Goal: Information Seeking & Learning: Learn about a topic

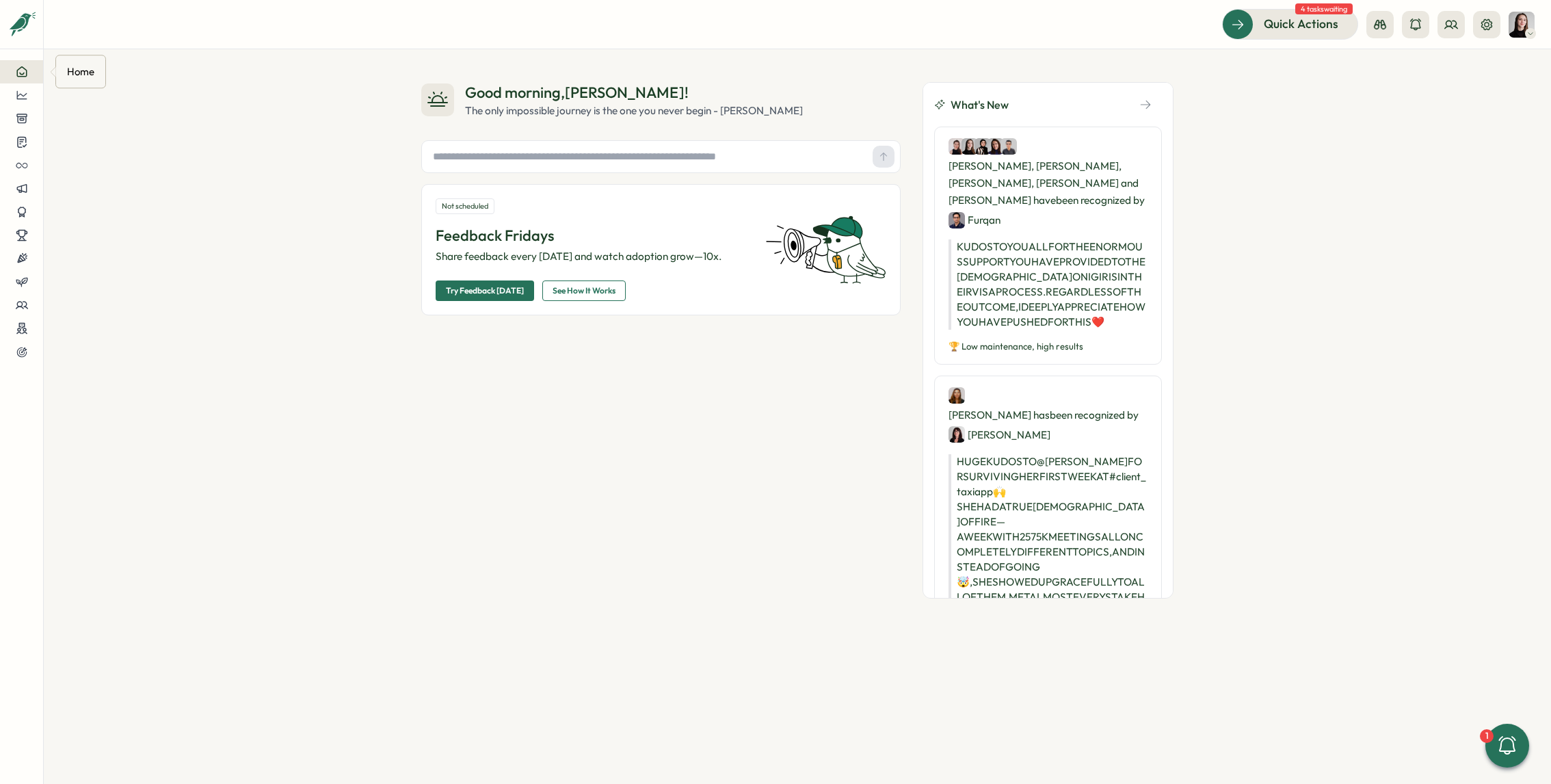
click at [24, 73] on icon at bounding box center [22, 72] width 13 height 13
click at [10, 91] on button at bounding box center [22, 95] width 44 height 24
click at [84, 60] on div "Culture score" at bounding box center [115, 56] width 97 height 15
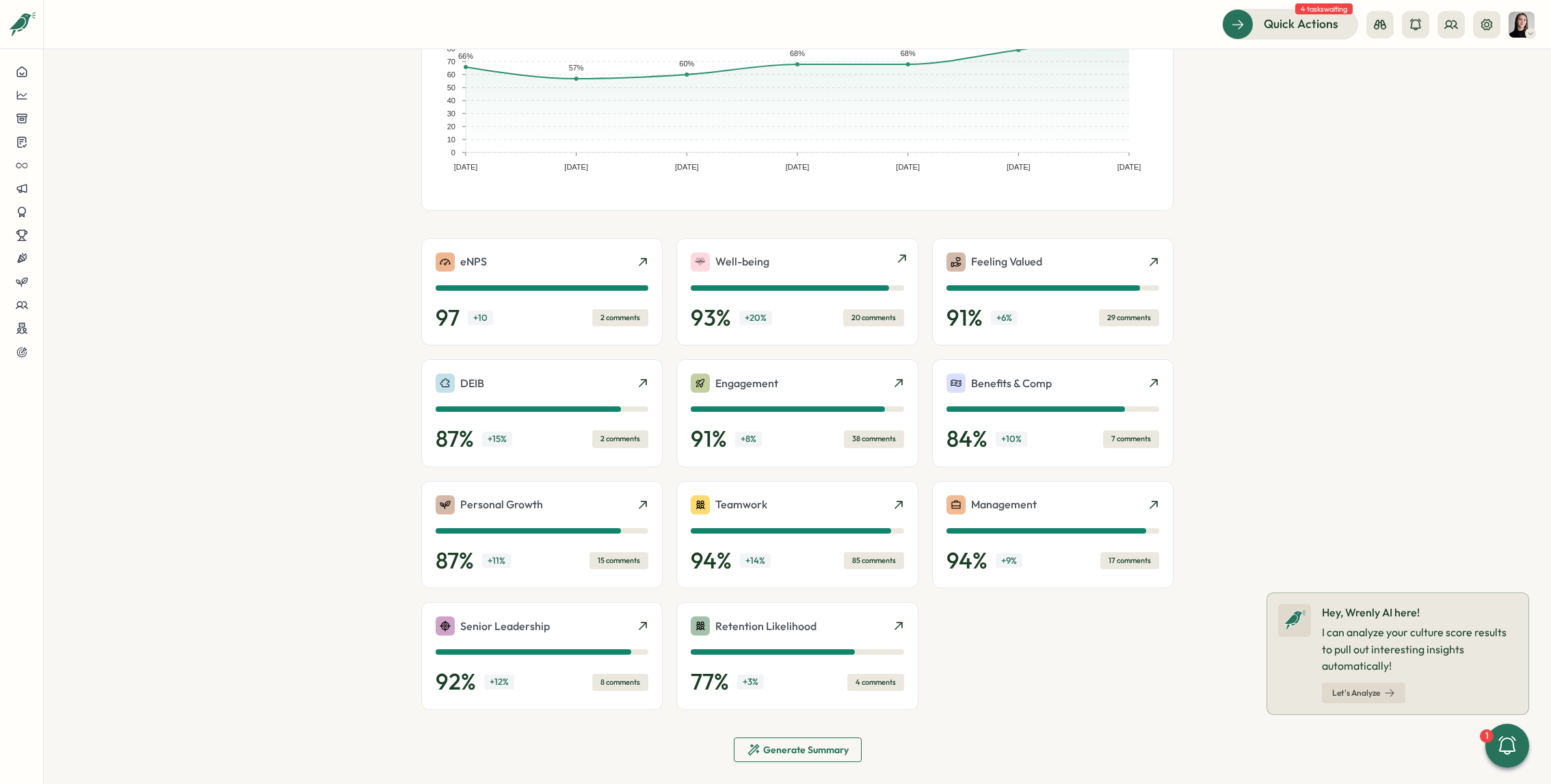
scroll to position [166, 0]
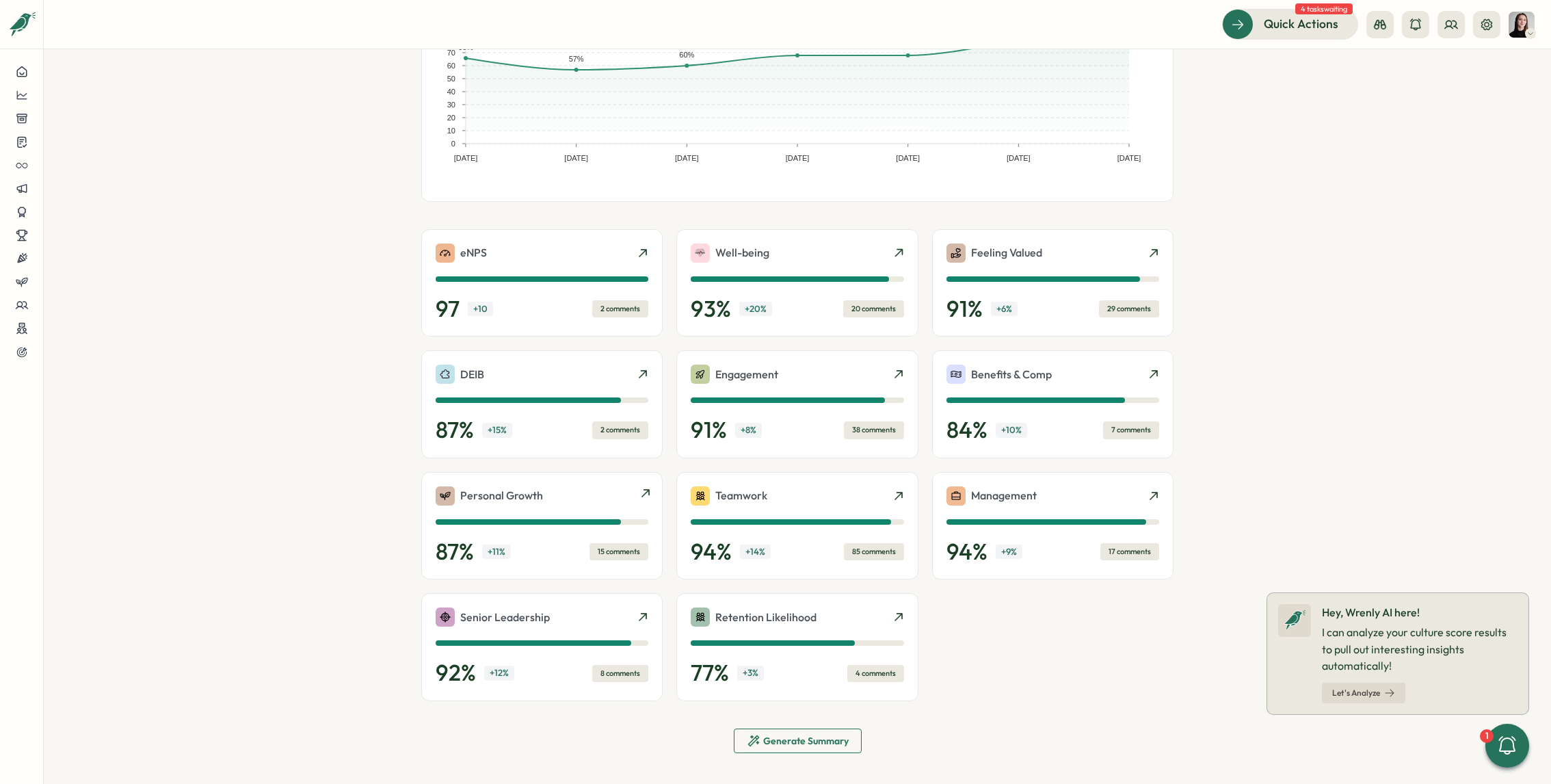
click at [565, 492] on div "Personal Growth" at bounding box center [542, 496] width 213 height 19
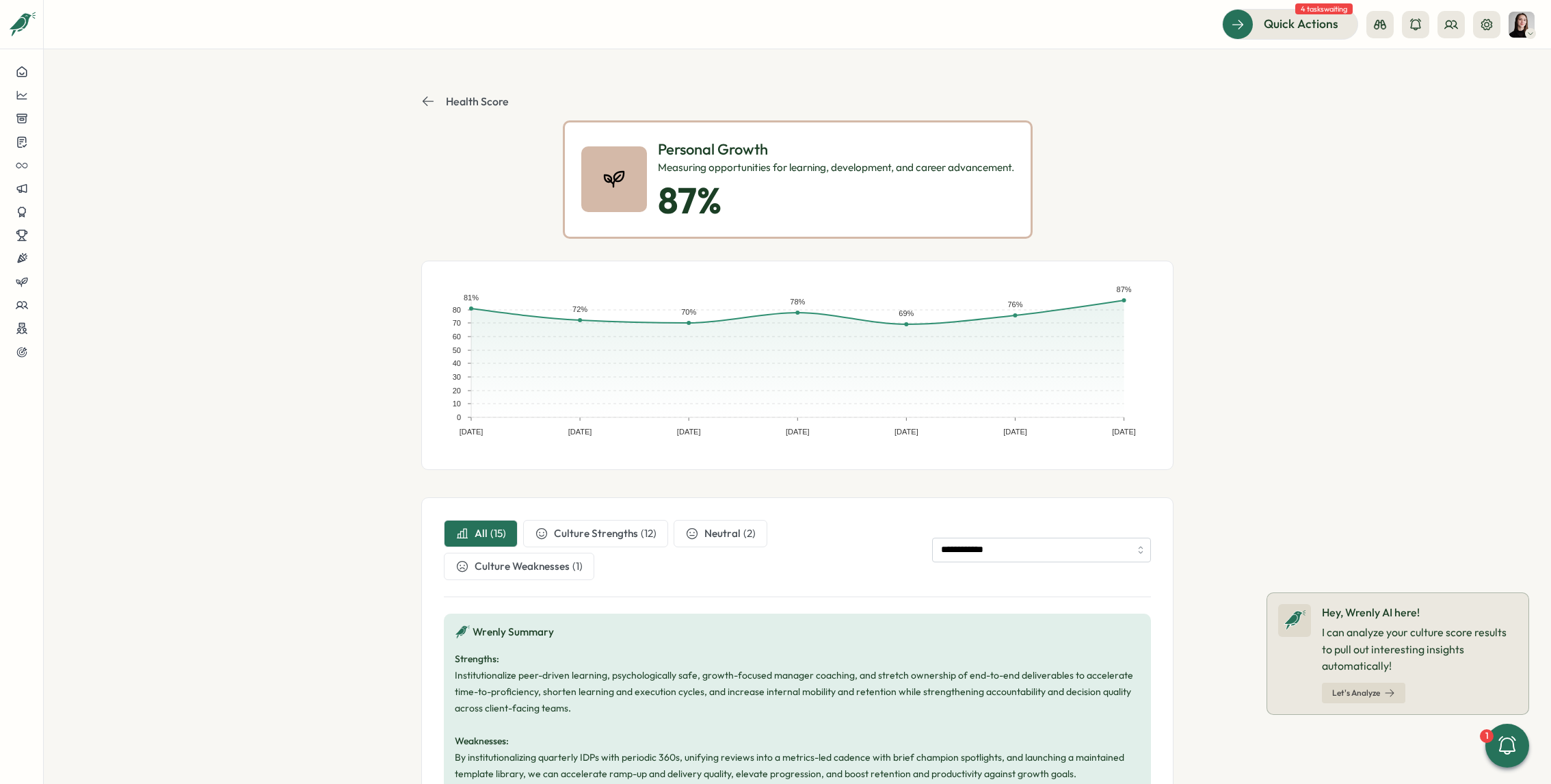
click at [441, 102] on button "Health Score" at bounding box center [465, 101] width 88 height 14
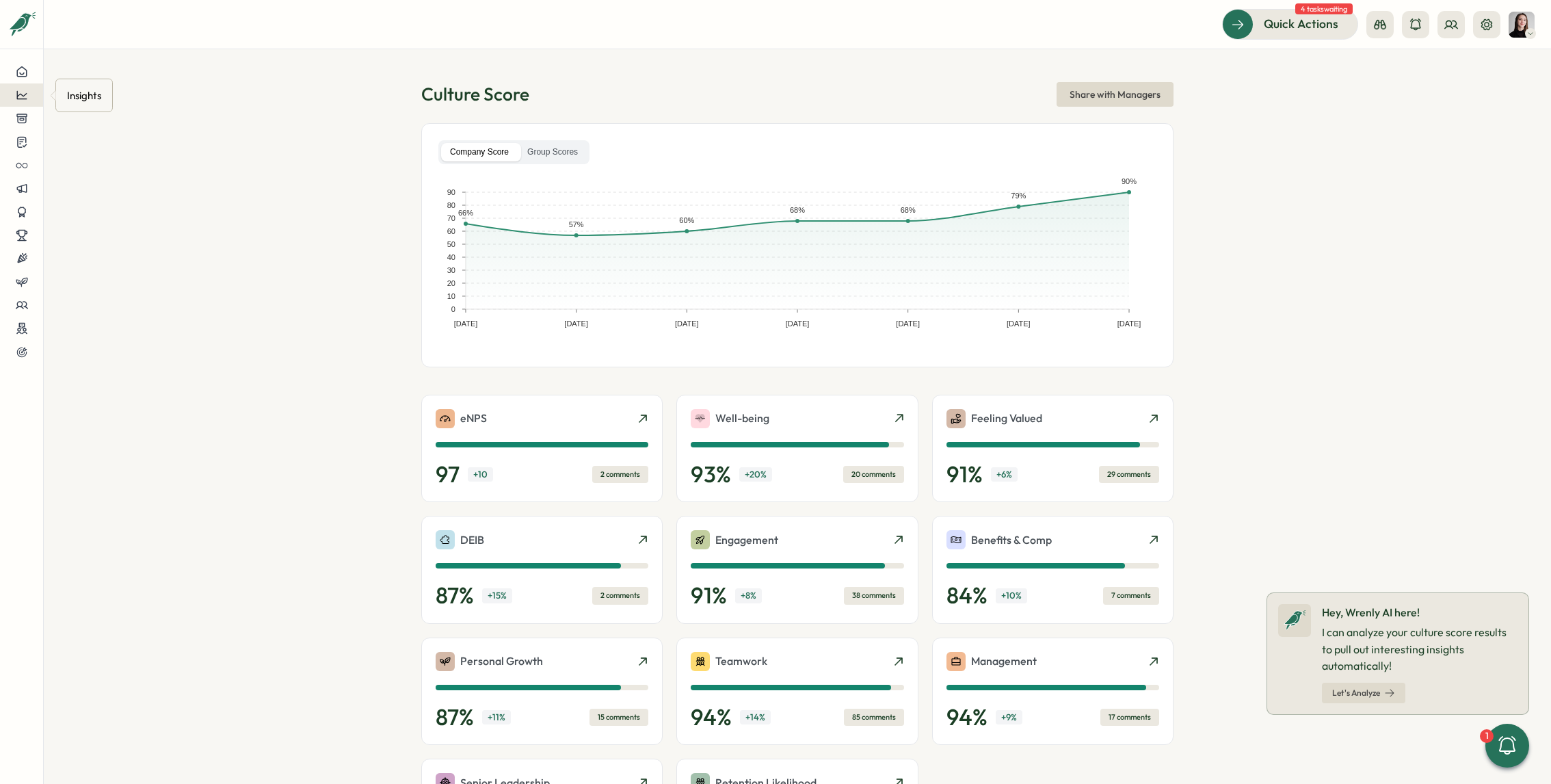
click at [21, 98] on icon at bounding box center [22, 95] width 13 height 13
click at [116, 61] on div "Culture score" at bounding box center [115, 56] width 97 height 15
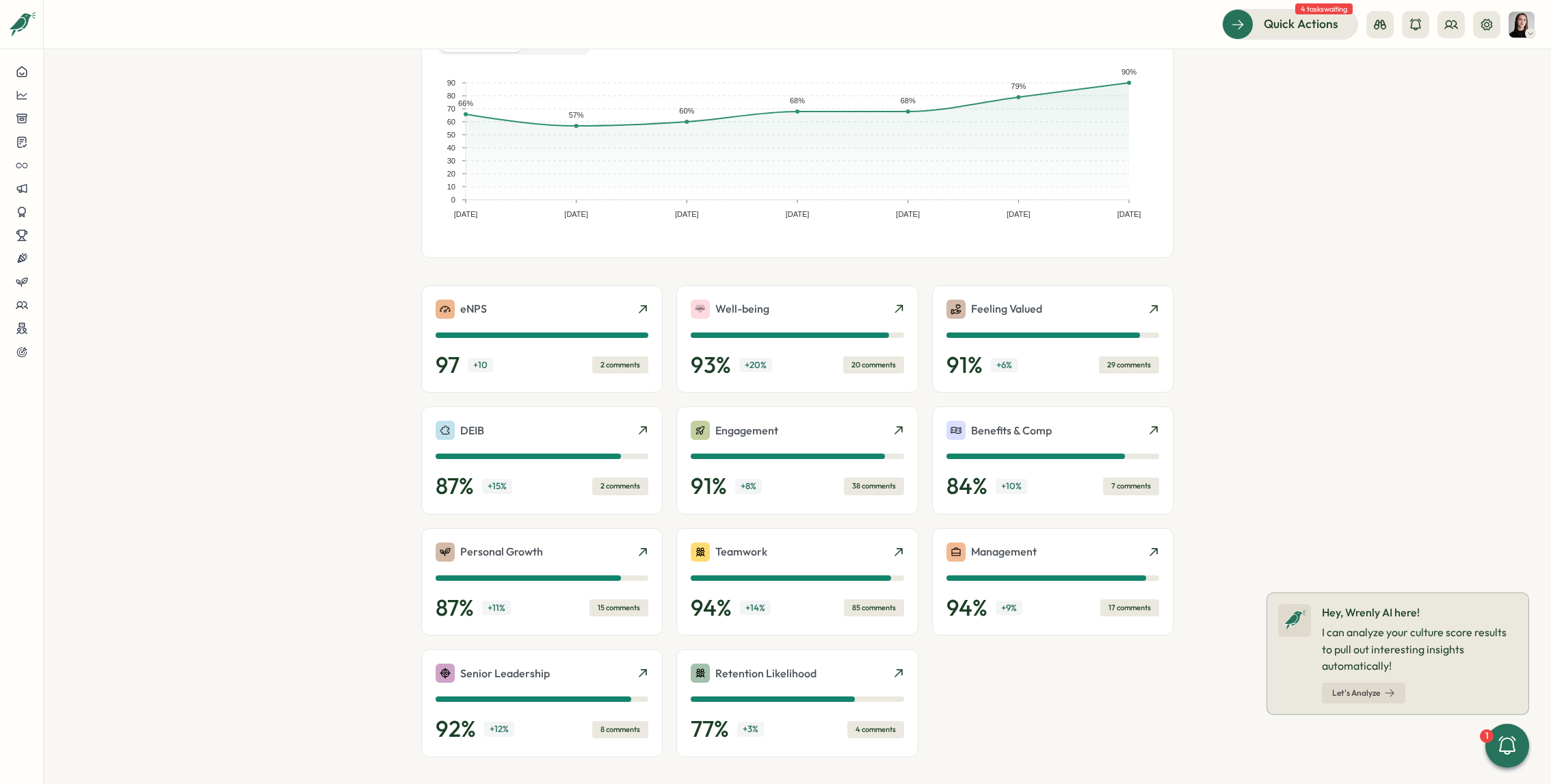
scroll to position [166, 0]
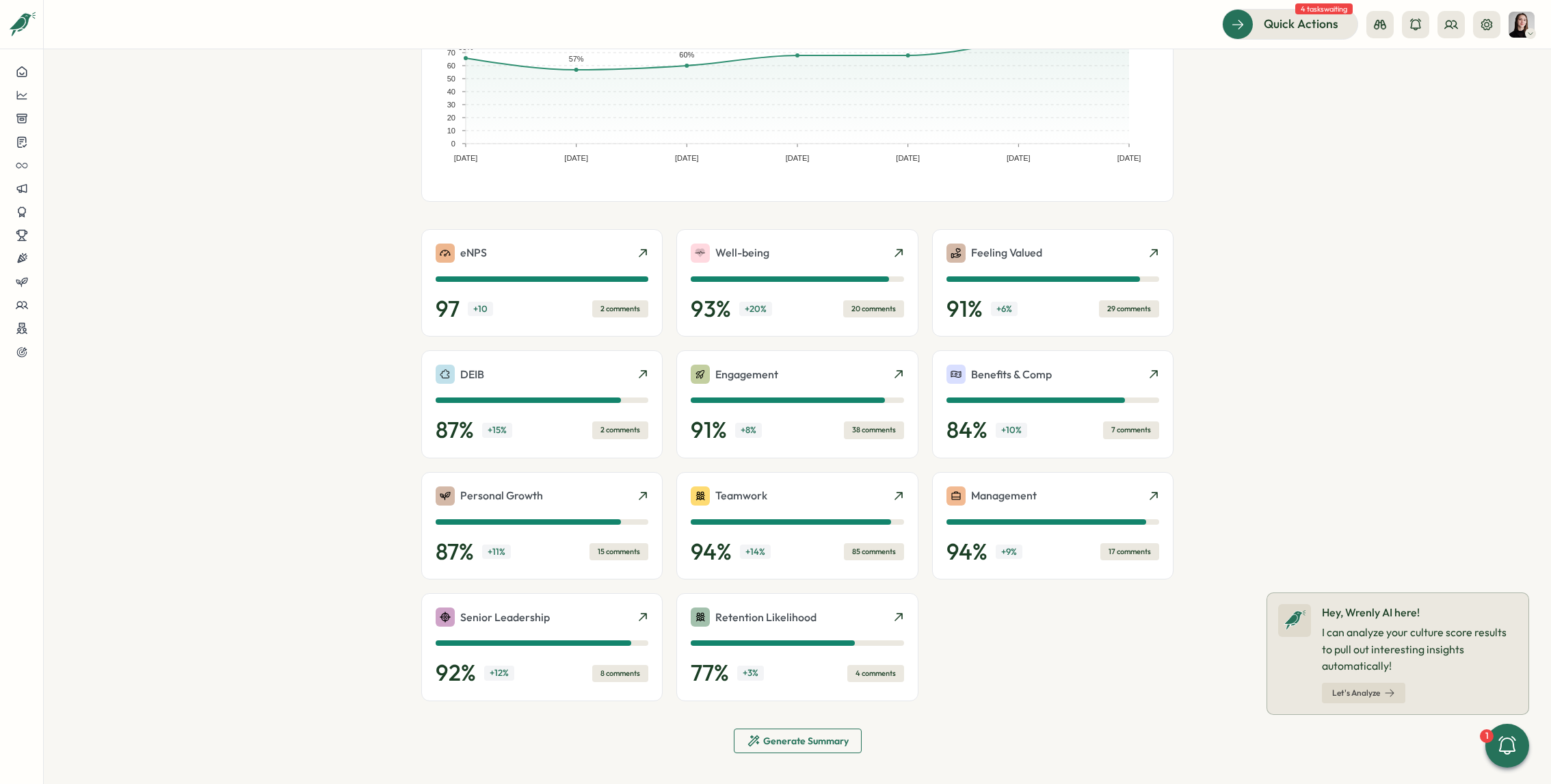
click at [828, 750] on span "Generate Summary" at bounding box center [798, 740] width 102 height 24
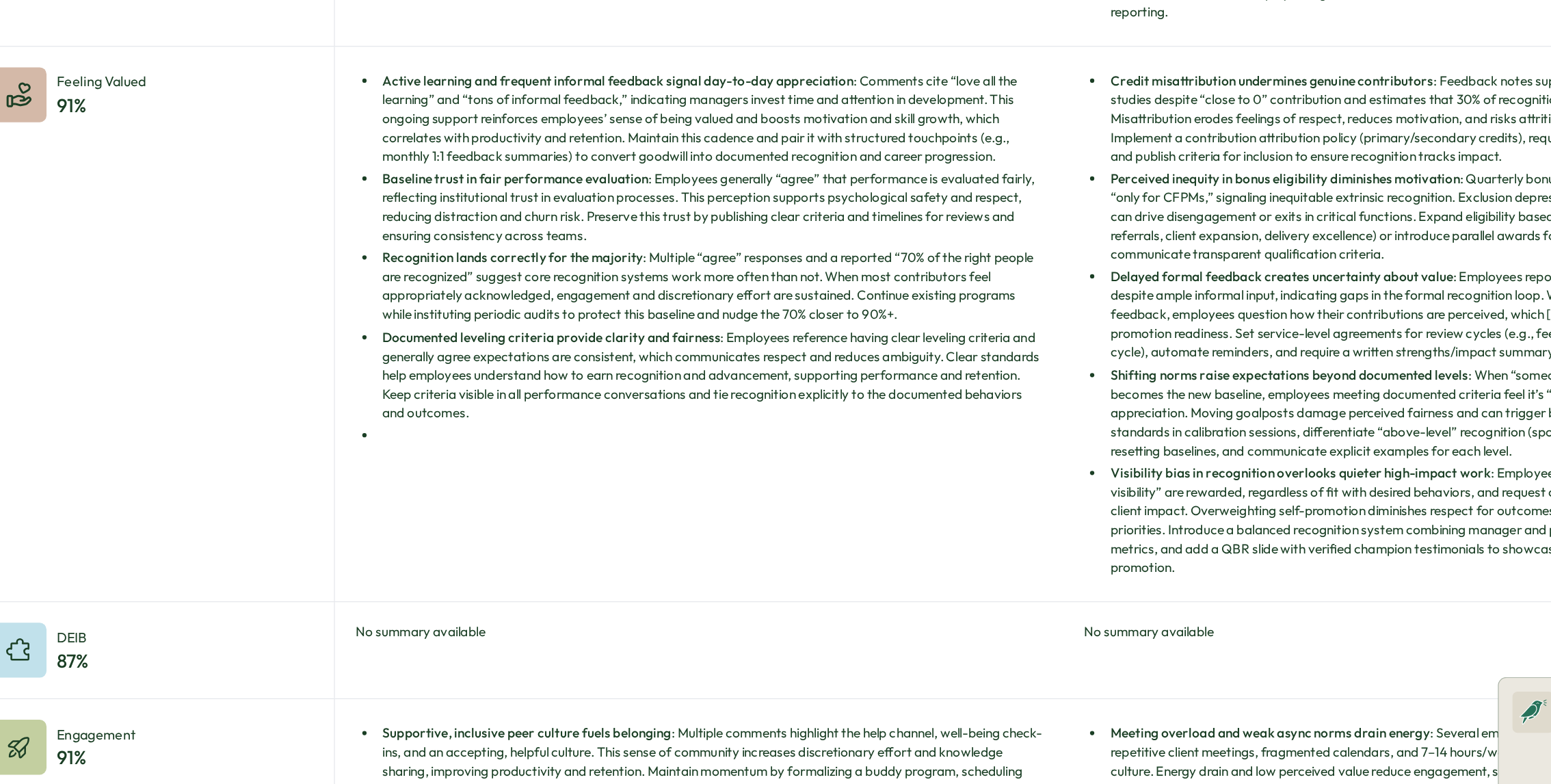
scroll to position [523, 0]
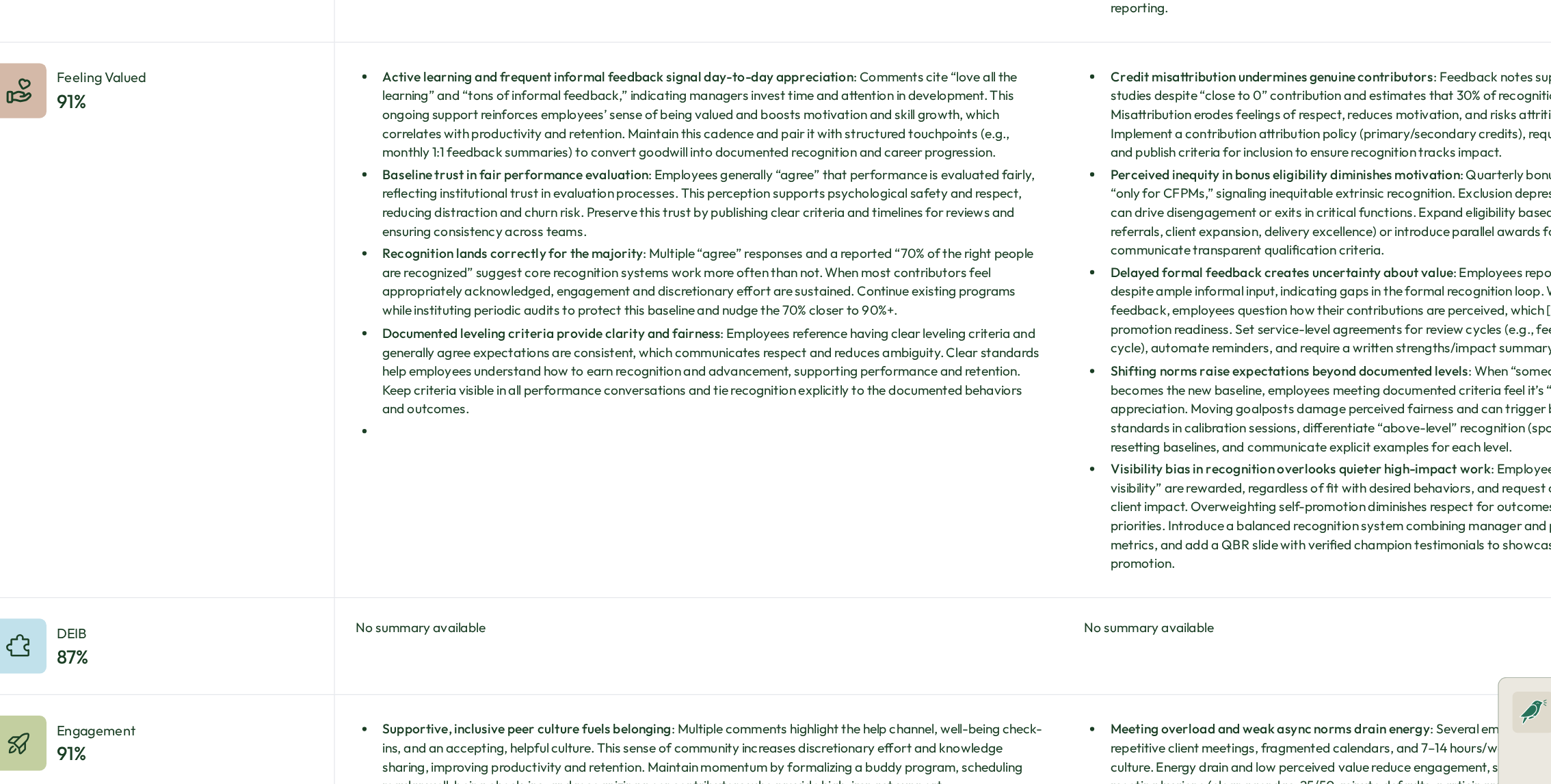
click at [565, 264] on li "Recognition lands correctly for the majority : Multiple “agree” responses and a…" at bounding box center [639, 277] width 531 height 60
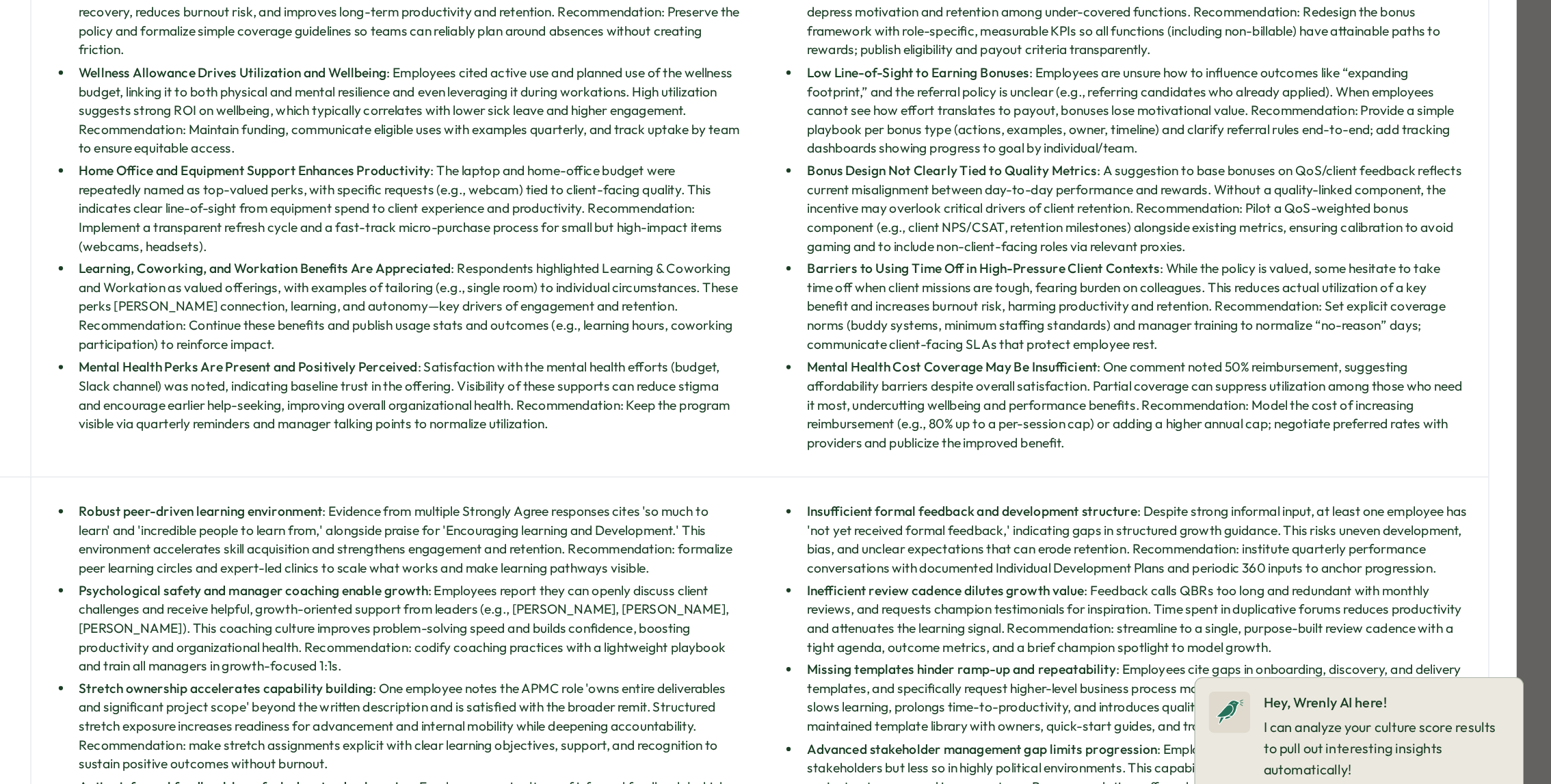
scroll to position [1565, 0]
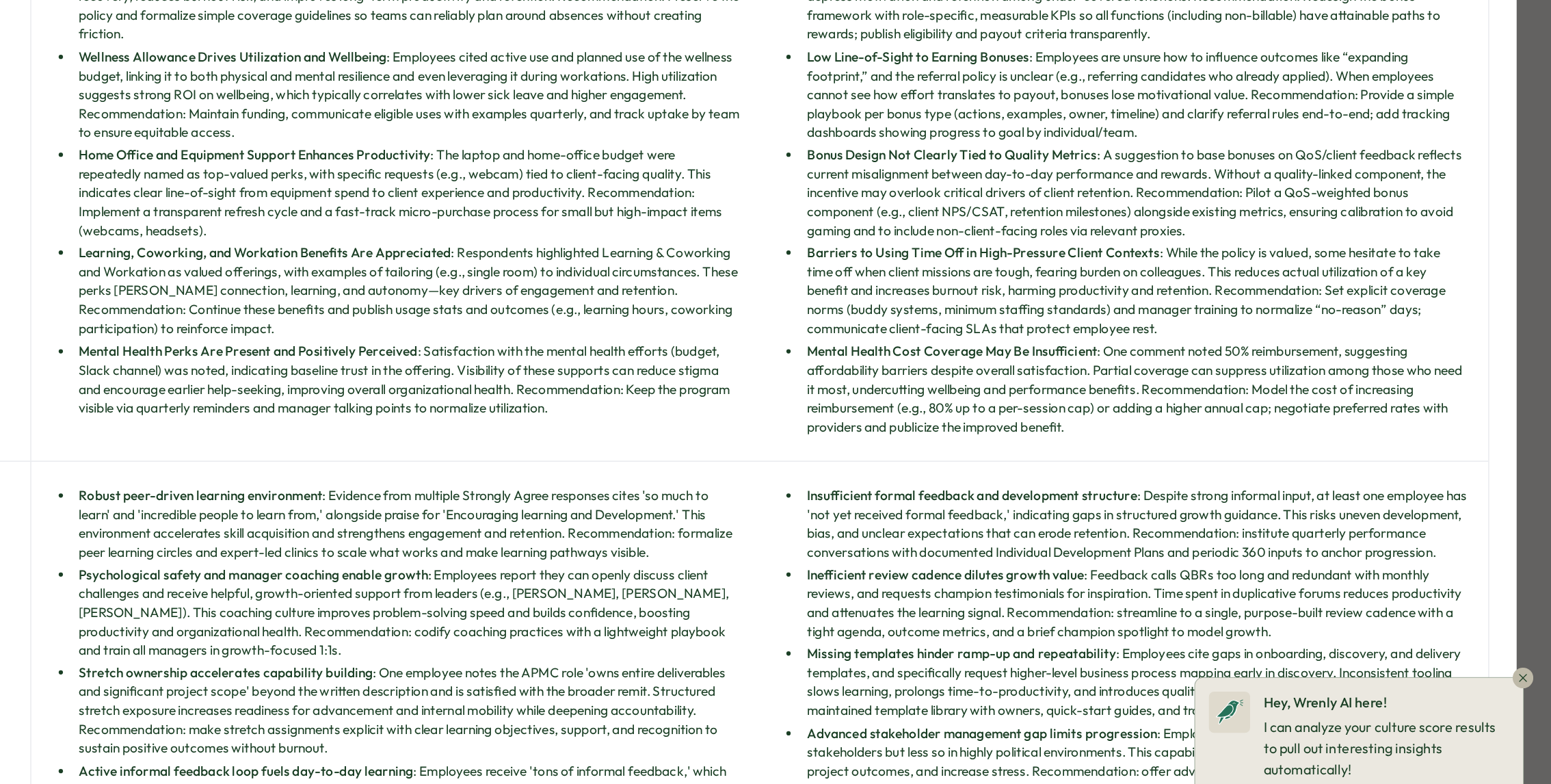
click at [1358, 625] on p "I can analyze your culture score results to pull out interesting insights autom…" at bounding box center [1420, 649] width 196 height 51
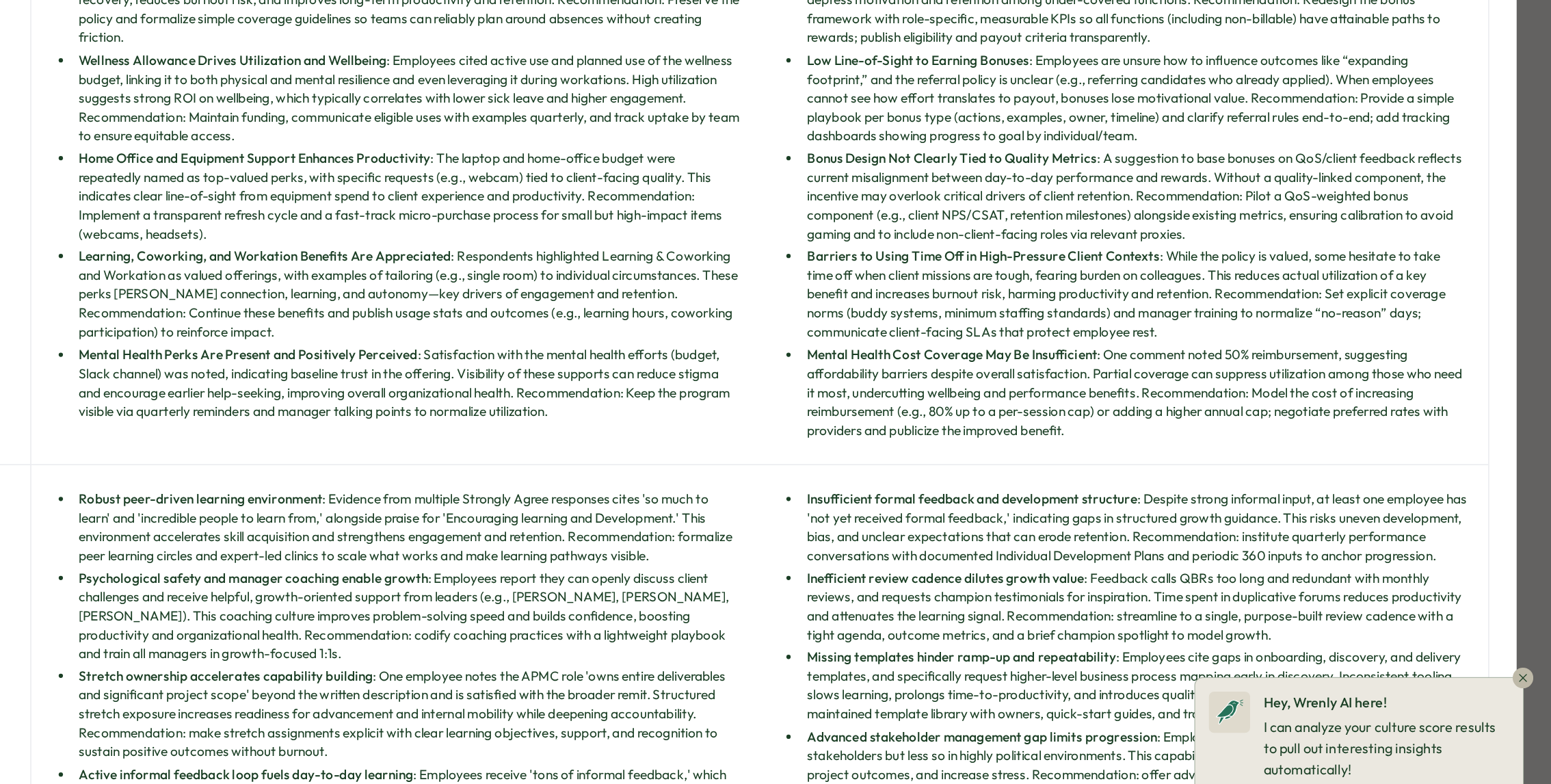
click at [1373, 630] on p "I can analyze your culture score results to pull out interesting insights autom…" at bounding box center [1420, 649] width 196 height 51
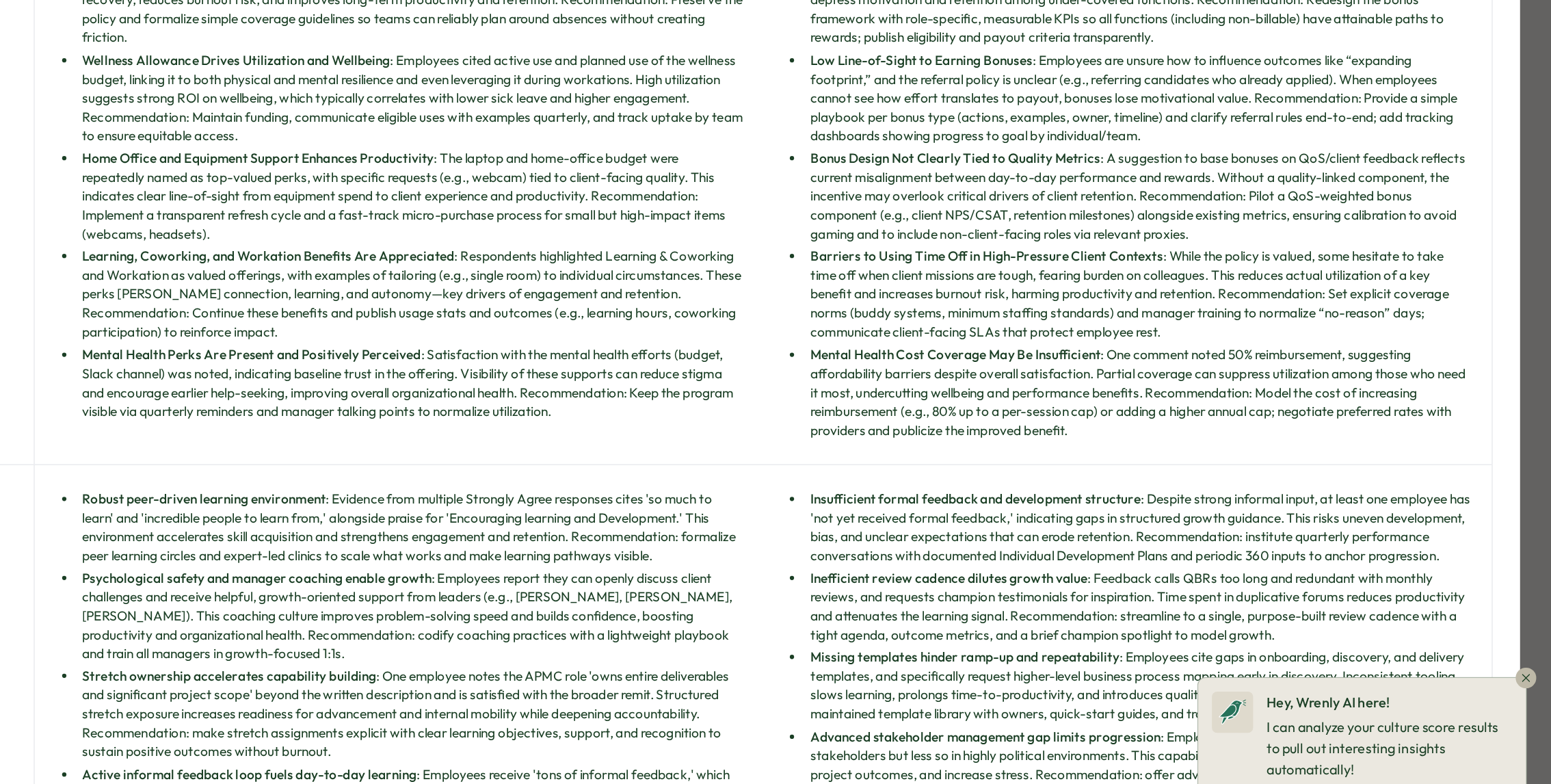
click at [1378, 646] on p "I can analyze your culture score results to pull out interesting insights autom…" at bounding box center [1420, 649] width 196 height 51
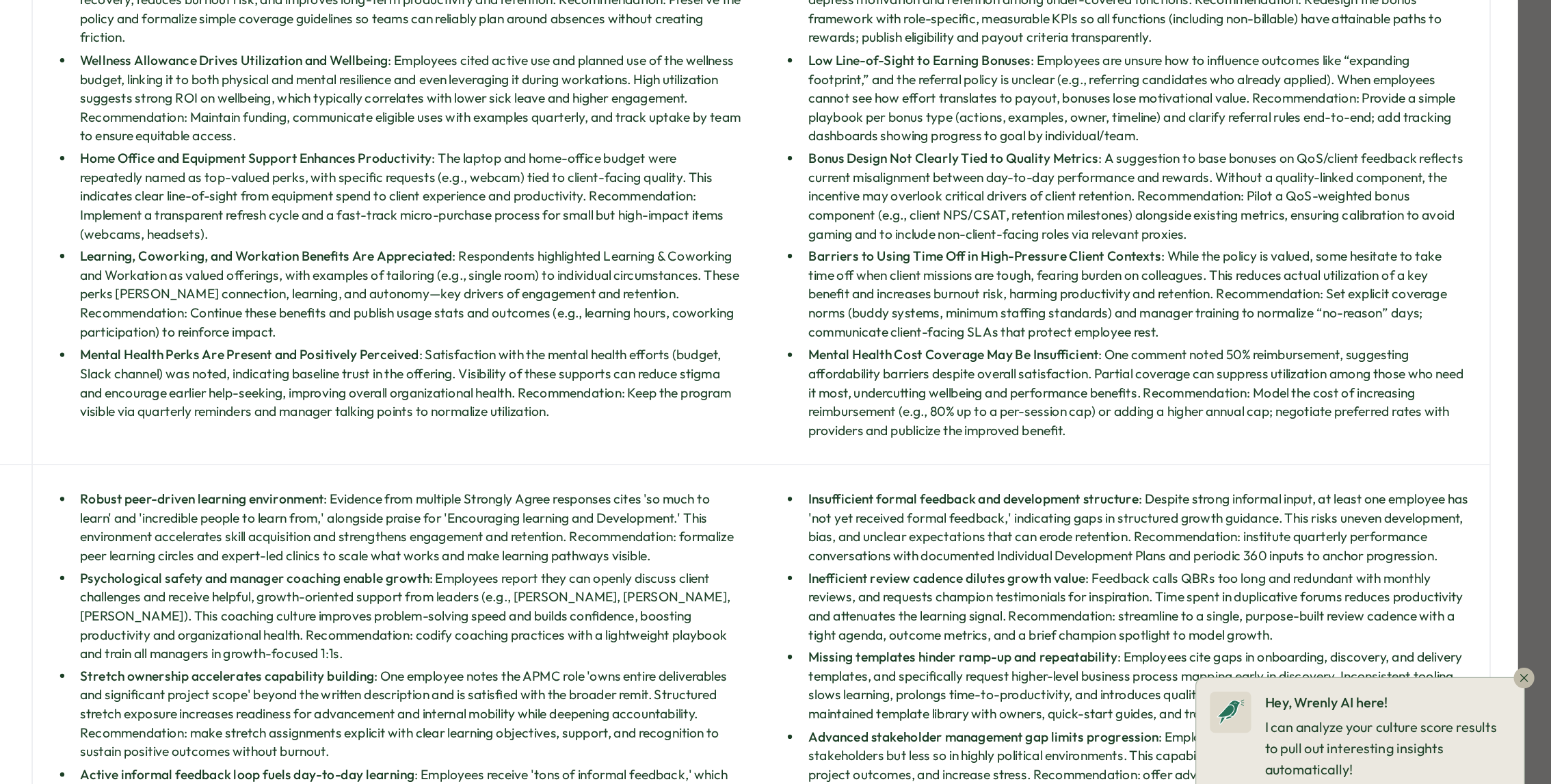
click at [1379, 644] on p "I can analyze your culture score results to pull out interesting insights autom…" at bounding box center [1420, 649] width 196 height 51
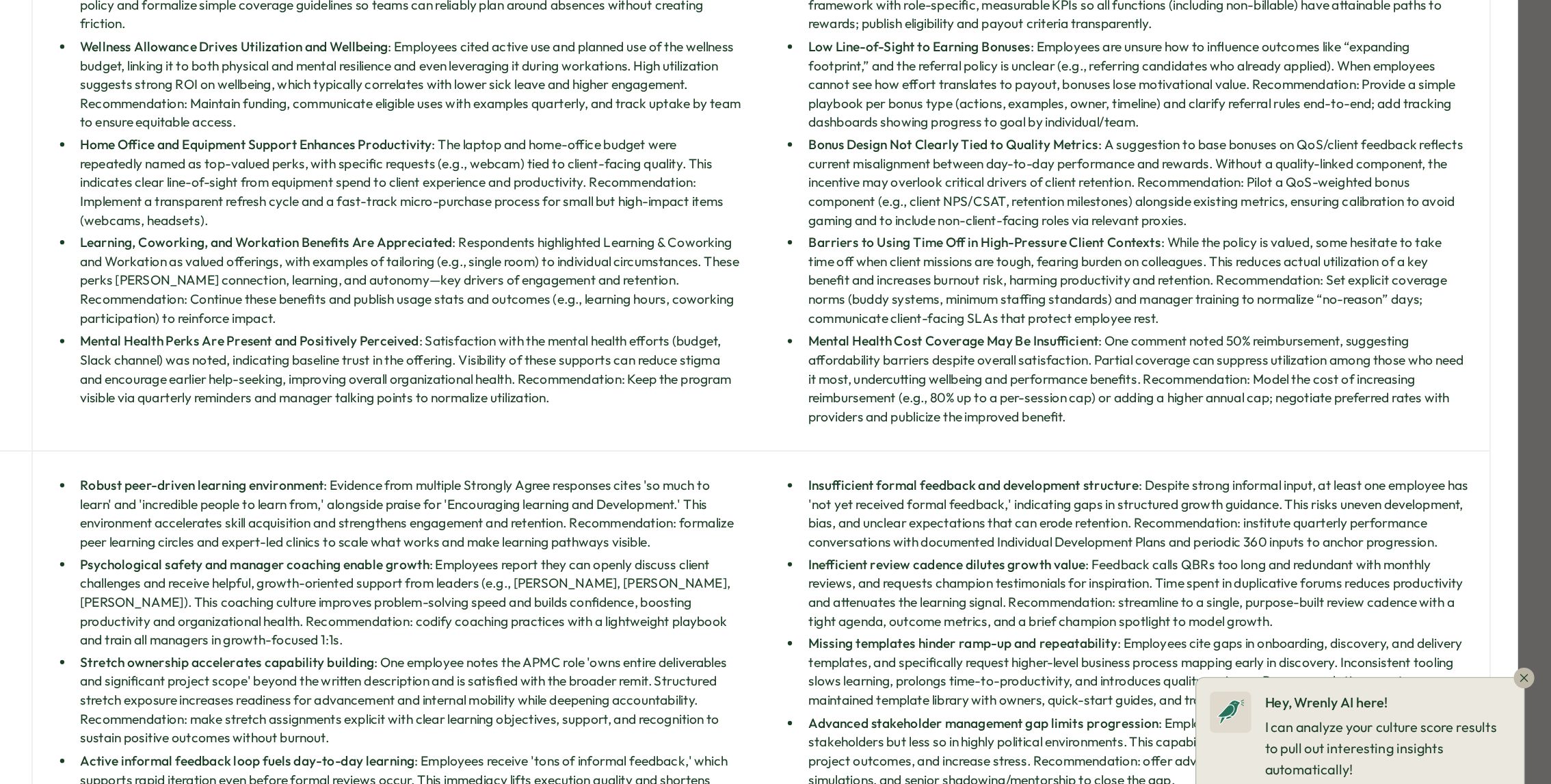
drag, startPoint x: 1364, startPoint y: 628, endPoint x: 1306, endPoint y: 617, distance: 59.0
click at [1364, 628] on p "I can analyze your culture score results to pull out interesting insights autom…" at bounding box center [1420, 649] width 196 height 51
click at [1300, 616] on icon at bounding box center [1294, 620] width 17 height 19
drag, startPoint x: 1285, startPoint y: 615, endPoint x: 1396, endPoint y: 651, distance: 116.7
click at [1303, 618] on icon at bounding box center [1294, 620] width 22 height 20
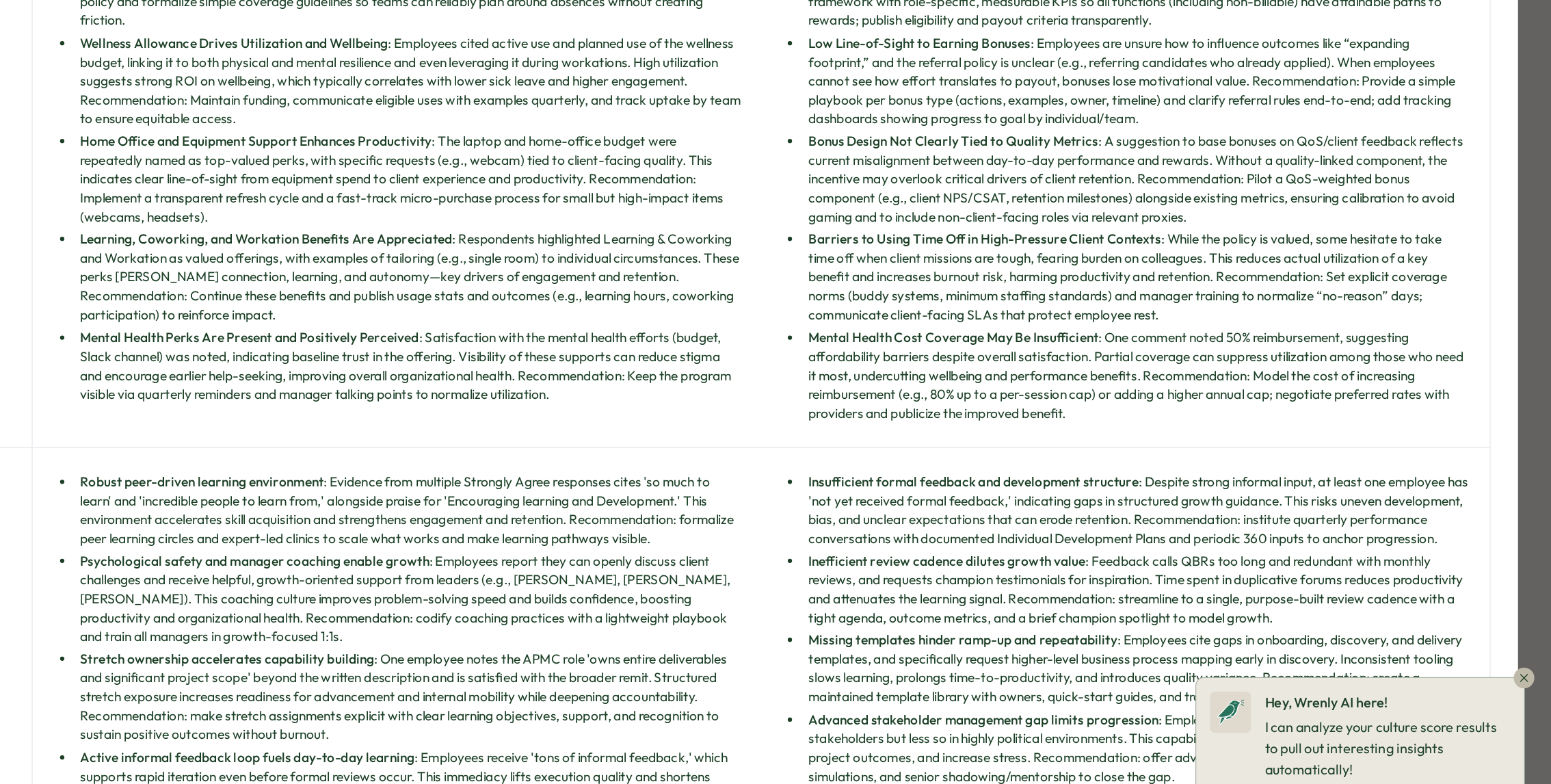
click at [1396, 651] on p "I can analyze your culture score results to pull out interesting insights autom…" at bounding box center [1420, 649] width 196 height 51
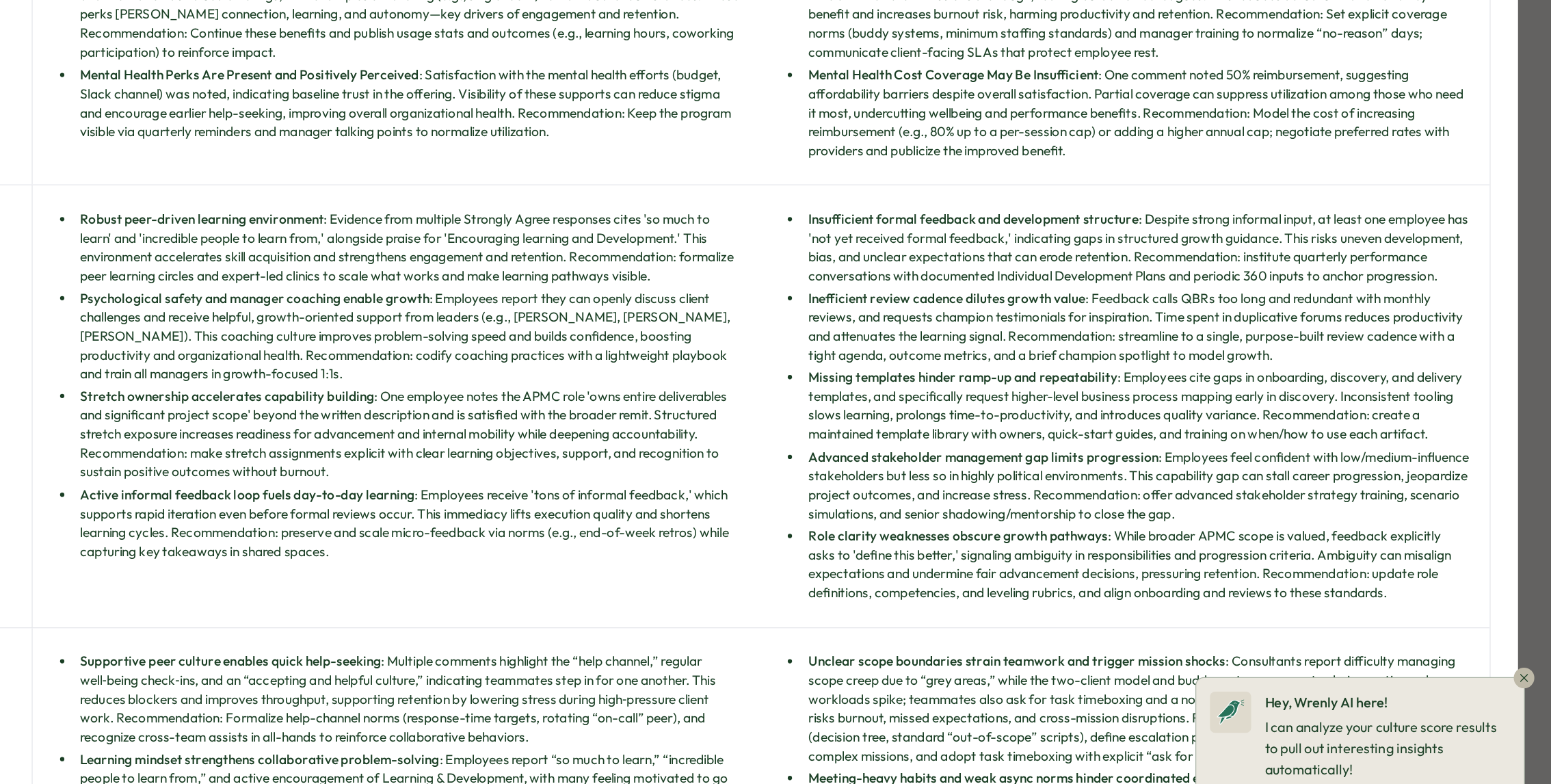
scroll to position [1838, 0]
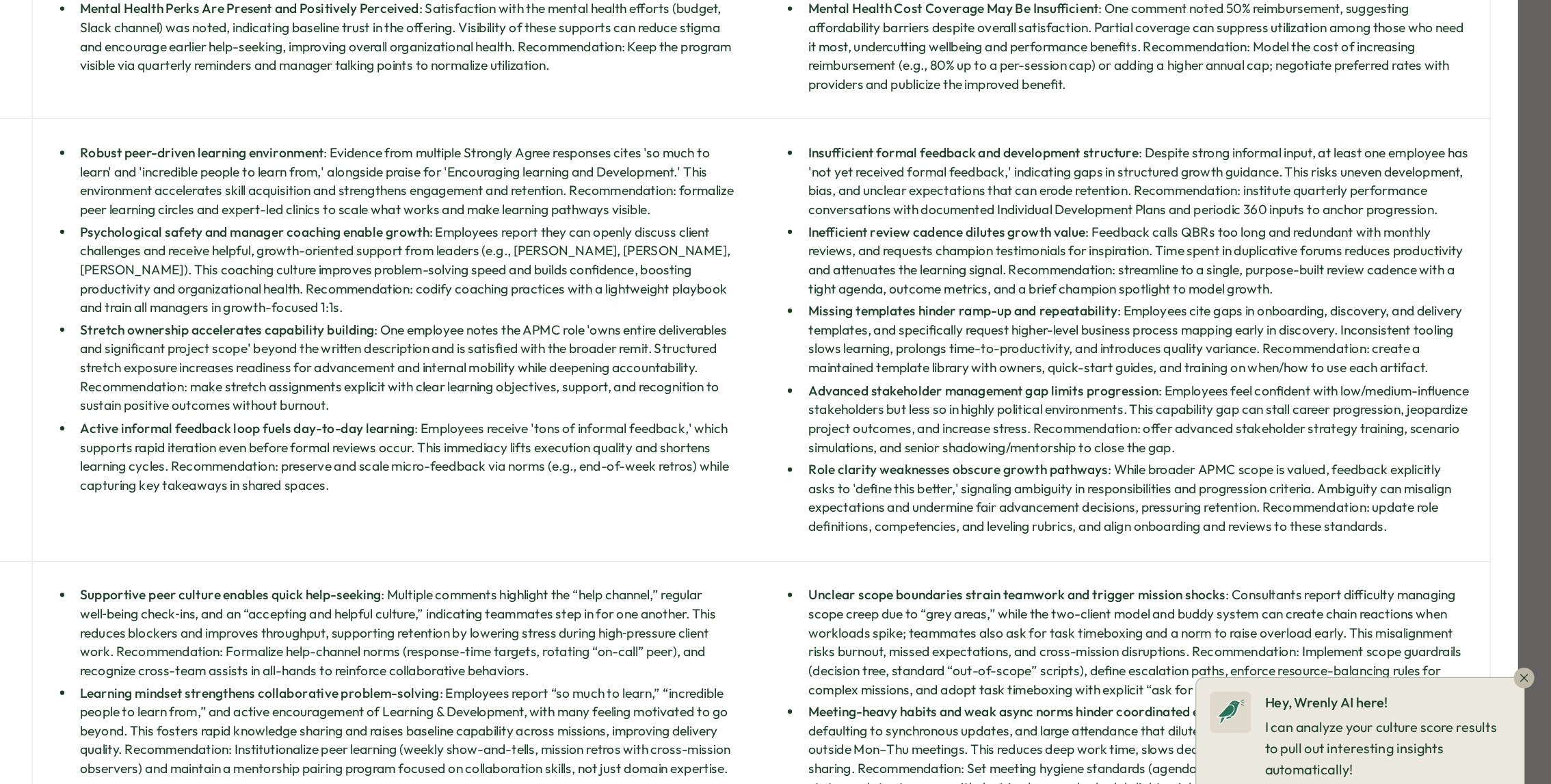
click at [1410, 637] on p "I can analyze your culture score results to pull out interesting insights autom…" at bounding box center [1420, 649] width 196 height 51
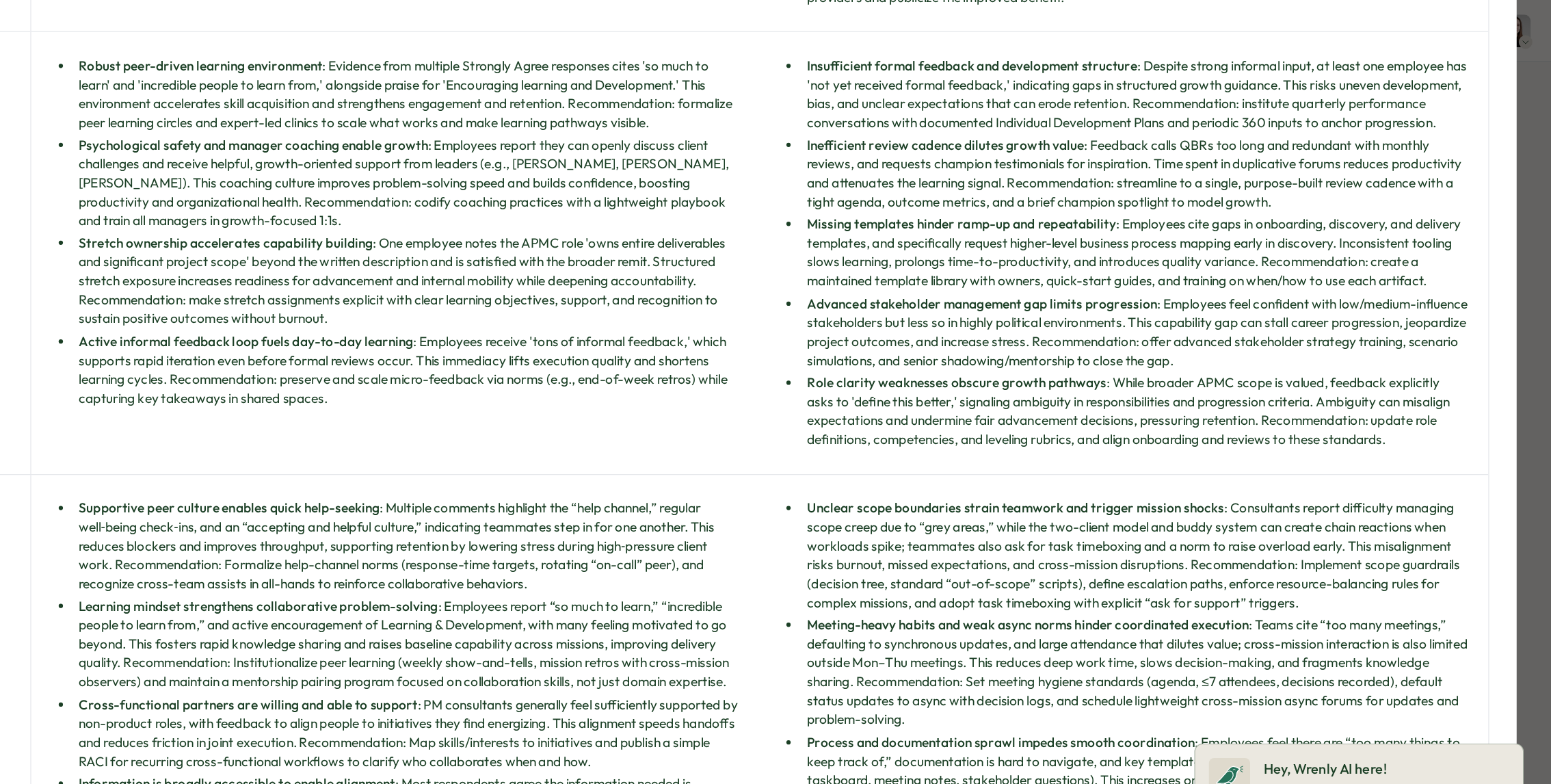
scroll to position [1961, 0]
click at [1364, 294] on li "Advanced stakeholder management gap limits progression : Employees feel confide…" at bounding box center [1219, 263] width 531 height 60
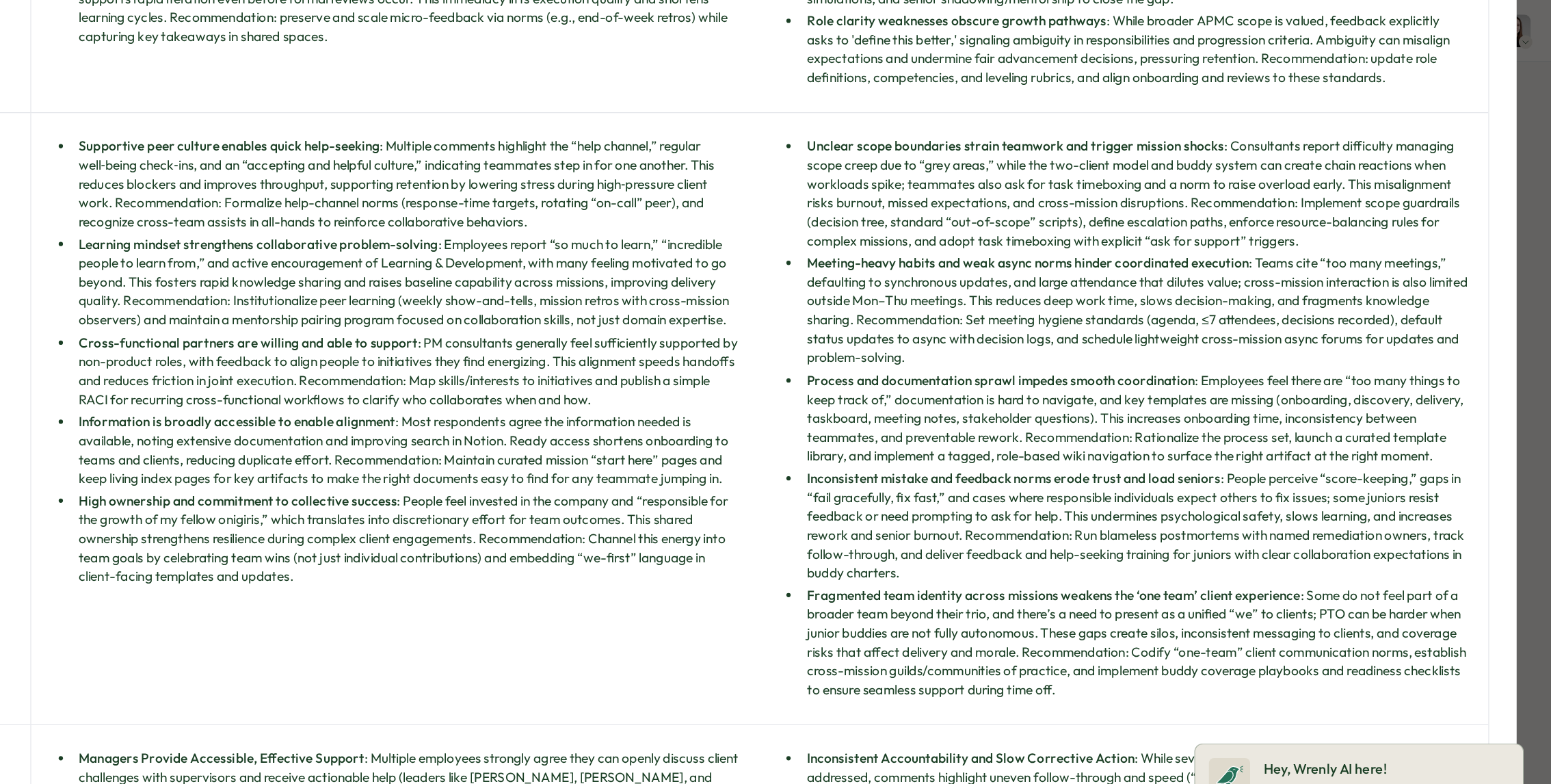
scroll to position [2234, 0]
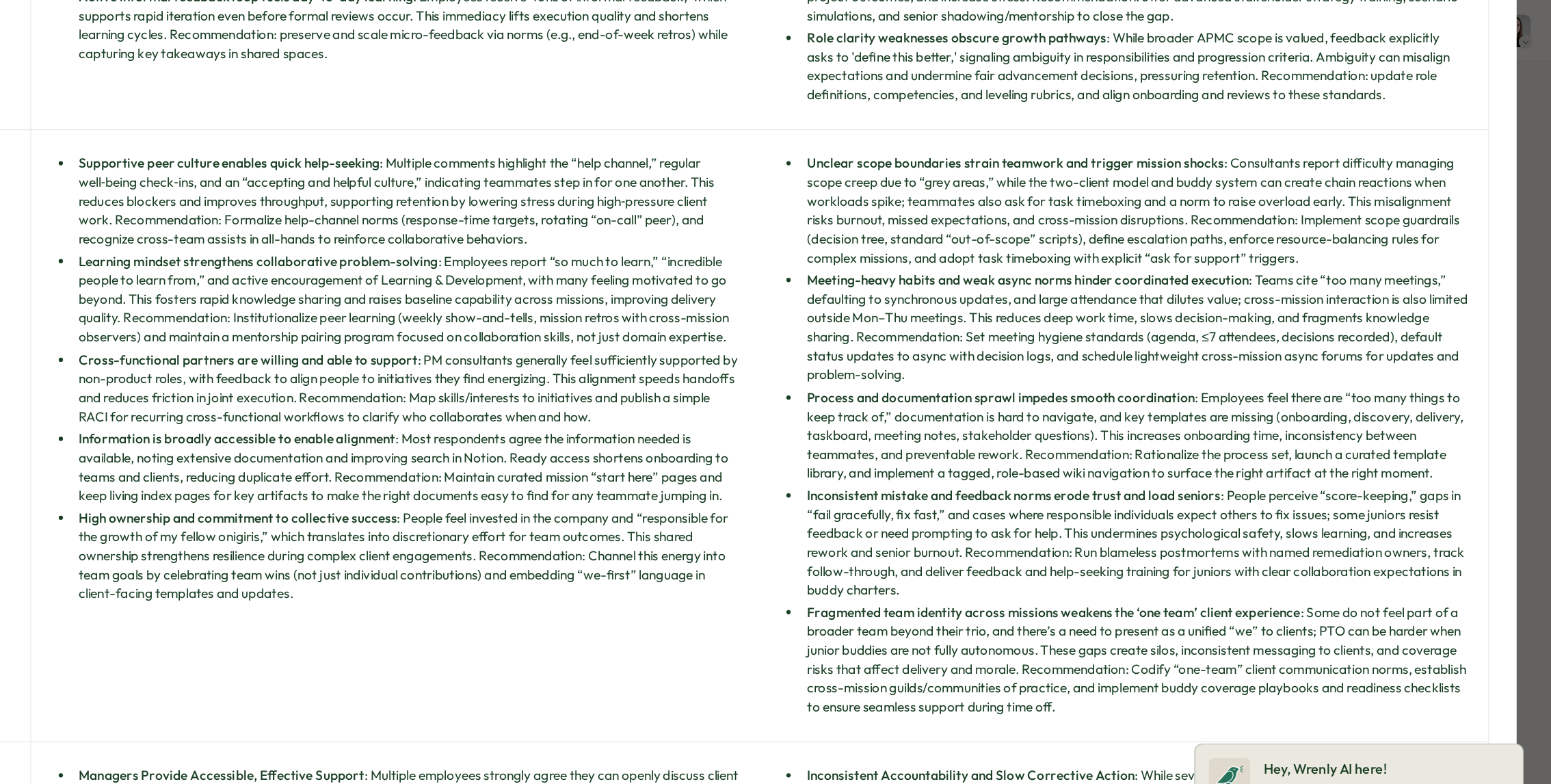
click at [1043, 385] on li "Process and documentation sprawl impedes smooth coordination : Employees feel t…" at bounding box center [1219, 347] width 531 height 75
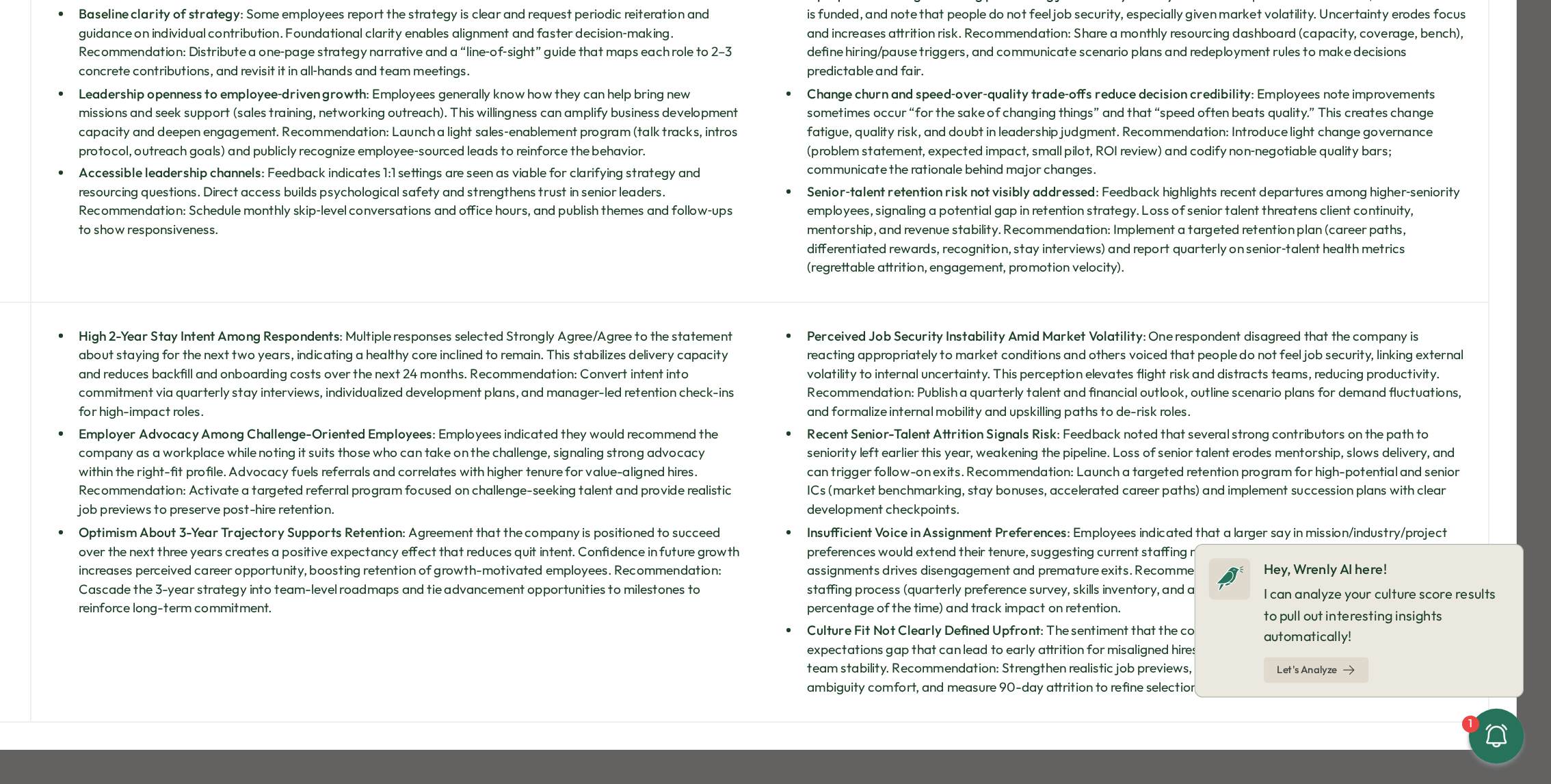
scroll to position [3324, 0]
click at [1153, 610] on li "Insufficient Voice in Assignment Preferences : Employees indicated that a large…" at bounding box center [1219, 613] width 531 height 75
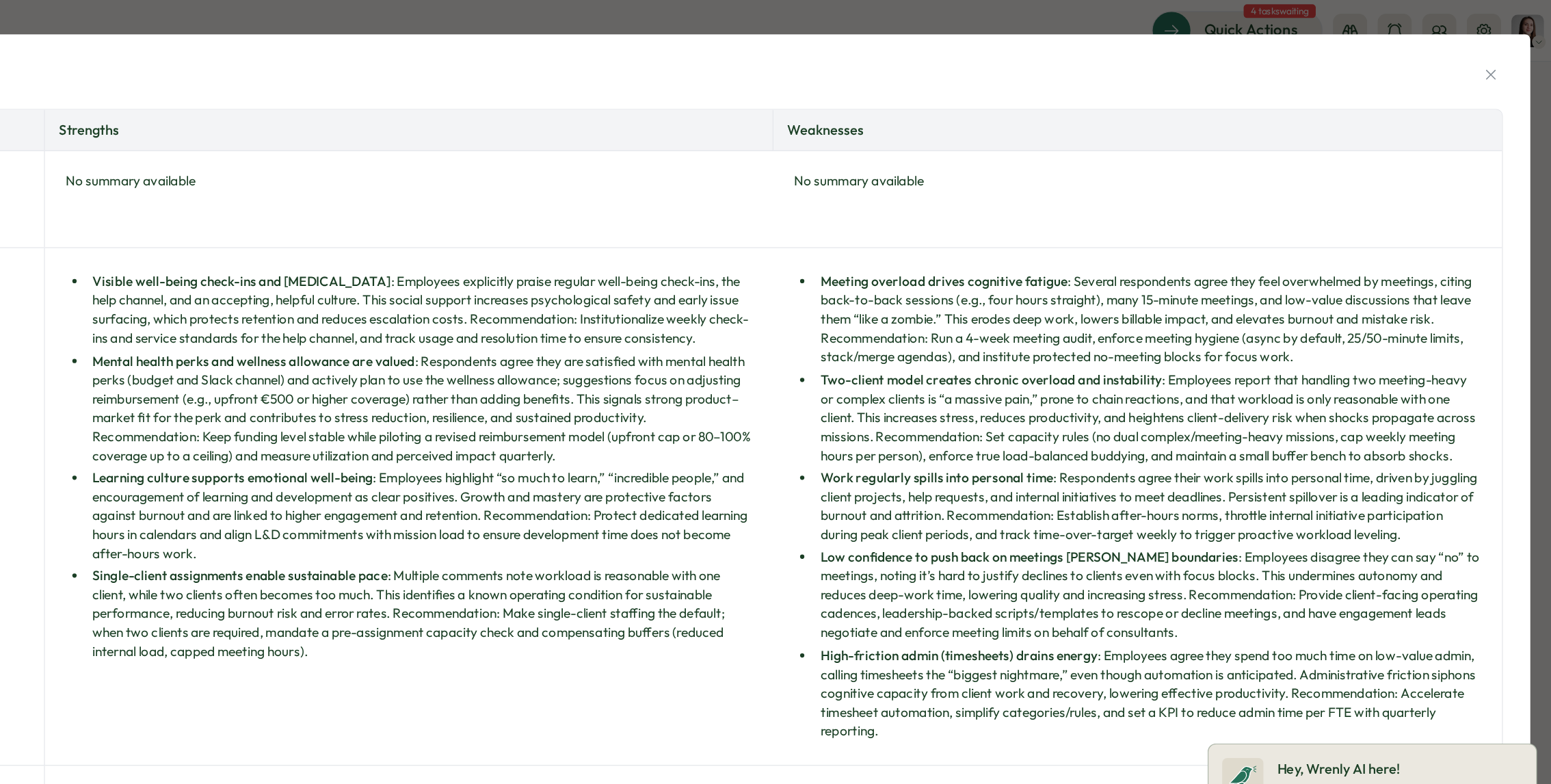
scroll to position [0, 0]
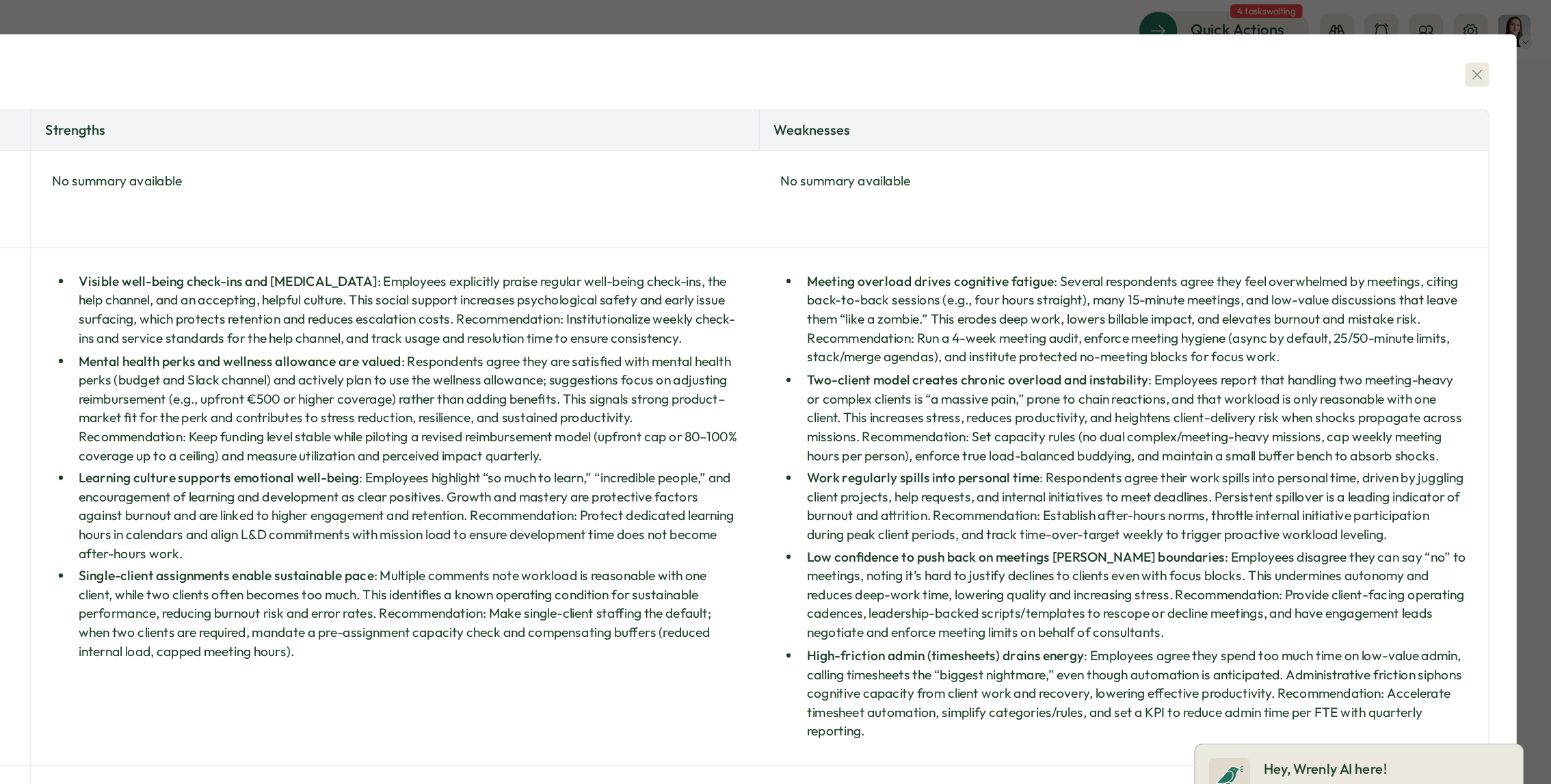
click at [1486, 63] on icon "button" at bounding box center [1492, 59] width 14 height 14
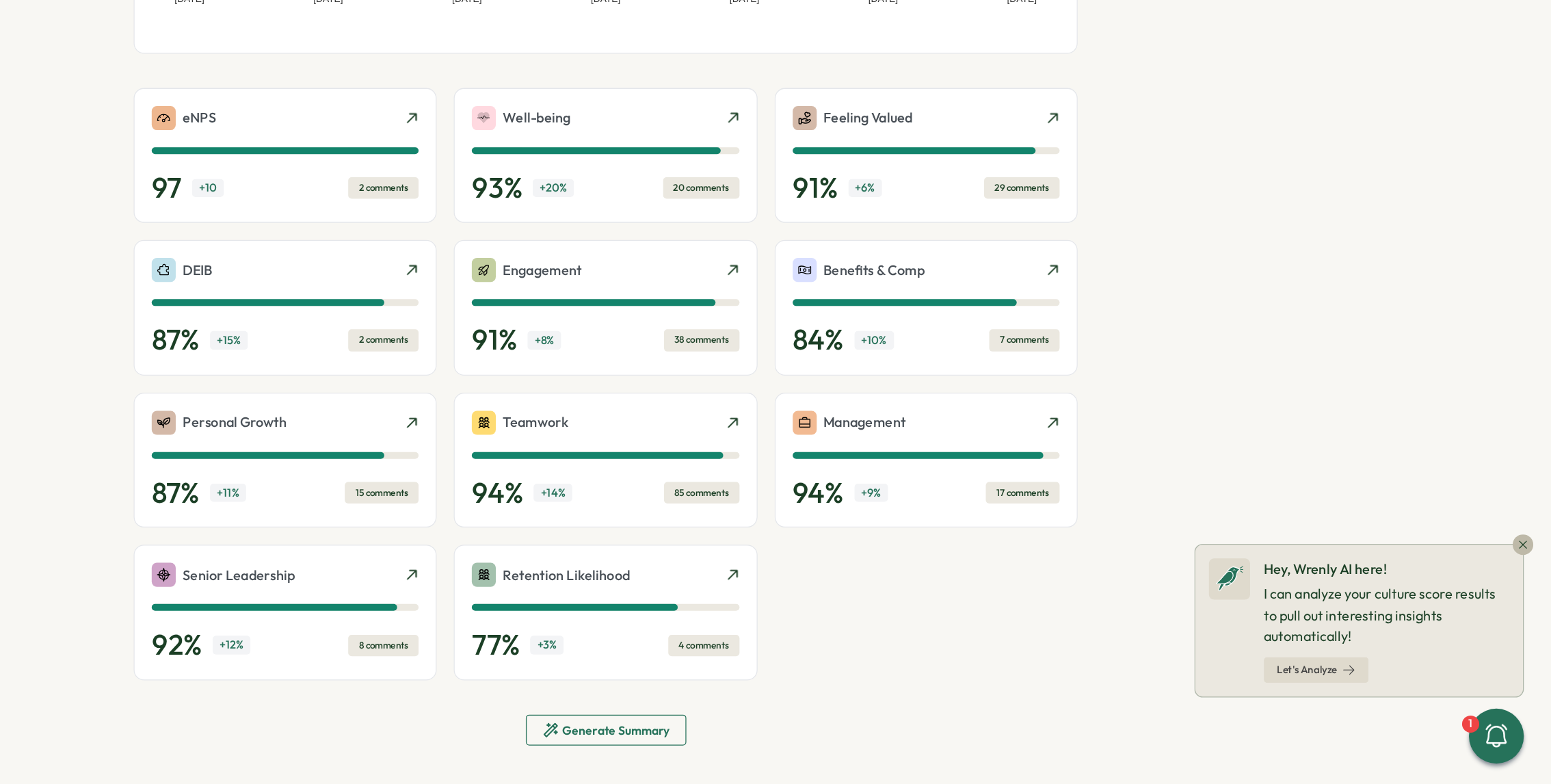
click at [1372, 697] on span "Let's Analyze" at bounding box center [1356, 692] width 48 height 8
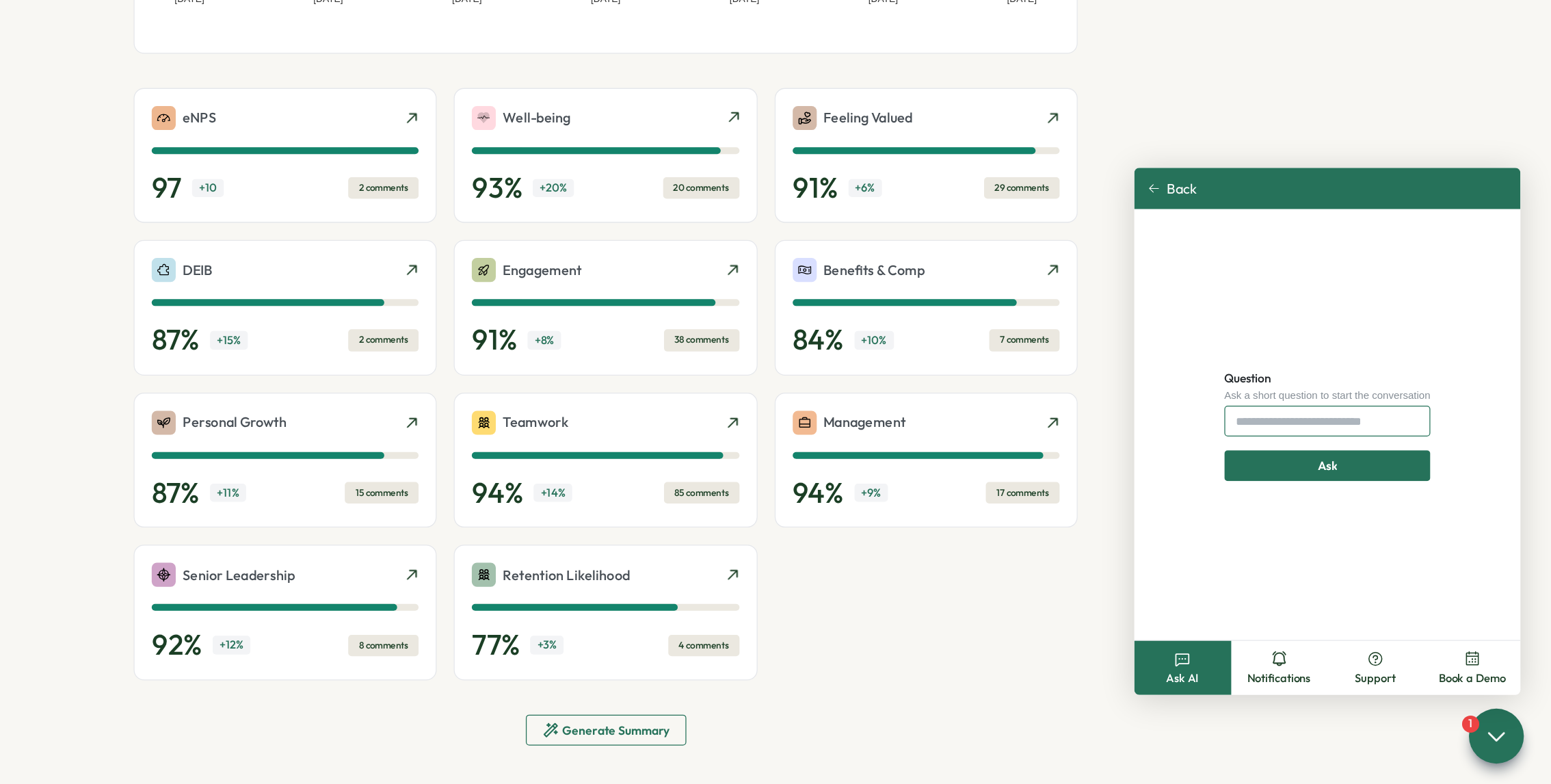
click at [1352, 490] on input "Question" at bounding box center [1372, 494] width 164 height 24
type input "**********"
click at [1410, 538] on div "Ask" at bounding box center [1372, 530] width 150 height 24
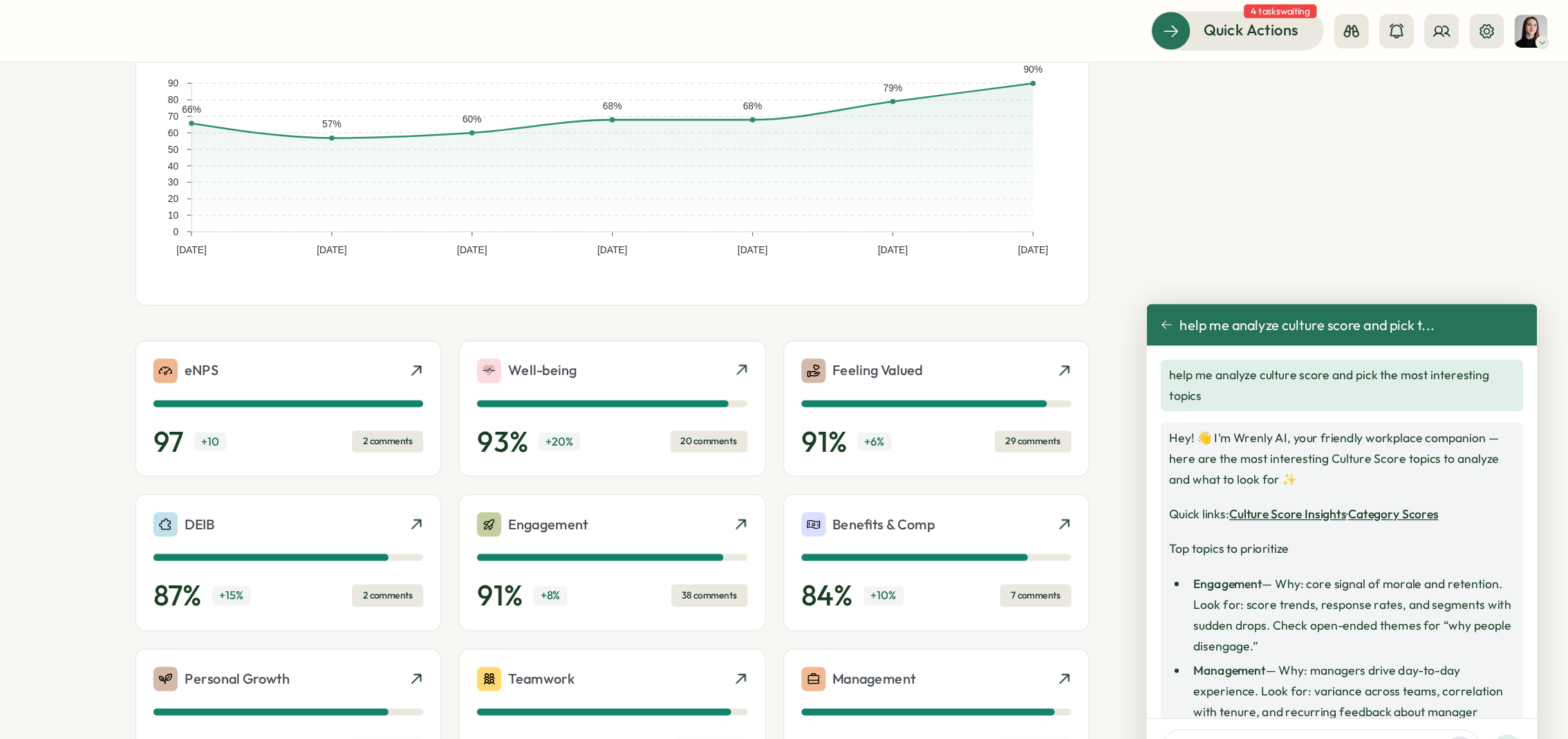
scroll to position [132, 0]
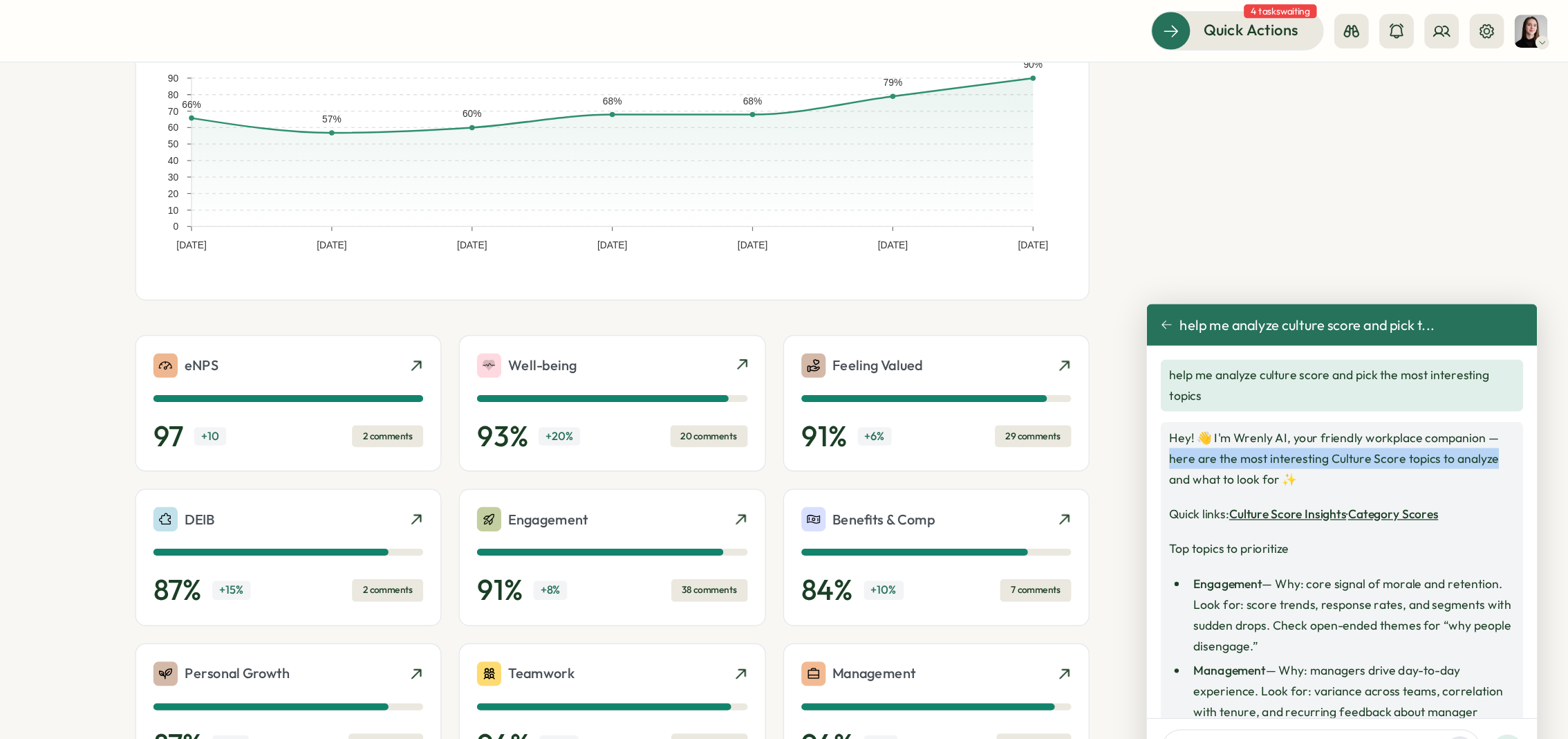
drag, startPoint x: 1539, startPoint y: 344, endPoint x: 1541, endPoint y: 370, distance: 26.1
click at [1541, 370] on div "help me analyze culture score and pick the most interesting topics Hey! 👋 I'm W…" at bounding box center [1388, 424] width 312 height 297
click at [1412, 410] on link "Category Scores" at bounding box center [1429, 410] width 71 height 13
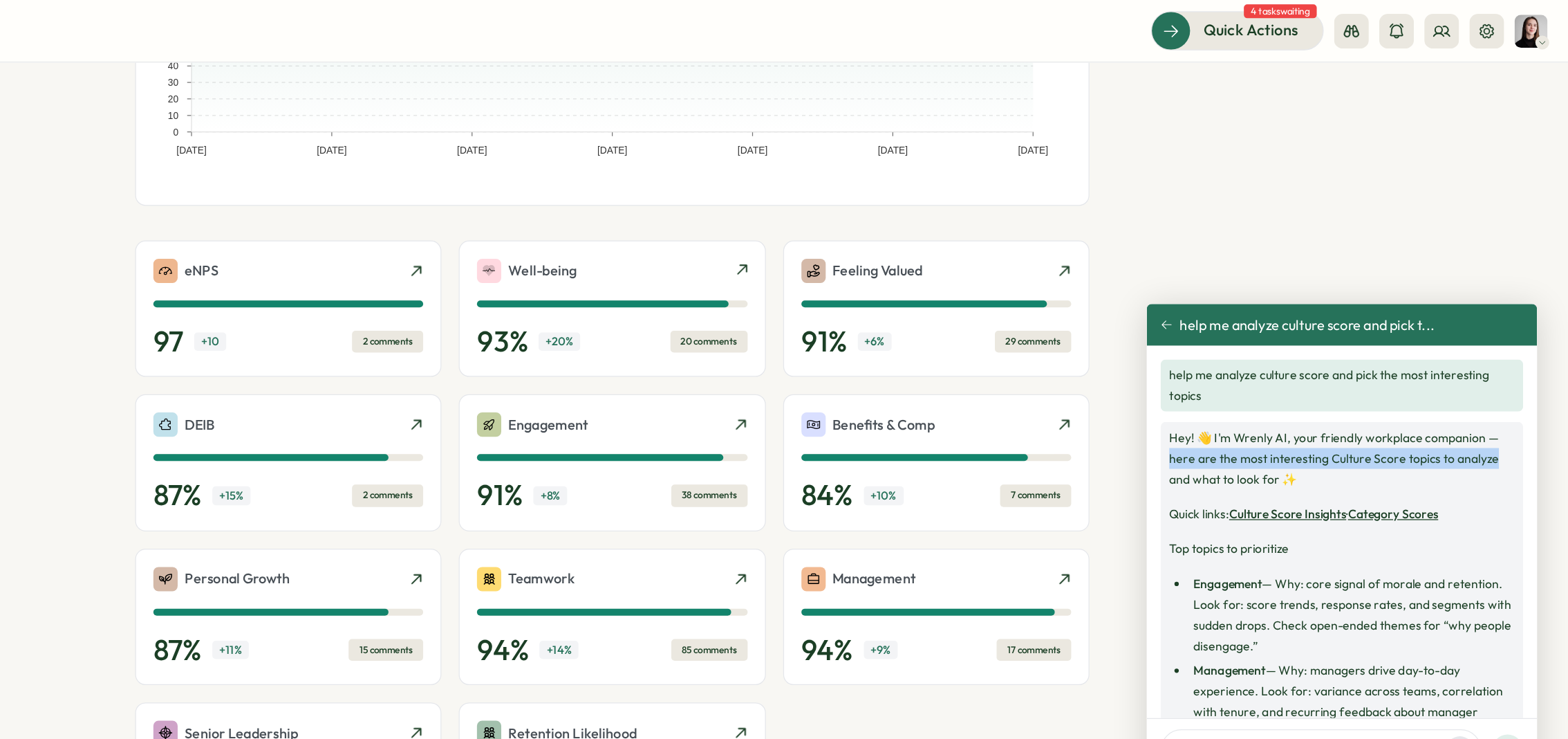
scroll to position [221, 0]
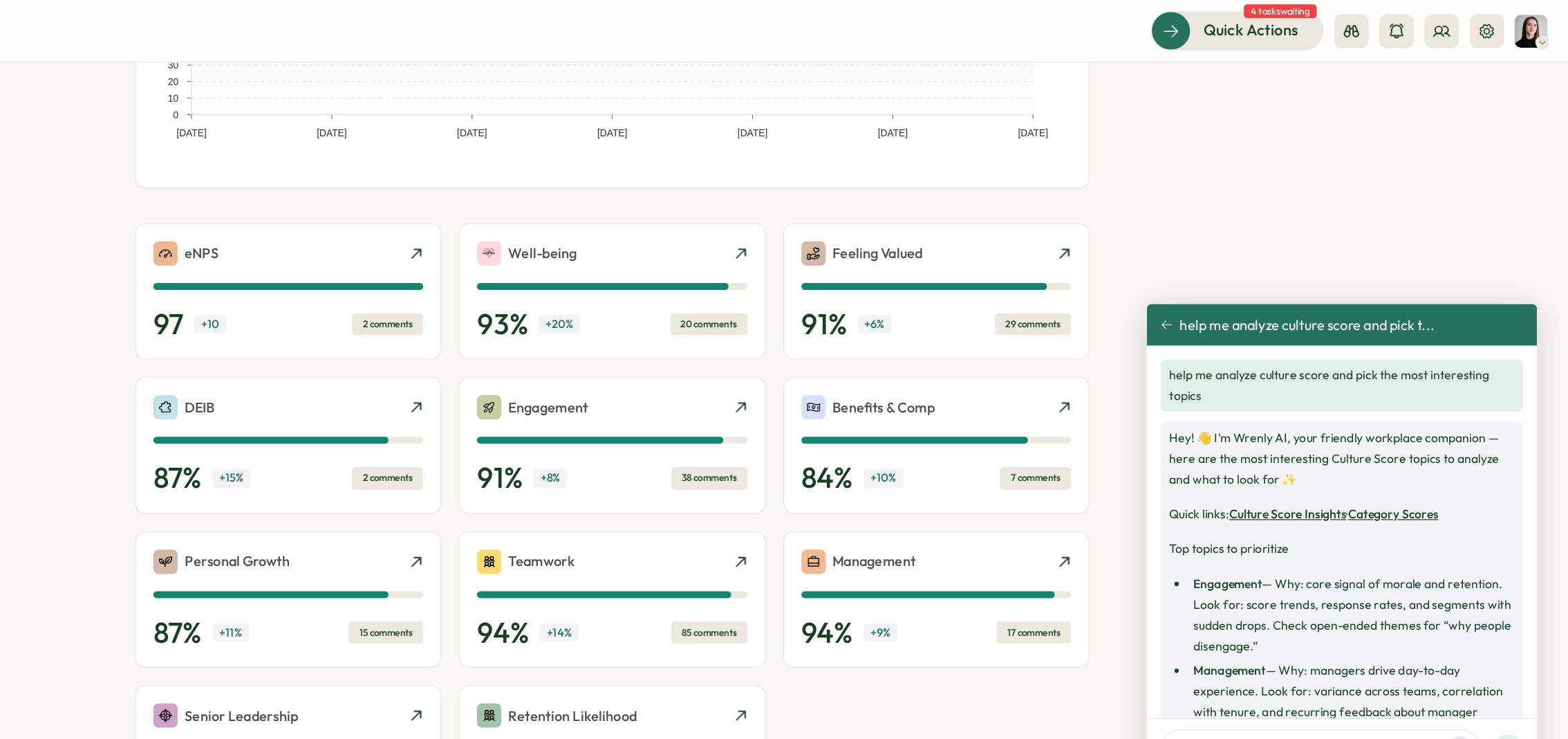
click at [1407, 472] on li "Engagement — Why: core signal of morale and retention. Look for: score trends, …" at bounding box center [1396, 490] width 260 height 66
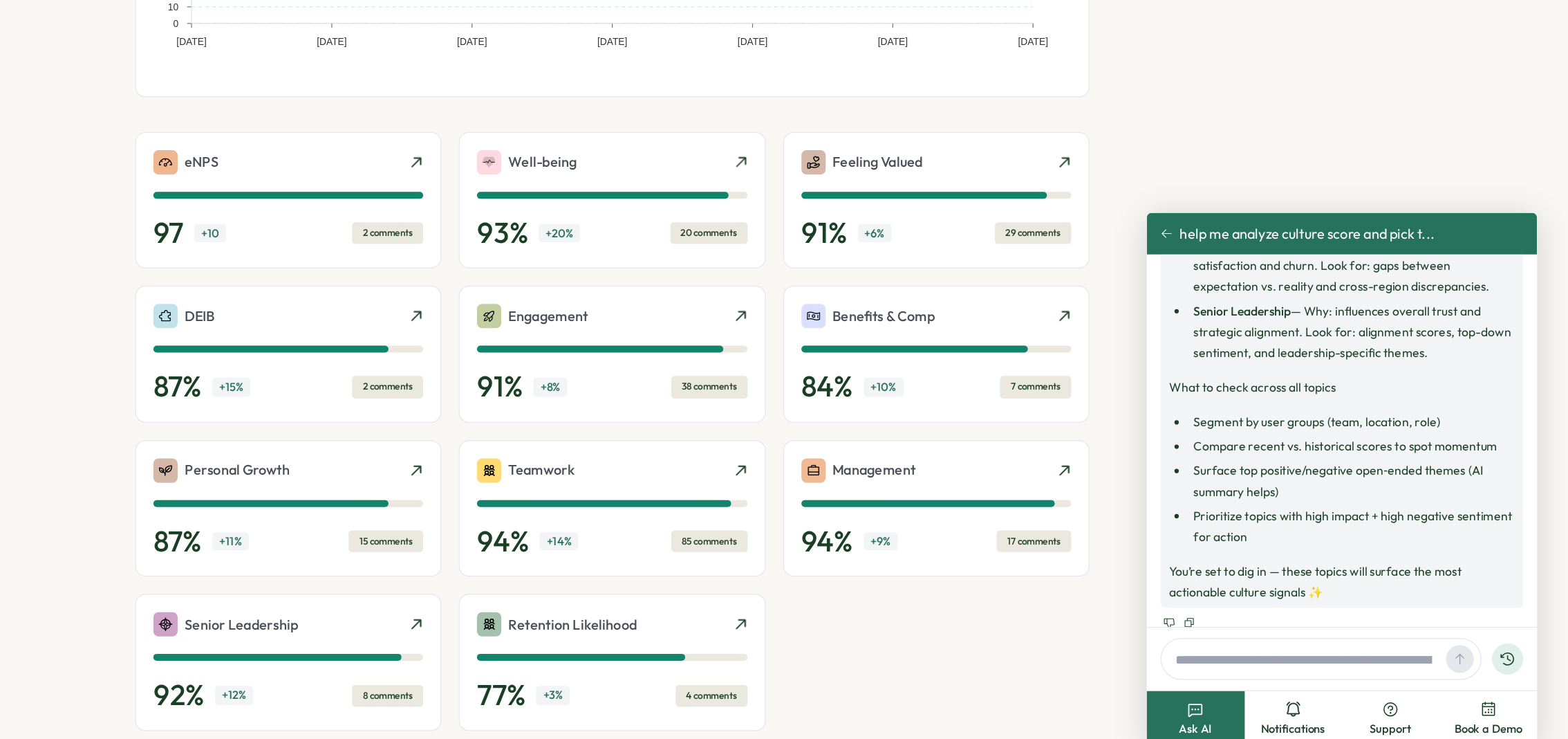
scroll to position [573, 0]
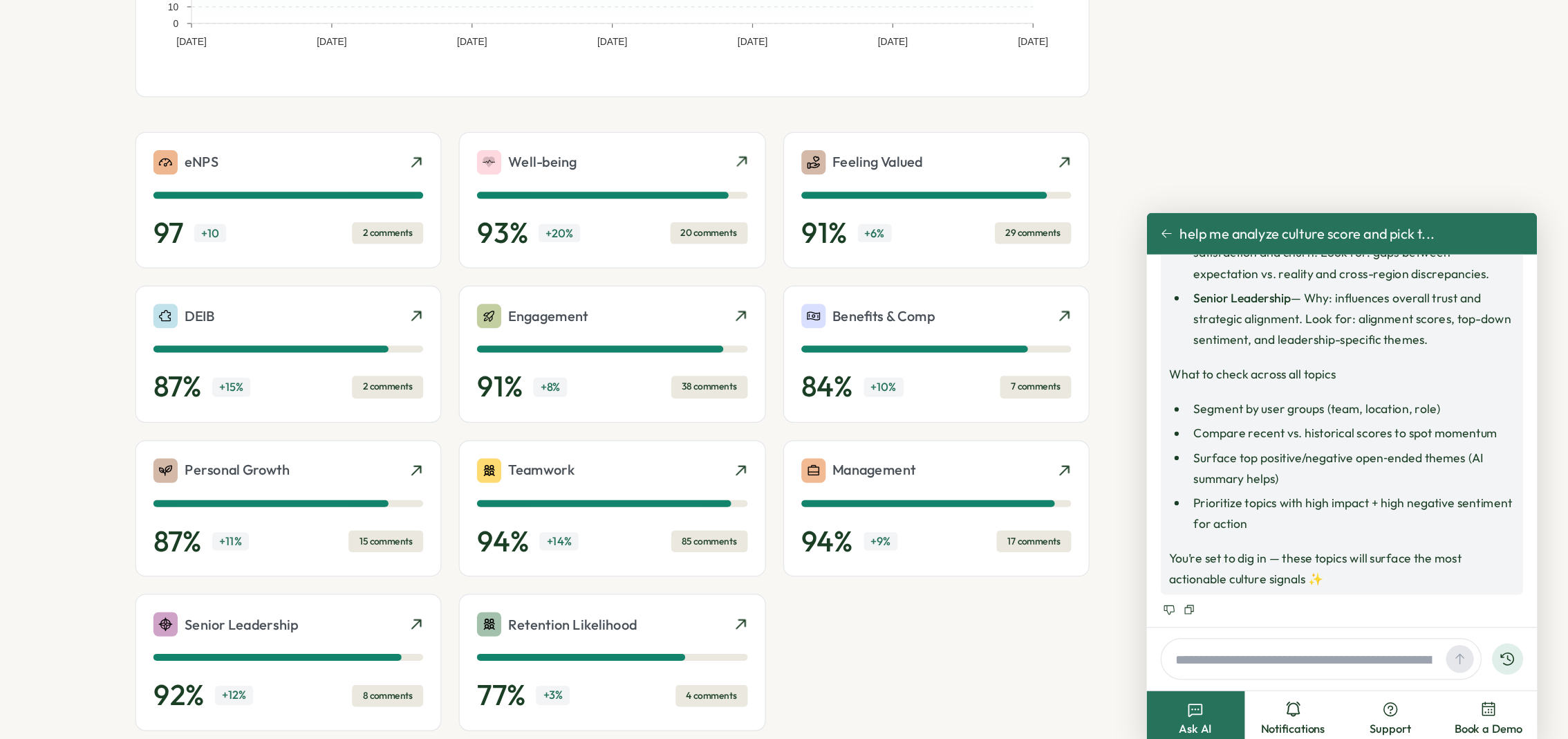
click at [1394, 588] on input "text" at bounding box center [1357, 598] width 215 height 21
type input "**********"
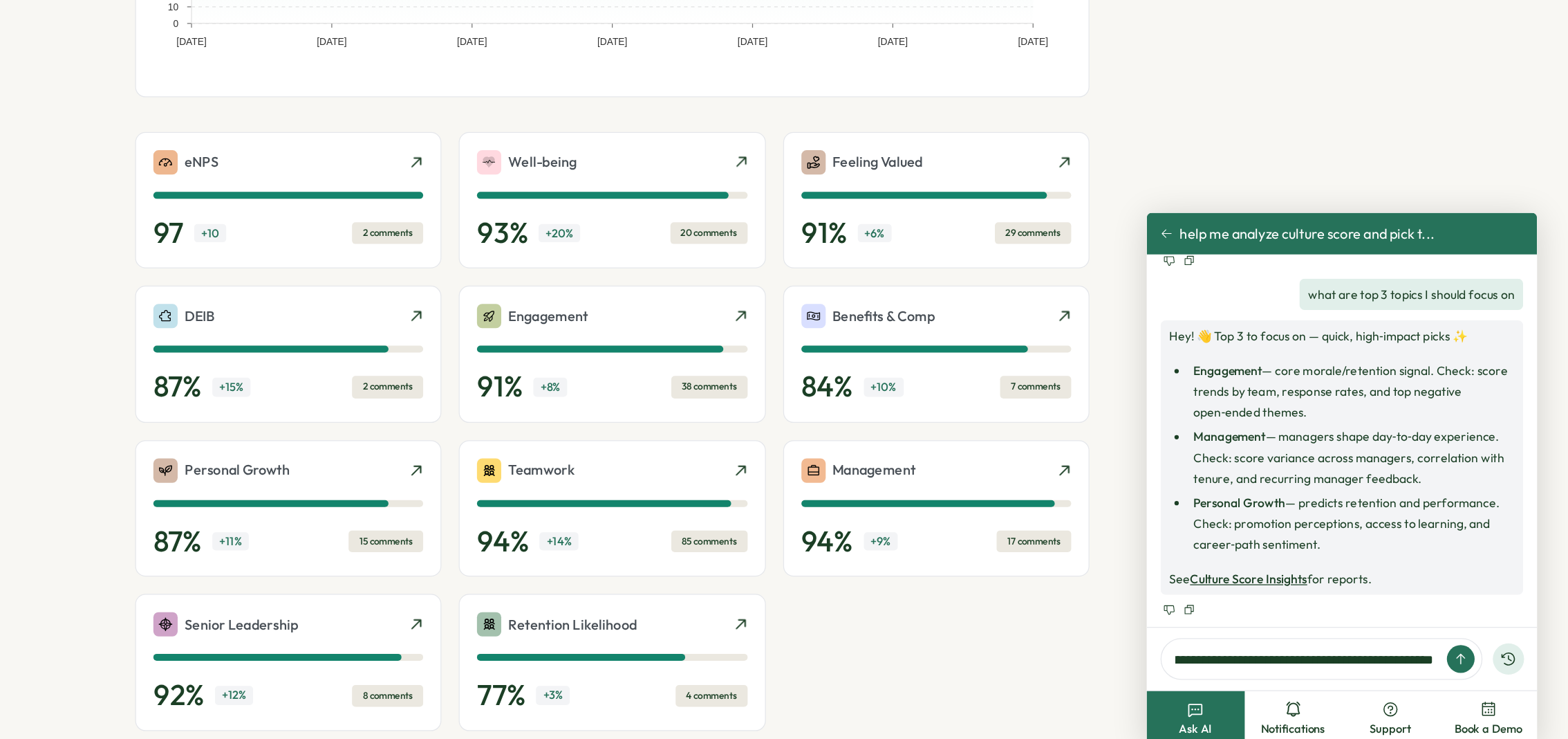
scroll to position [0, 71]
type input "**********"
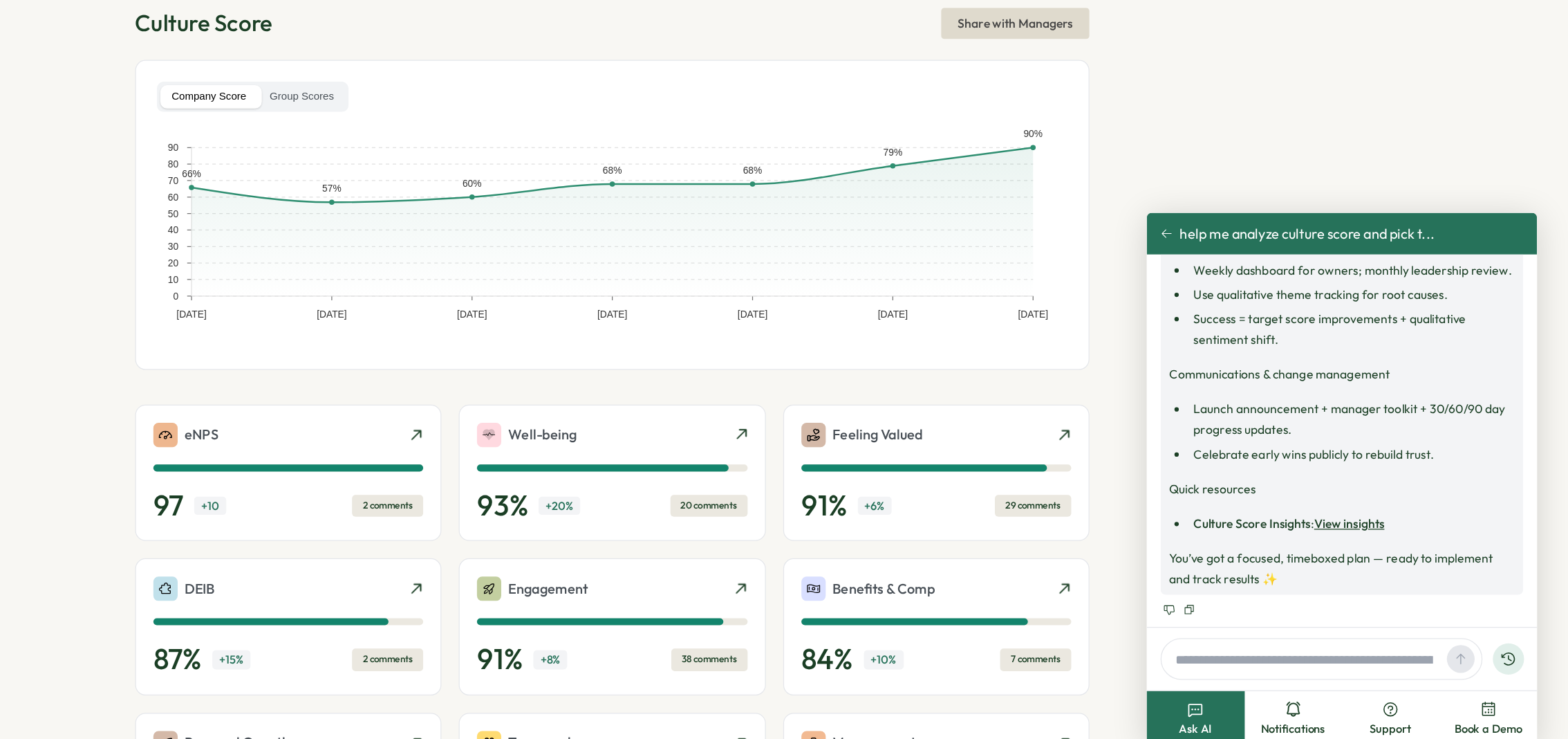
scroll to position [0, 0]
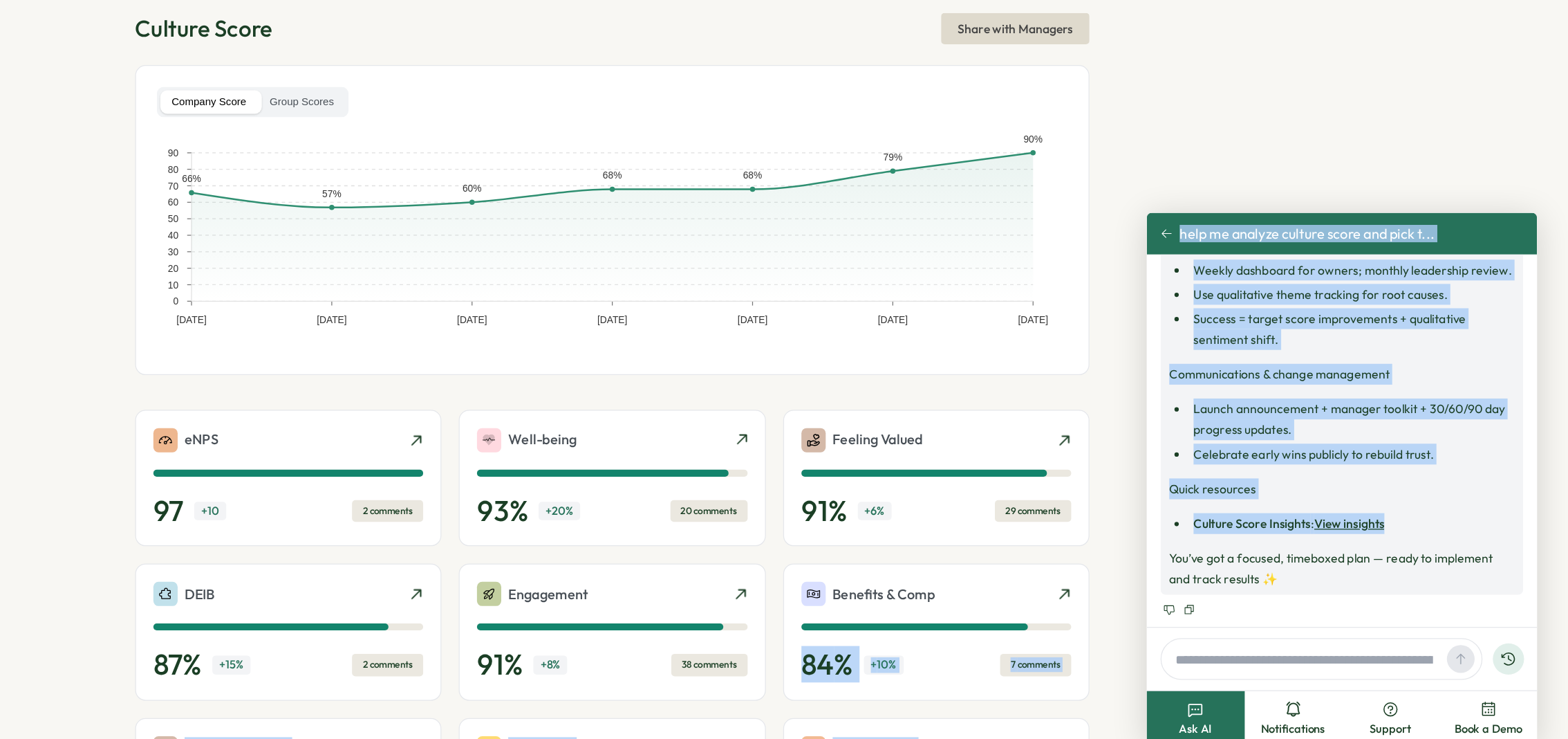
drag, startPoint x: 1543, startPoint y: 545, endPoint x: 1527, endPoint y: 490, distance: 57.3
click at [1527, 490] on main "Quick Actions 4 tasks waiting Culture Score Share with Managers Company Score G…" at bounding box center [784, 370] width 1568 height 739
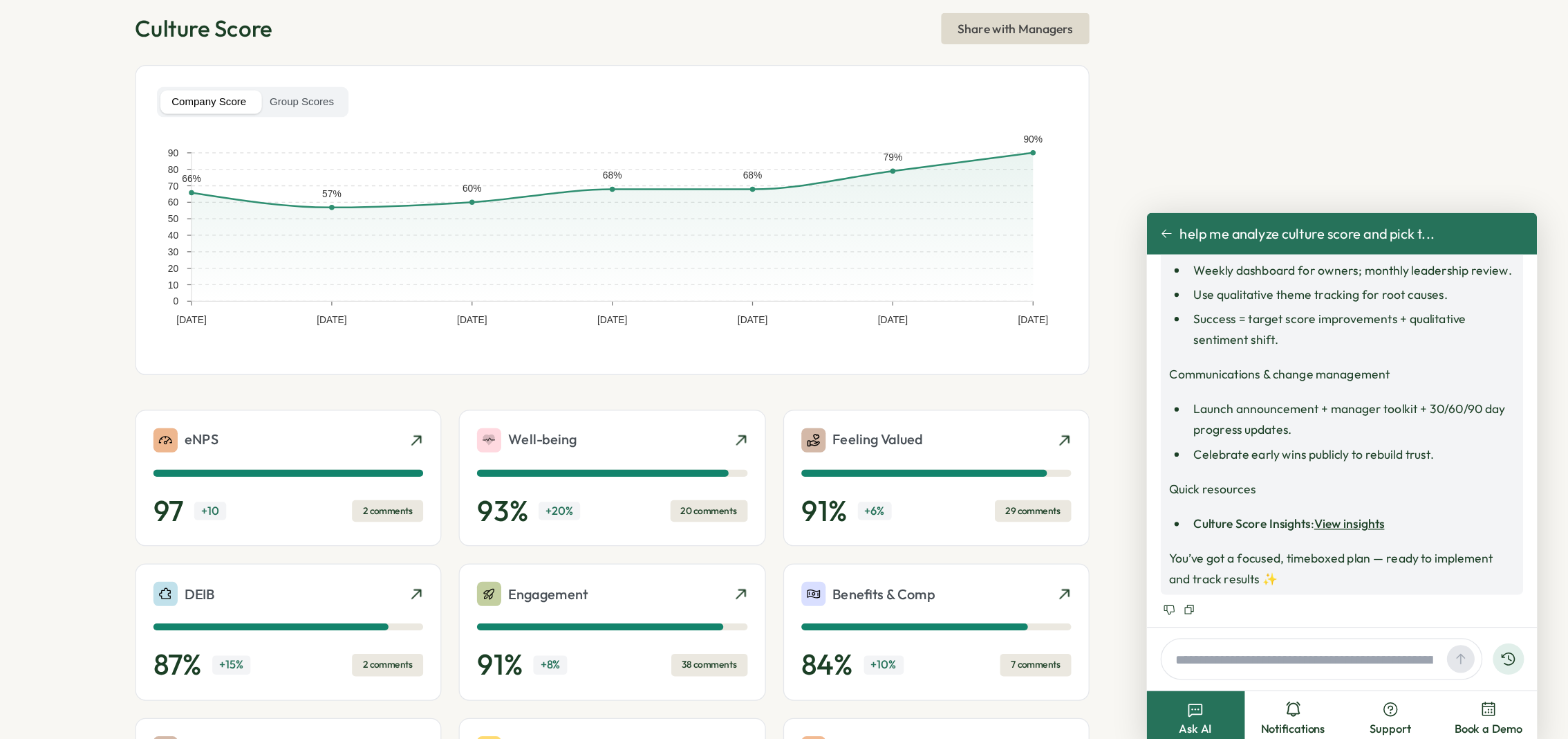
drag, startPoint x: 1543, startPoint y: 543, endPoint x: 1541, endPoint y: 531, distance: 12.2
click at [1541, 531] on div "help me analyze culture score and pick the most interesting topics Hey! 👋 I'm W…" at bounding box center [1388, 424] width 312 height 297
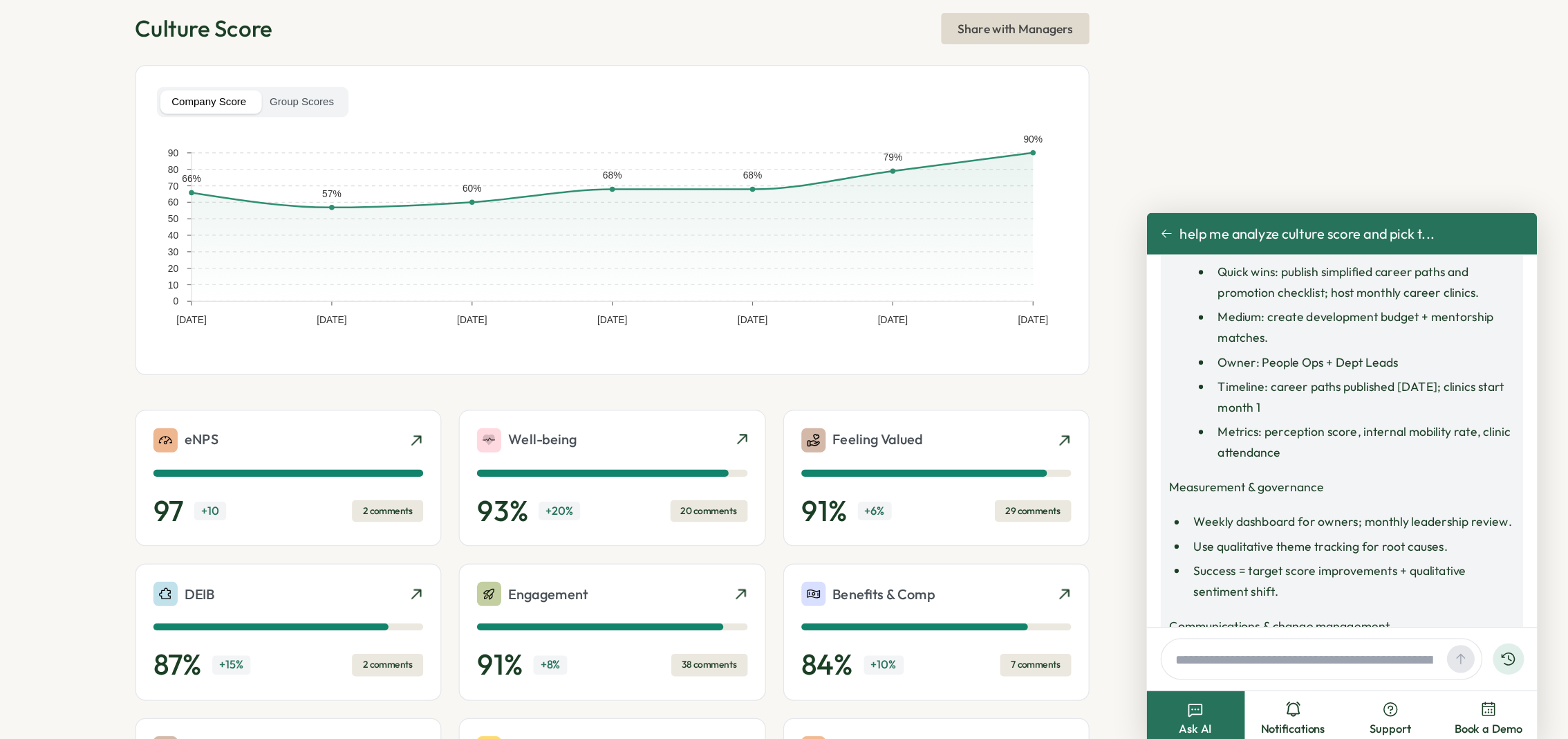
scroll to position [2145, 0]
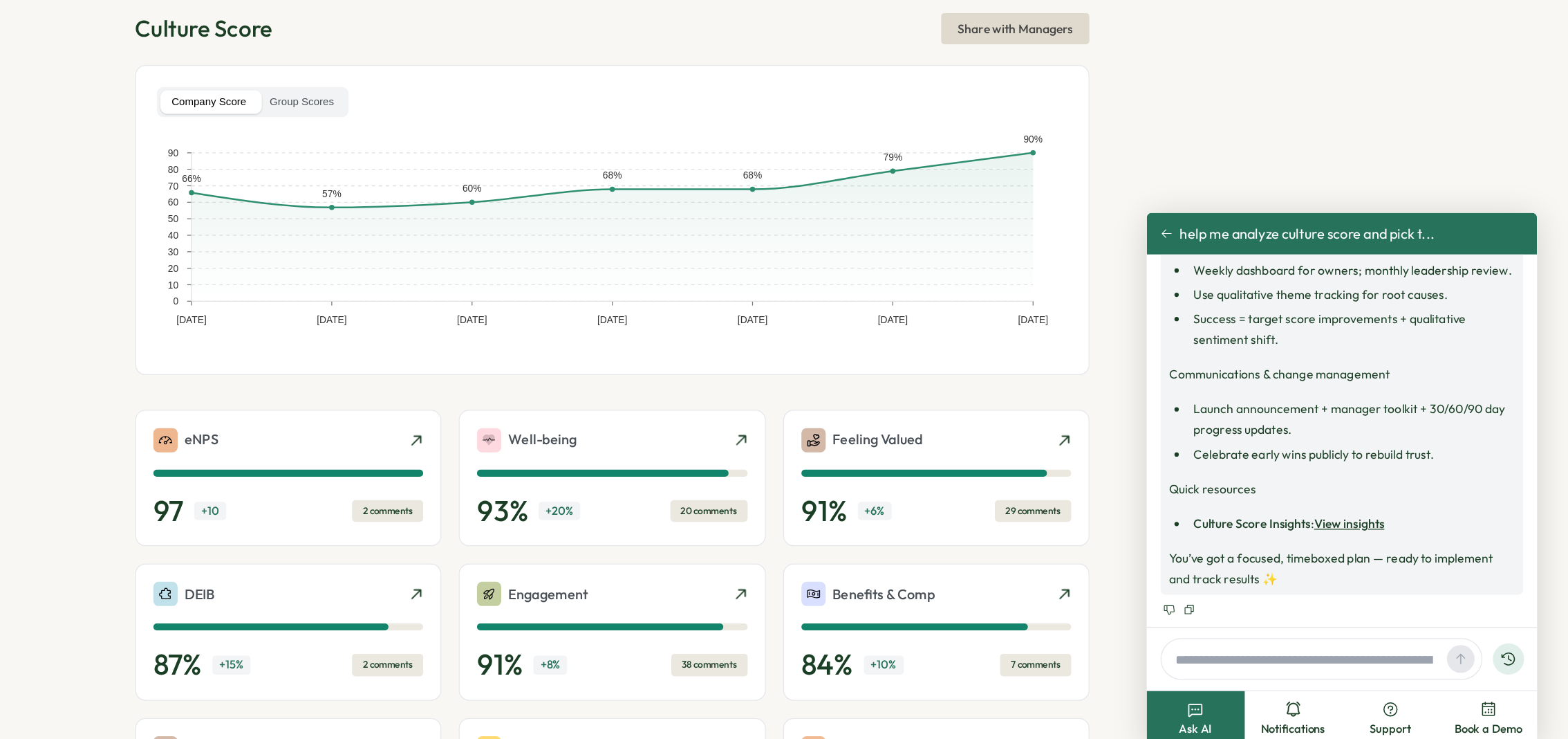
click at [1329, 596] on input "text" at bounding box center [1358, 598] width 216 height 21
type input "**********"
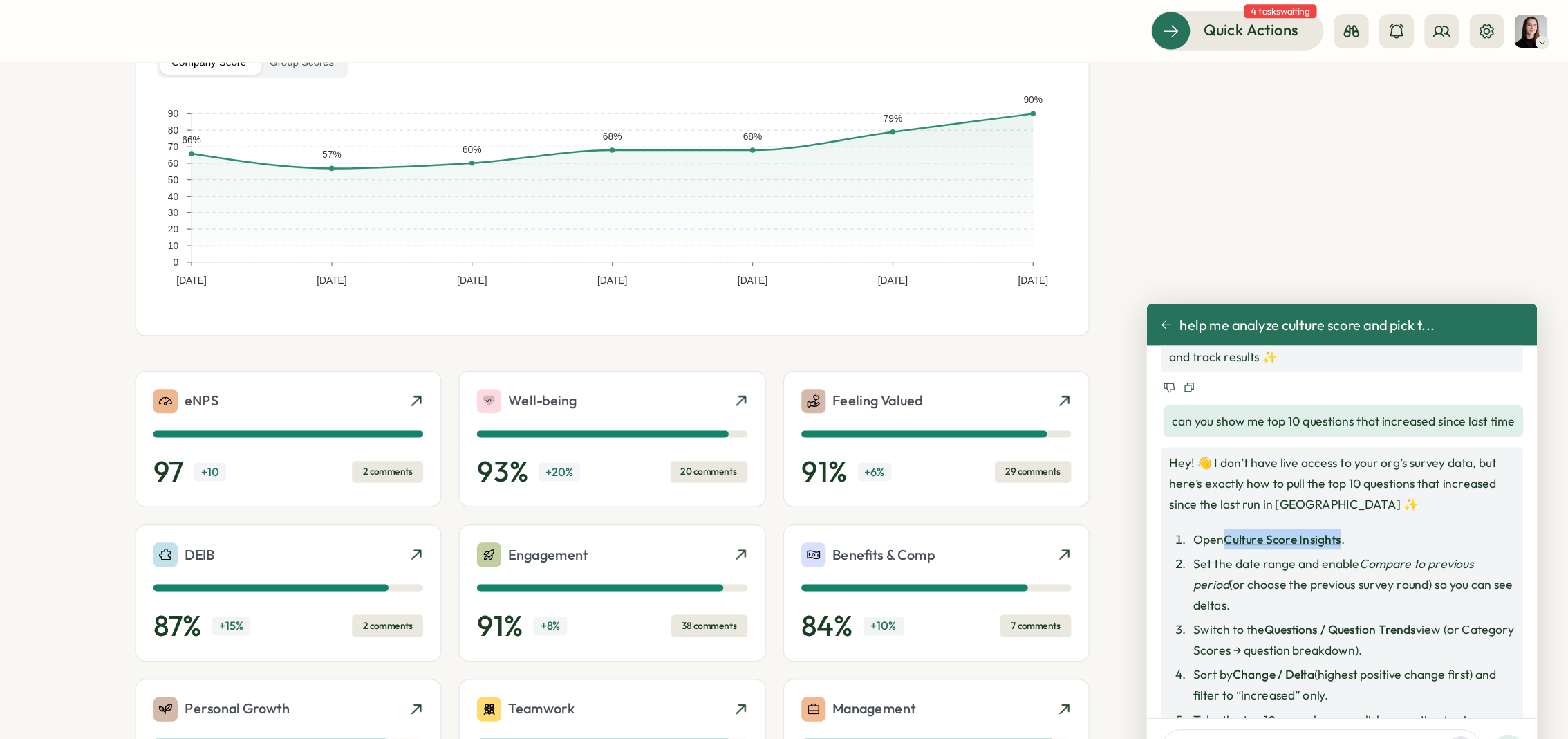
scroll to position [105, 0]
click at [1453, 456] on li "Set the date range and enable Compare to previous period (or choose the previou…" at bounding box center [1396, 466] width 260 height 50
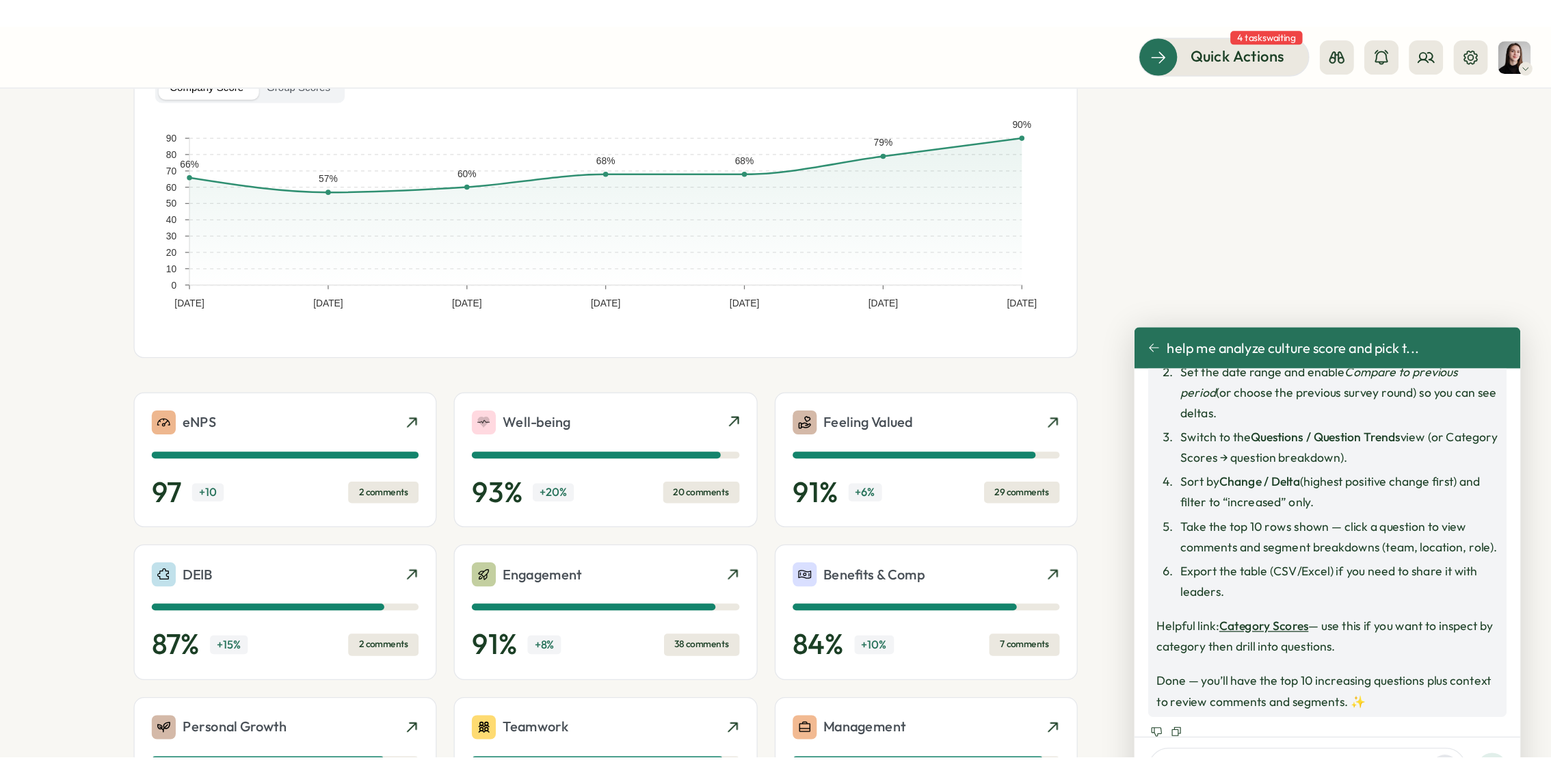
scroll to position [2546, 0]
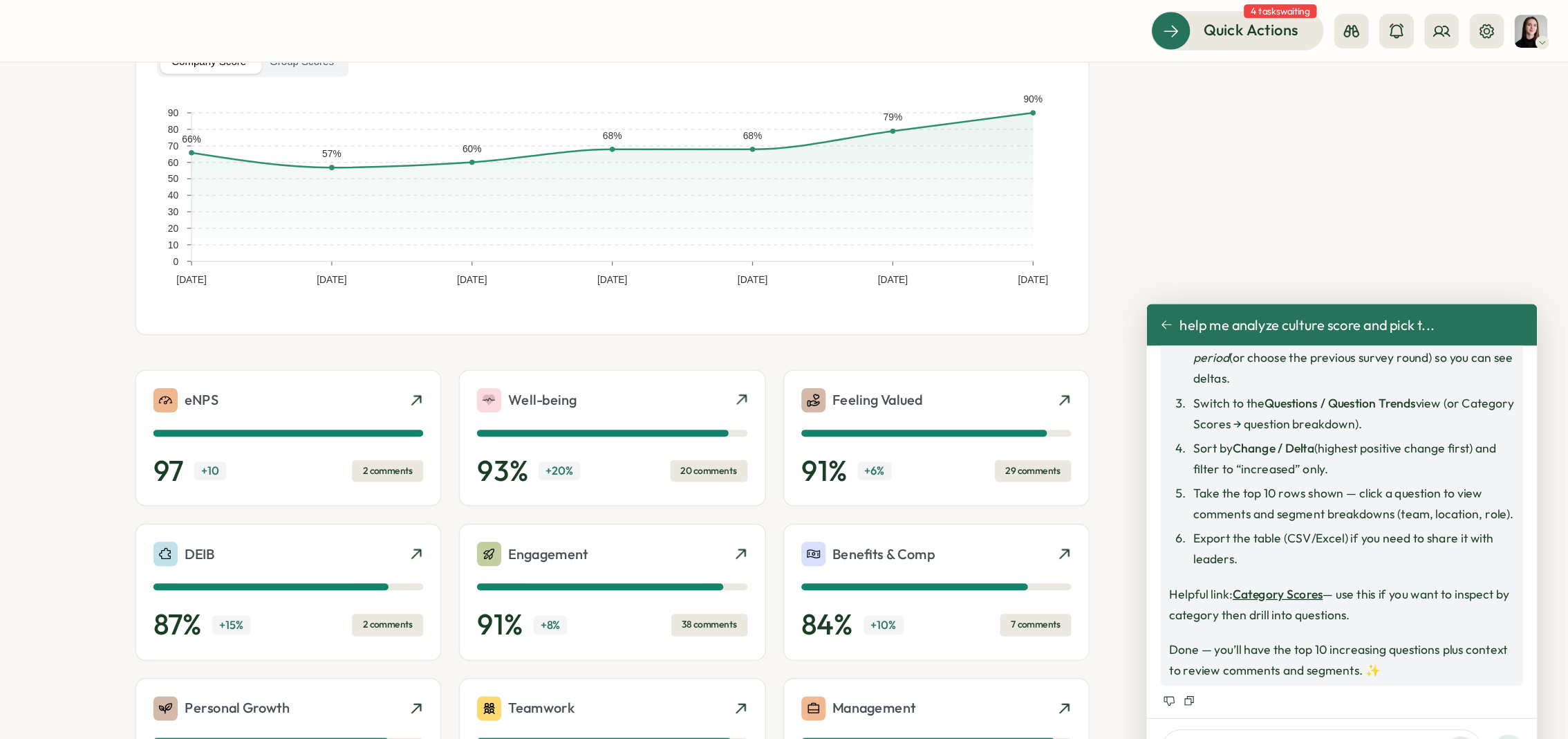
click at [1339, 472] on link "Category Scores" at bounding box center [1336, 473] width 71 height 13
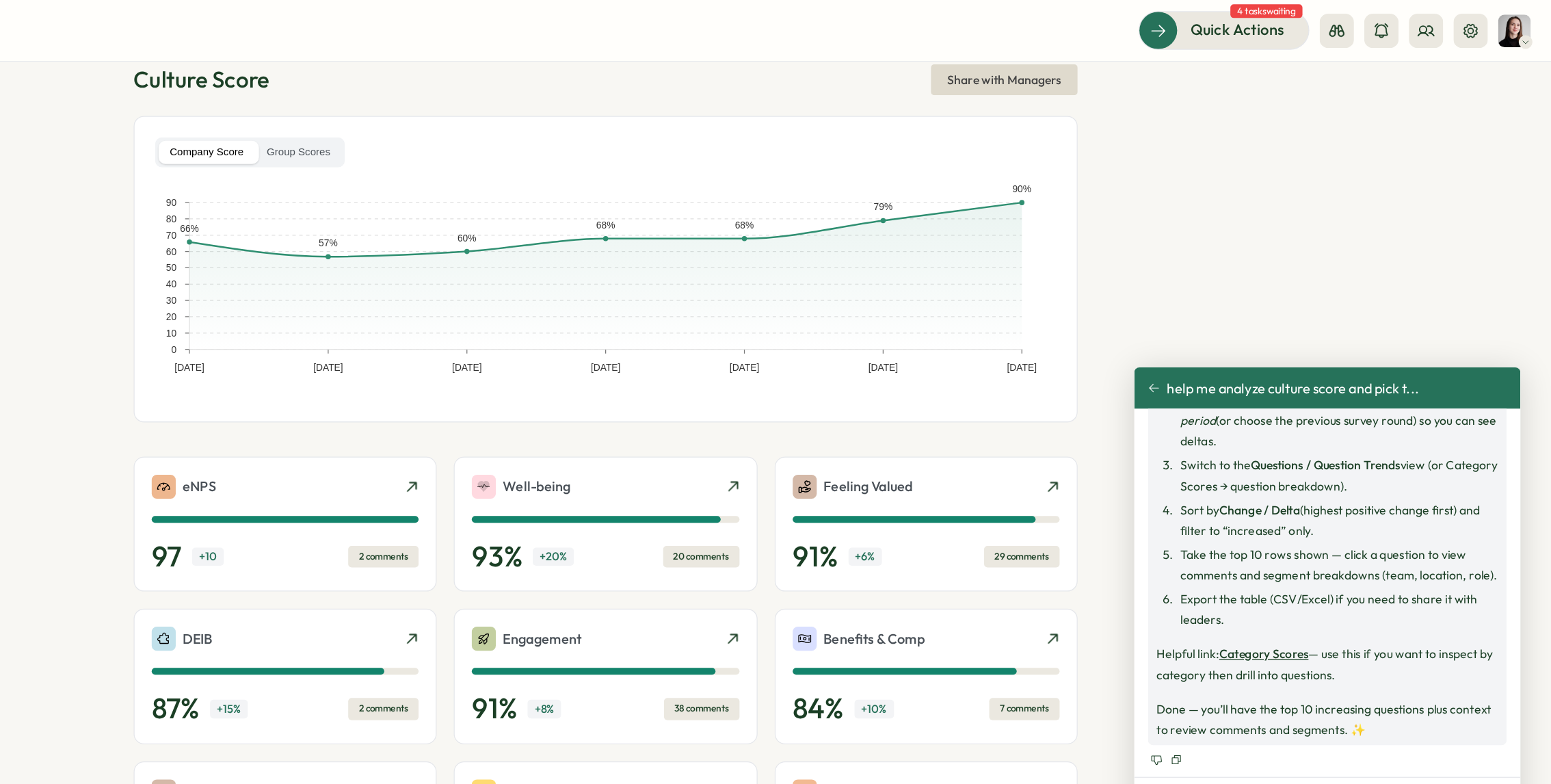
scroll to position [0, 0]
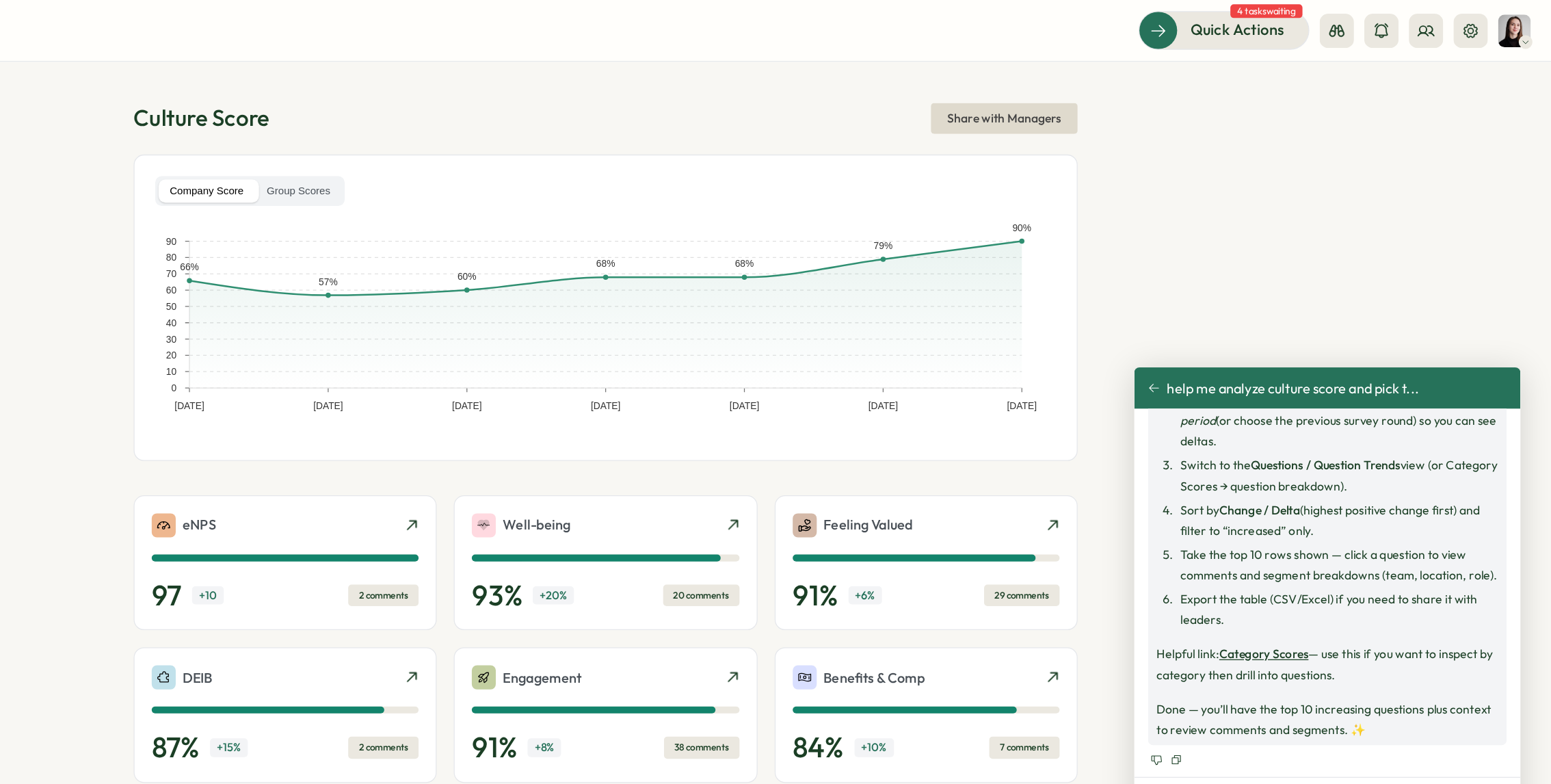
click at [408, 42] on header "Quick Actions 4 tasks waiting" at bounding box center [797, 24] width 1507 height 49
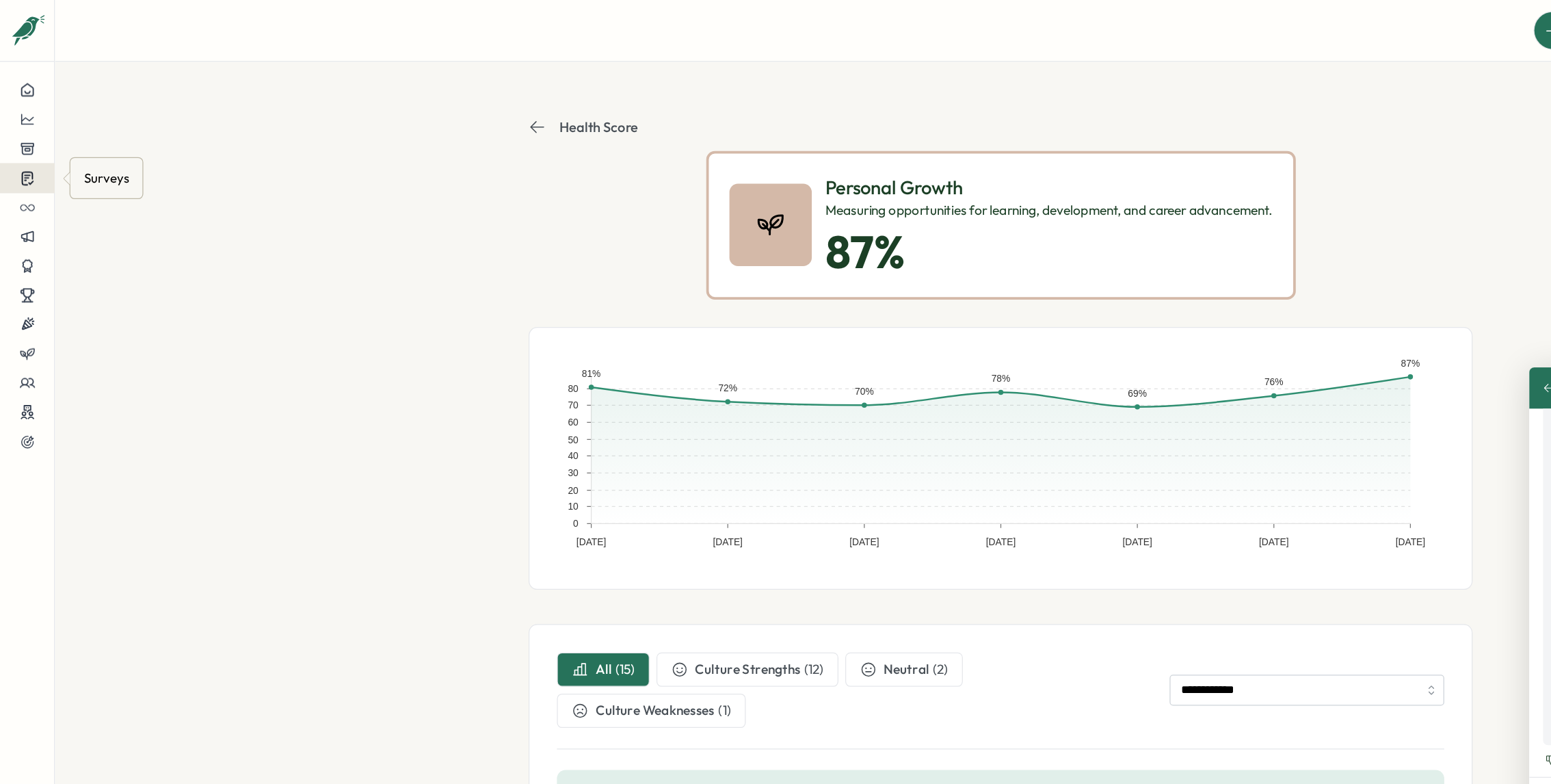
click at [26, 135] on icon at bounding box center [22, 141] width 13 height 13
click at [98, 131] on div "Onboarding Surveys" at bounding box center [118, 142] width 113 height 26
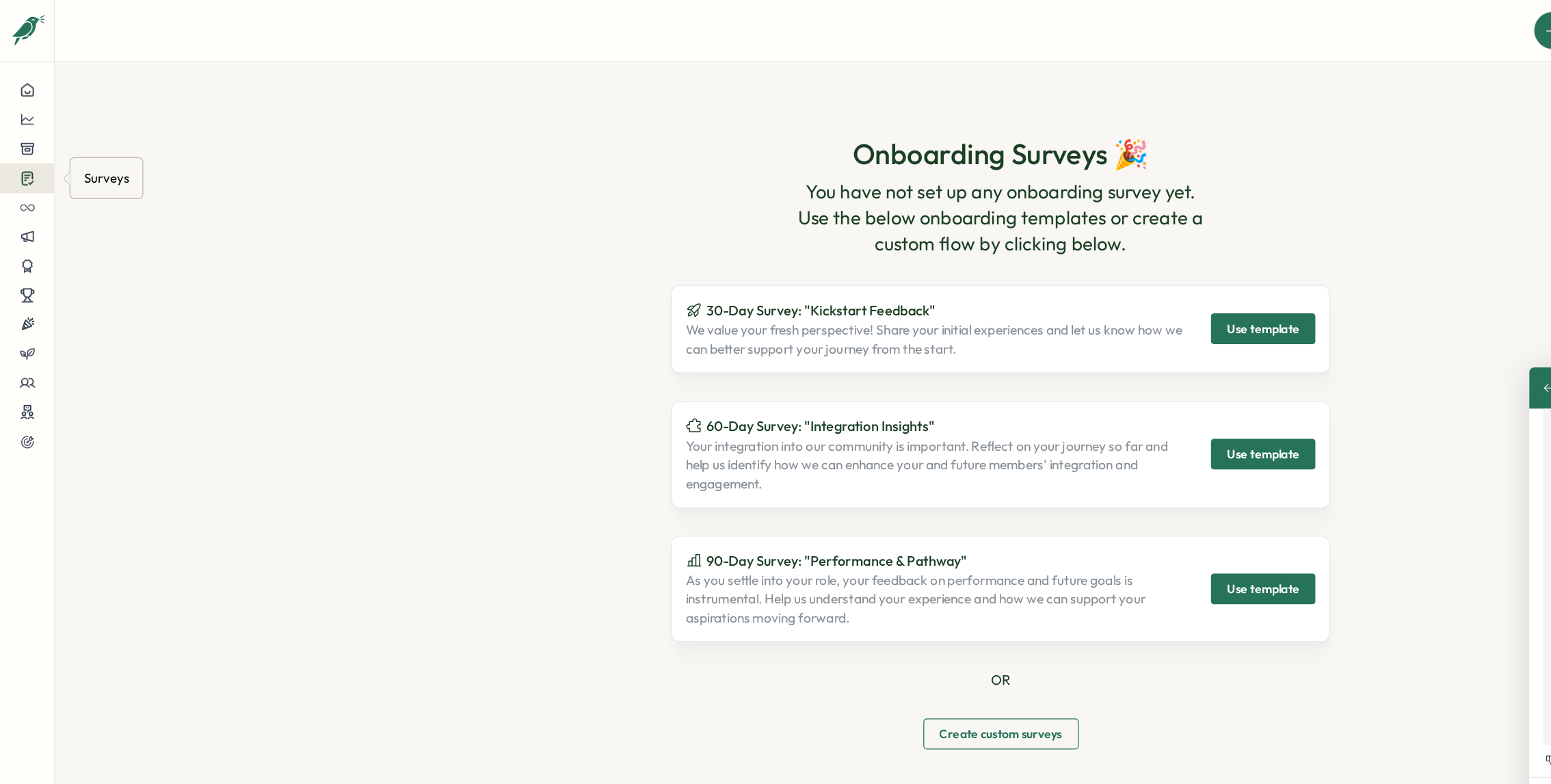
click at [34, 140] on button at bounding box center [22, 141] width 44 height 24
click at [79, 117] on div "Insights" at bounding box center [118, 116] width 102 height 15
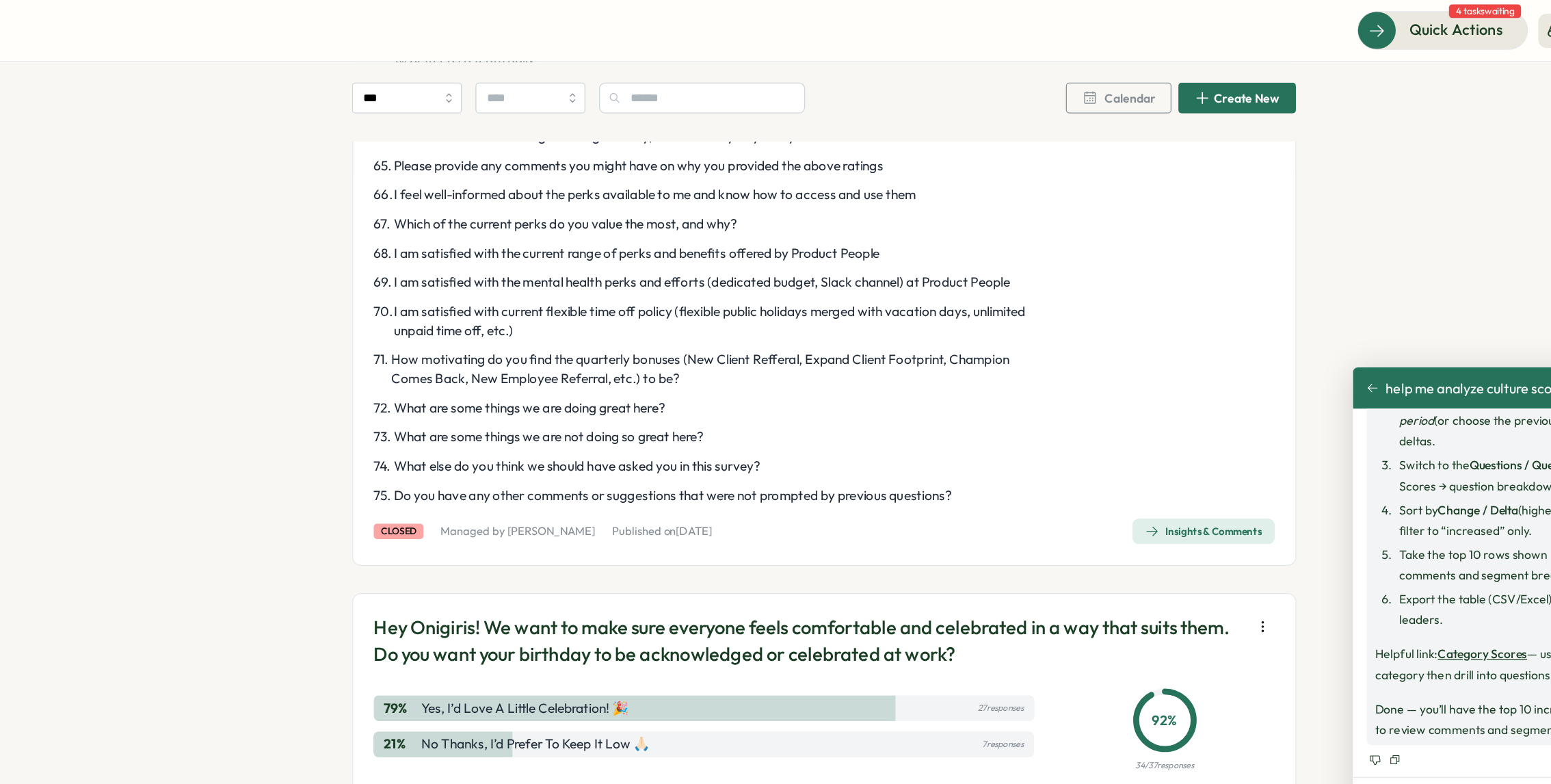
scroll to position [2559, 0]
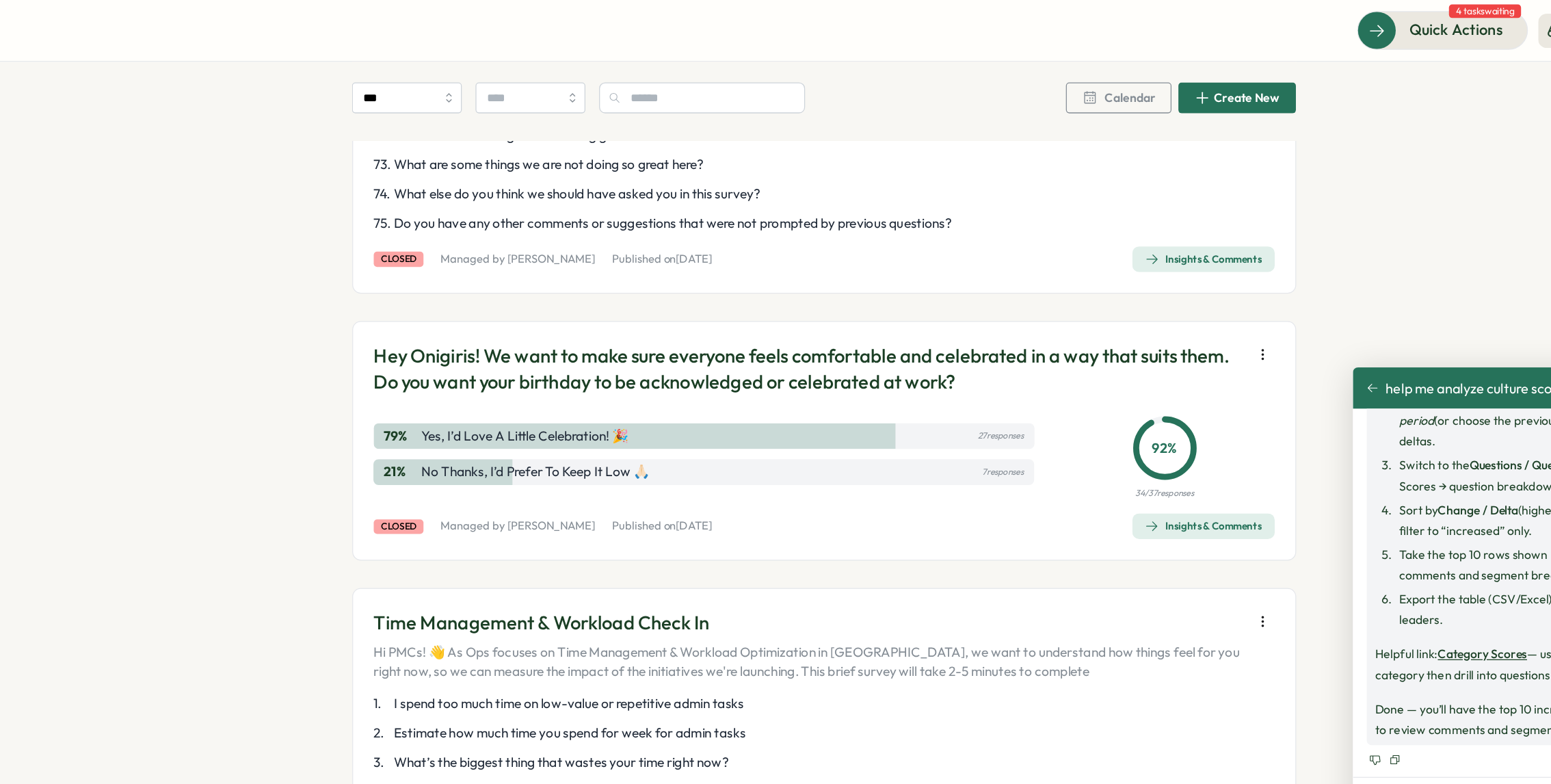
click at [1105, 216] on span "Insights & Comments" at bounding box center [1100, 206] width 93 height 19
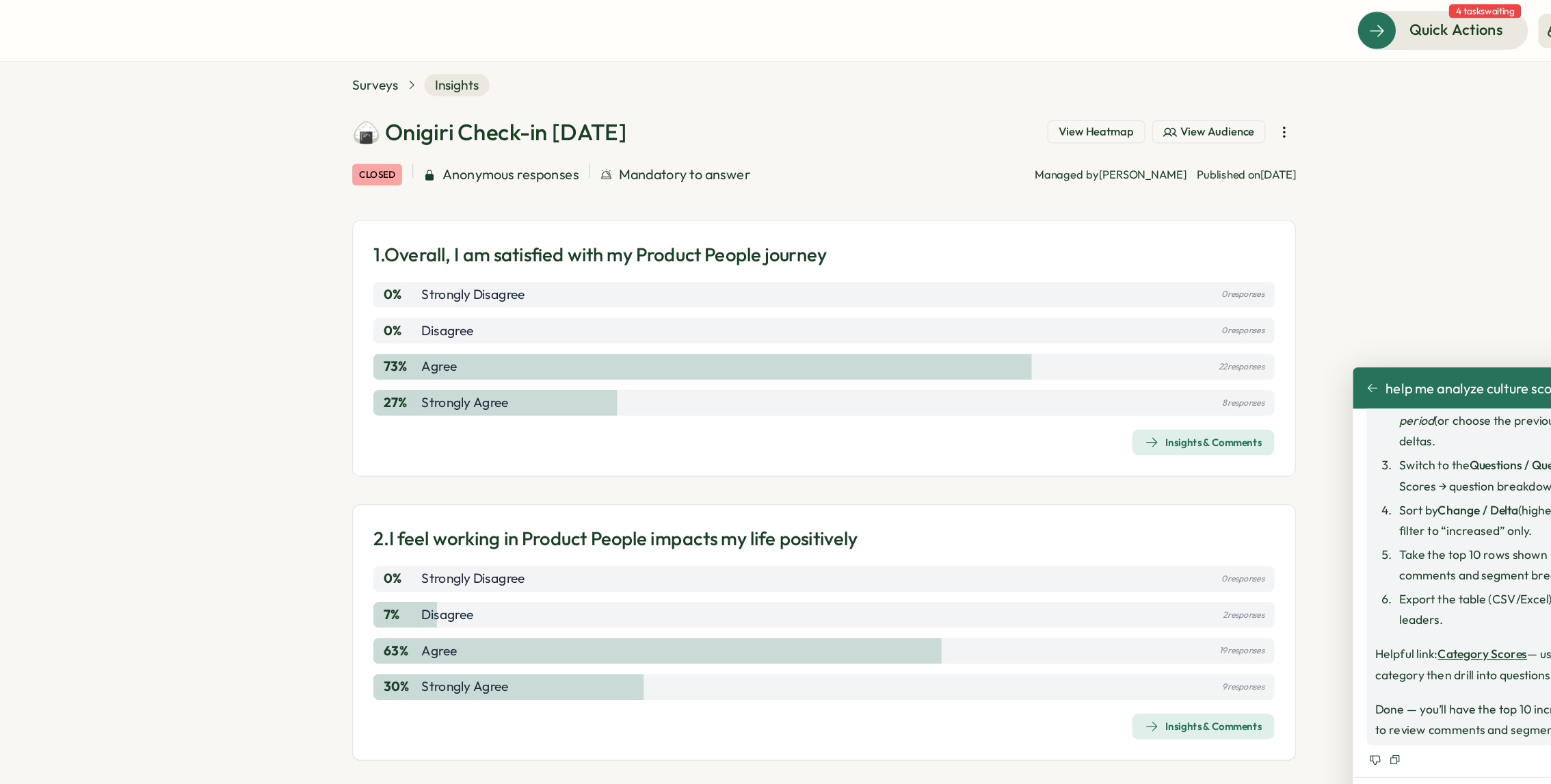
scroll to position [33, 0]
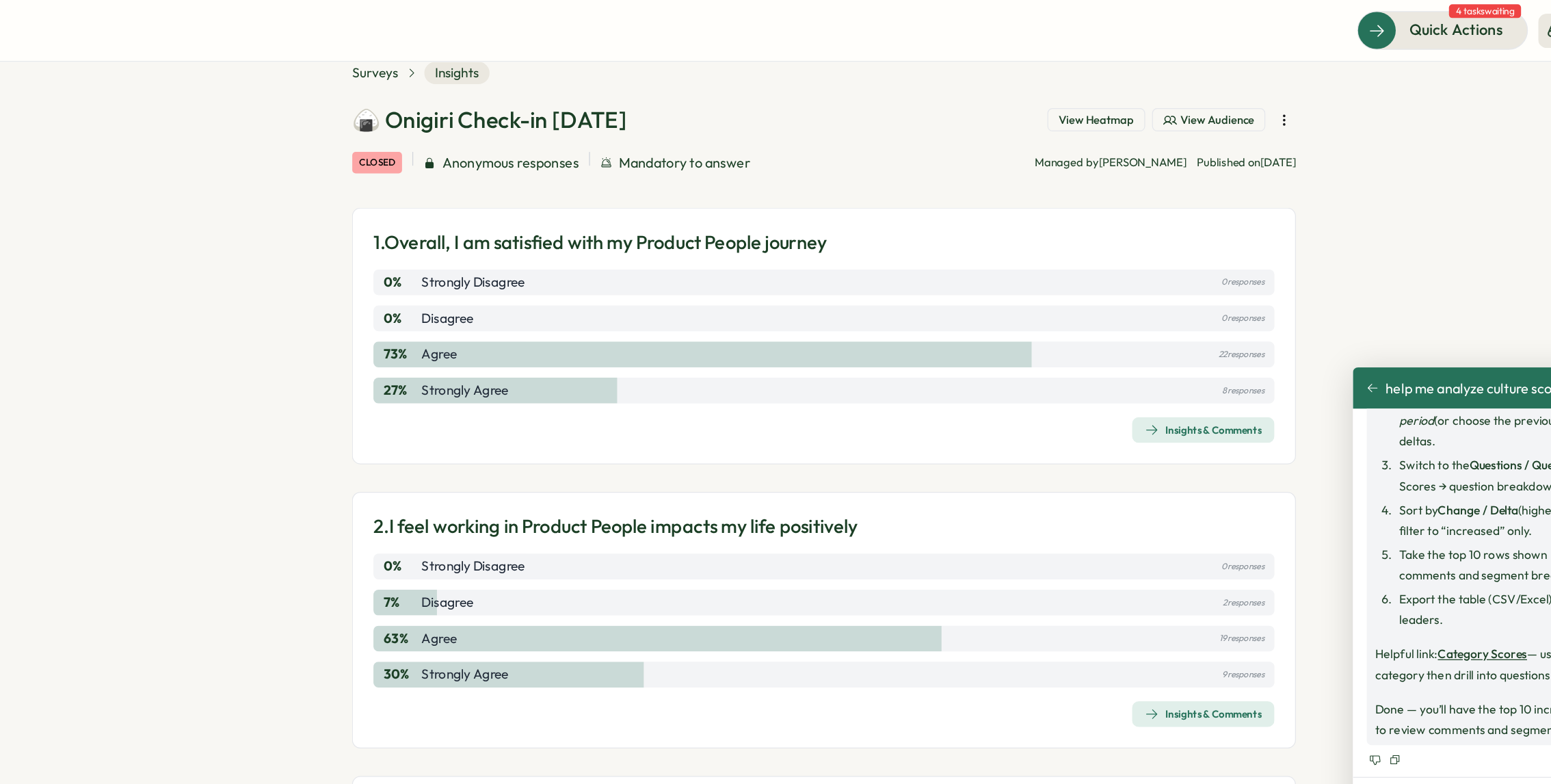
click at [1022, 95] on span "View Heatmap" at bounding box center [1014, 96] width 60 height 13
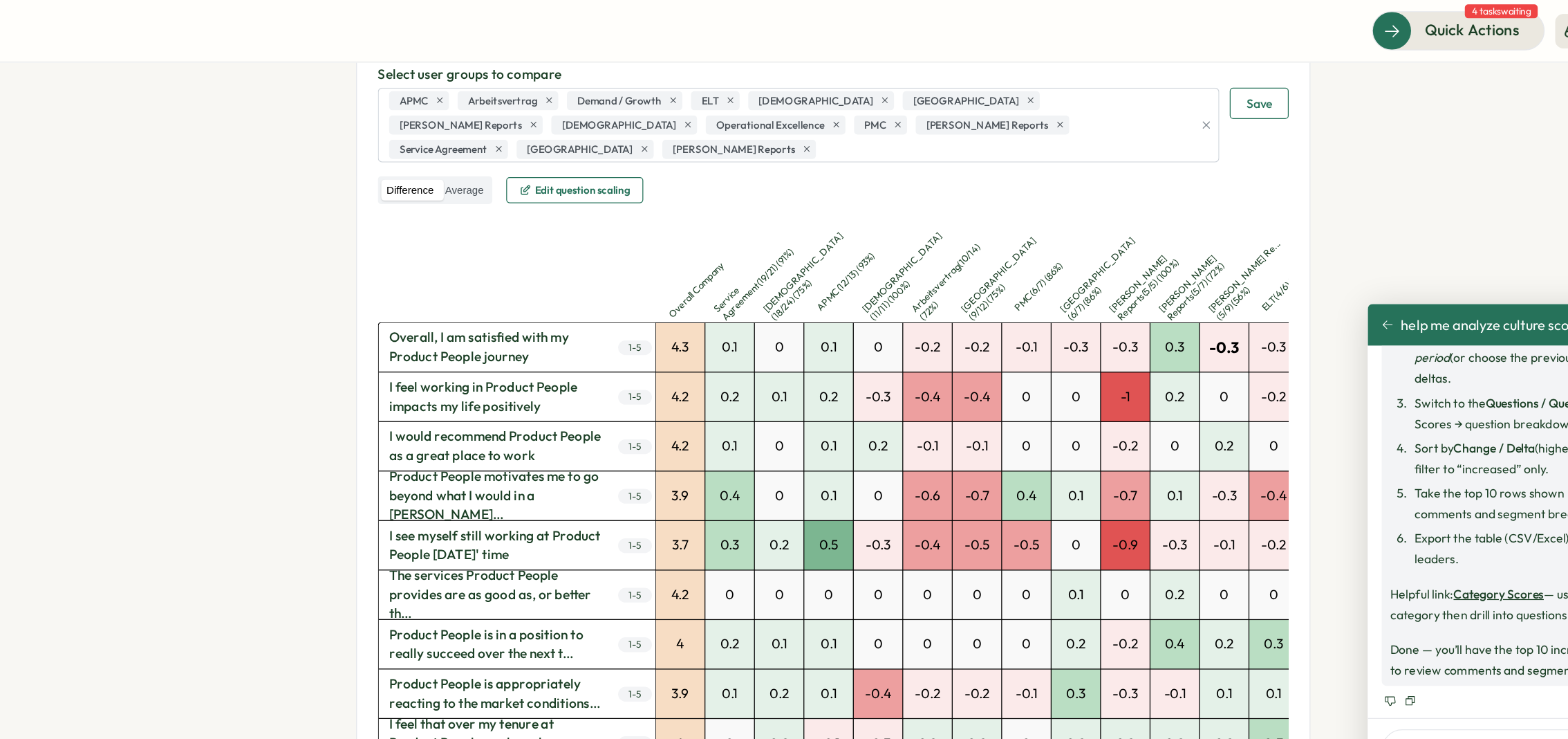
scroll to position [213, 0]
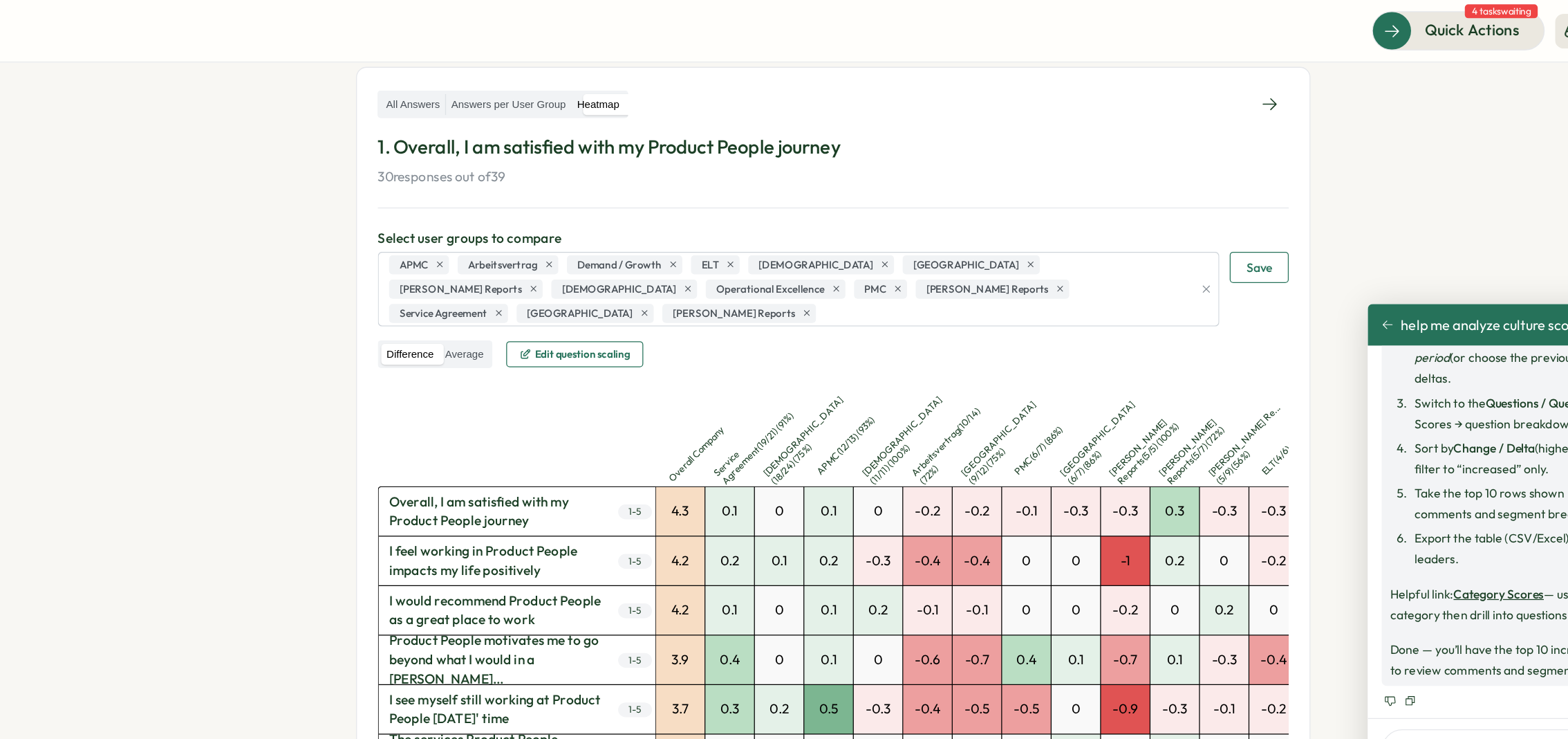
click at [644, 278] on span "Edit question scaling" at bounding box center [606, 281] width 76 height 8
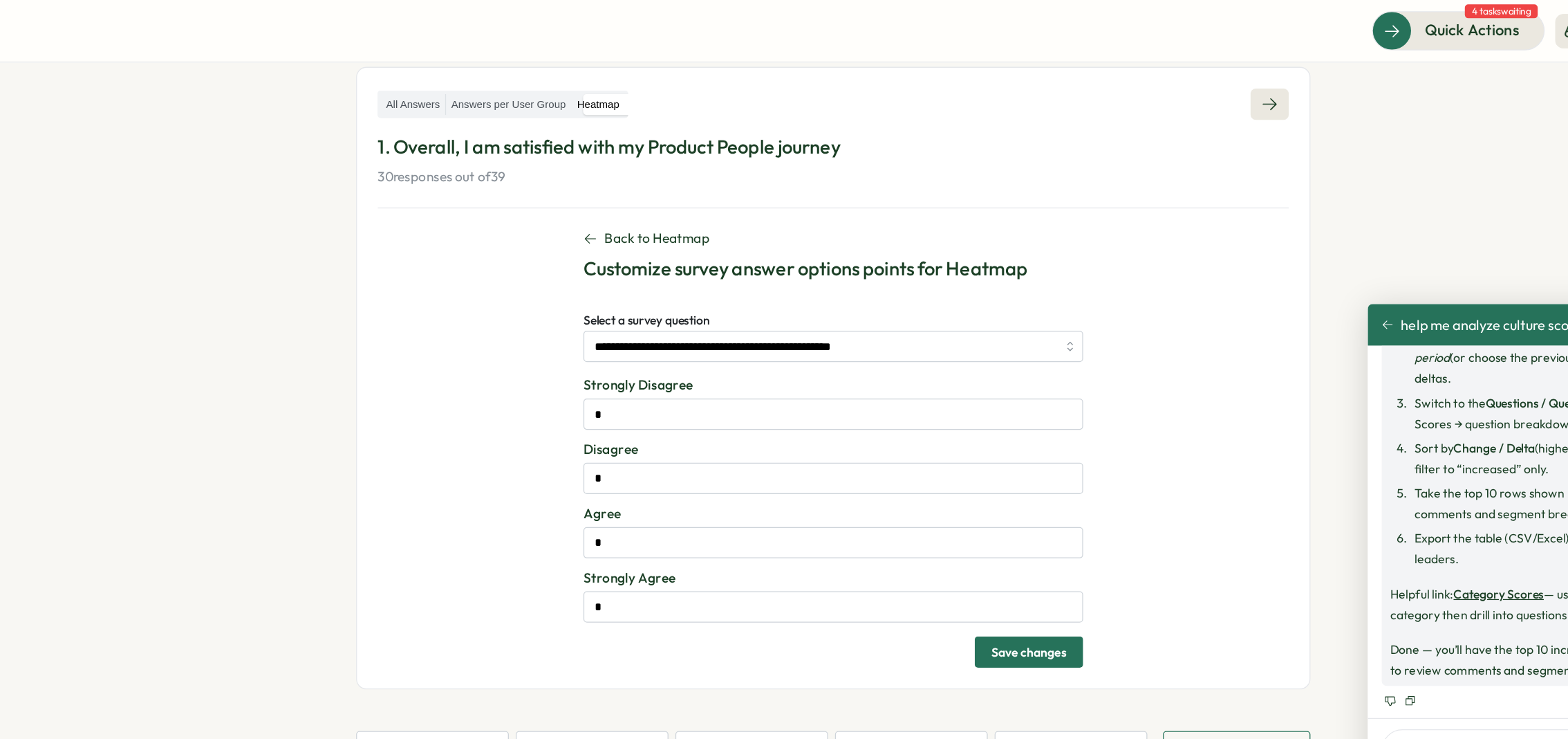
click at [1150, 79] on icon at bounding box center [1154, 83] width 14 height 14
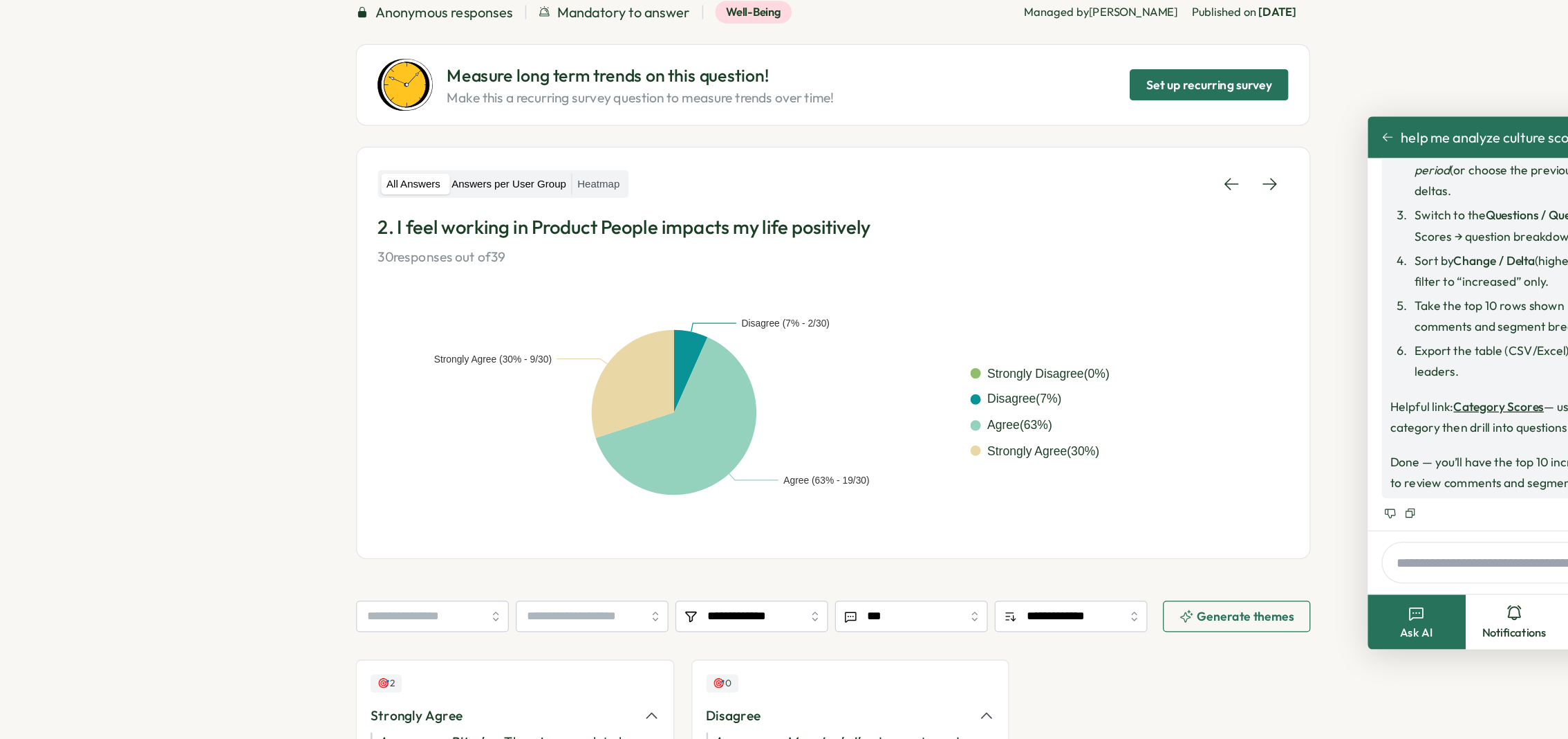
click at [575, 294] on label "Answers per User Group" at bounding box center [547, 296] width 100 height 17
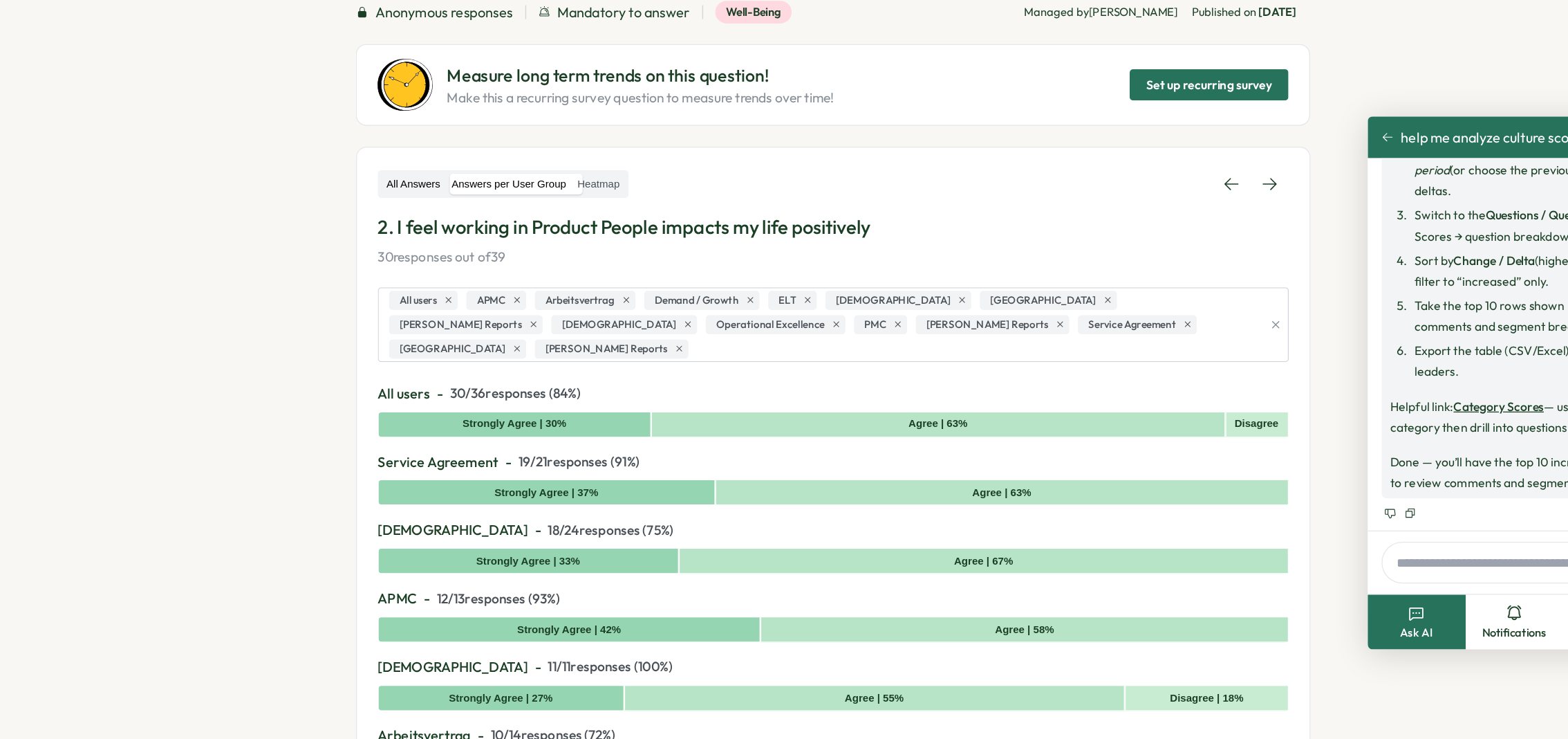
click at [466, 292] on label "All Answers" at bounding box center [472, 296] width 51 height 17
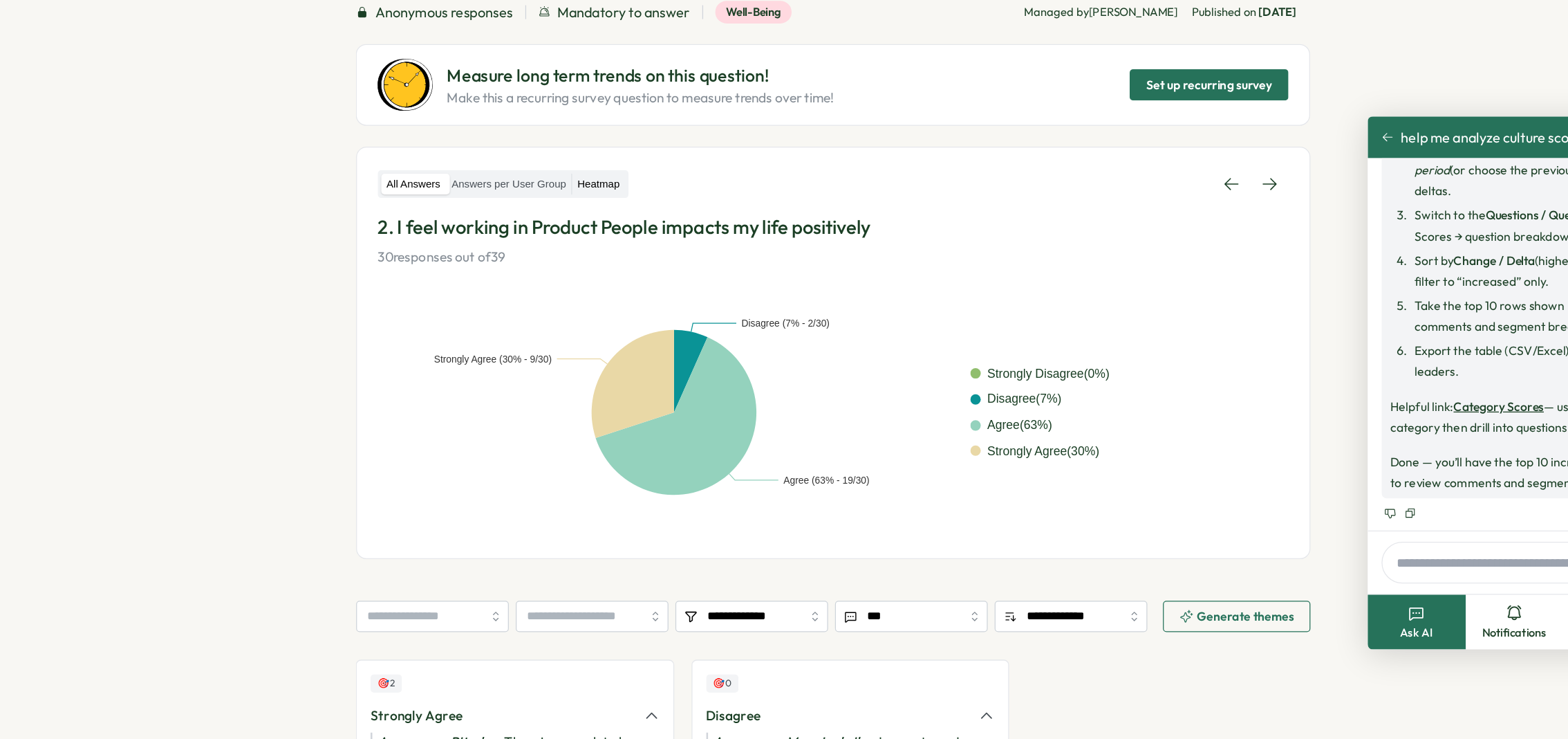
click at [628, 299] on label "Heatmap" at bounding box center [620, 296] width 42 height 17
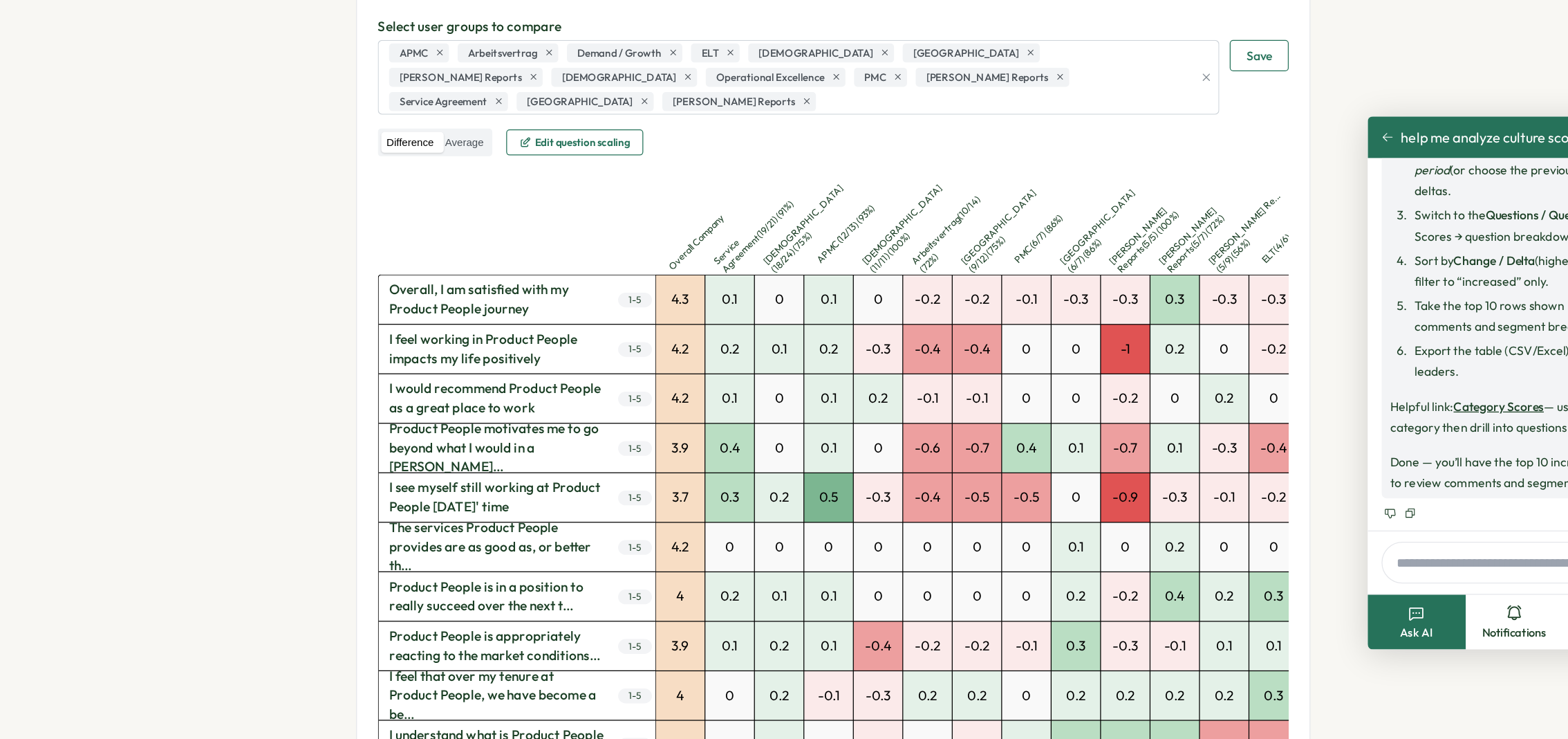
scroll to position [241, 0]
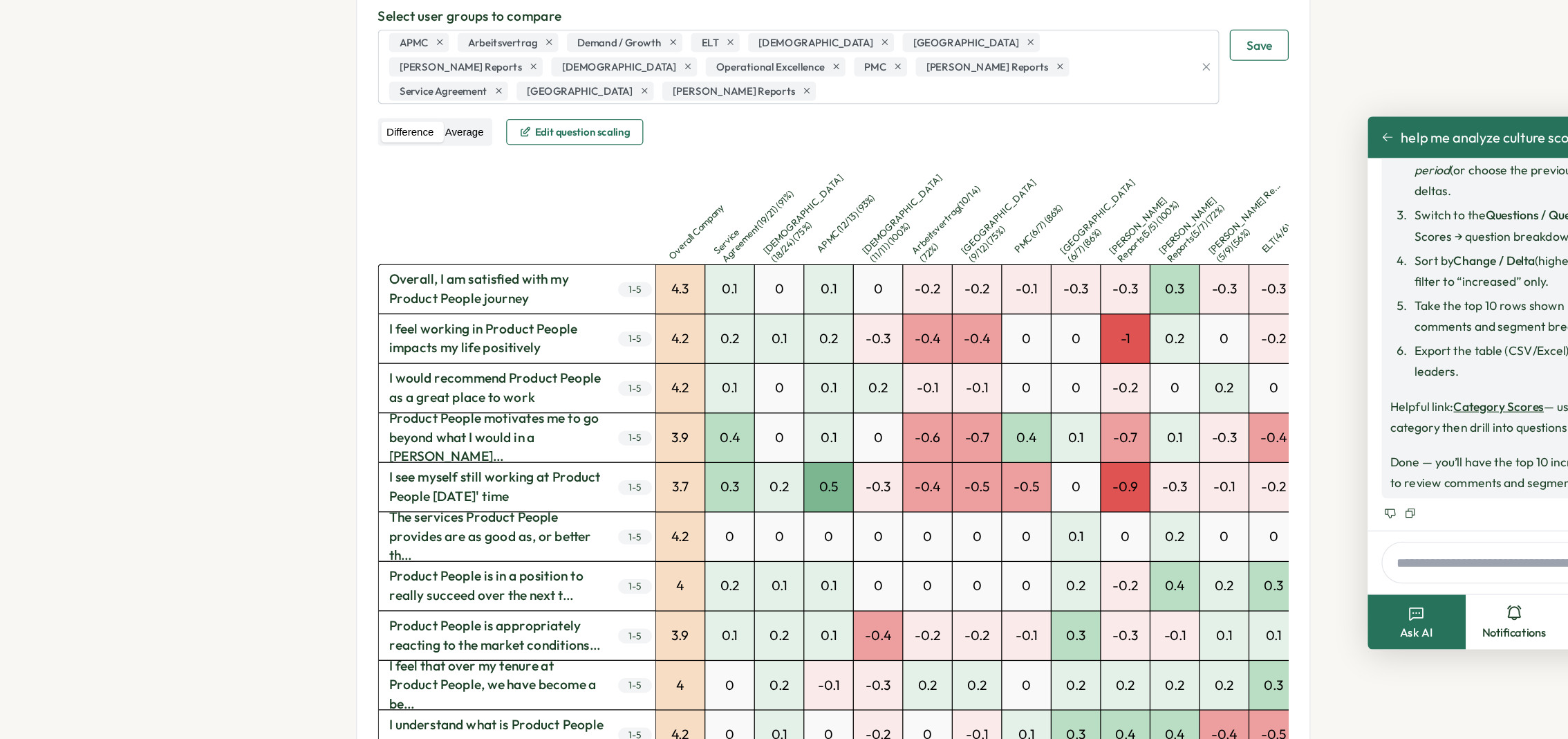
click at [509, 247] on label "Average" at bounding box center [511, 255] width 38 height 17
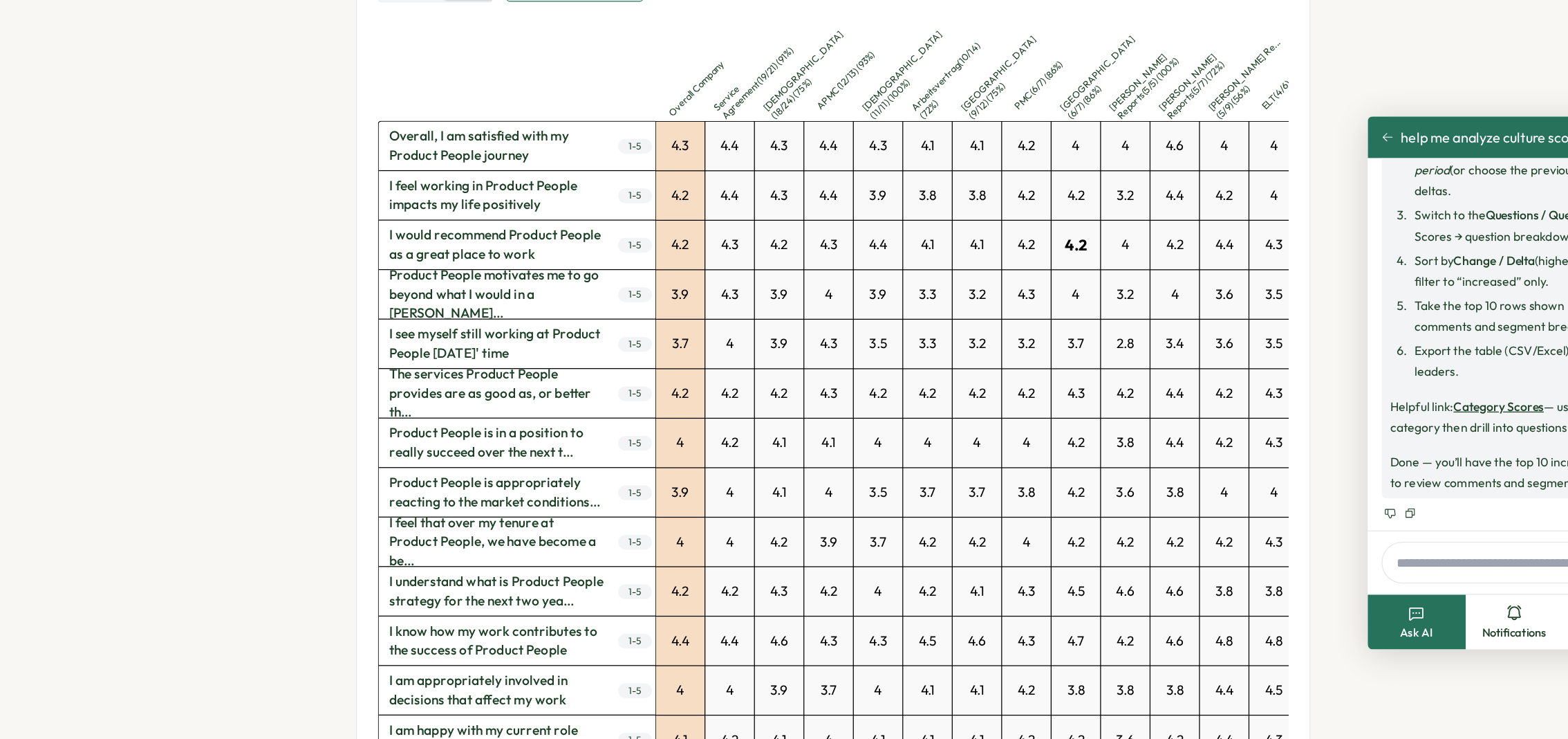
scroll to position [203, 0]
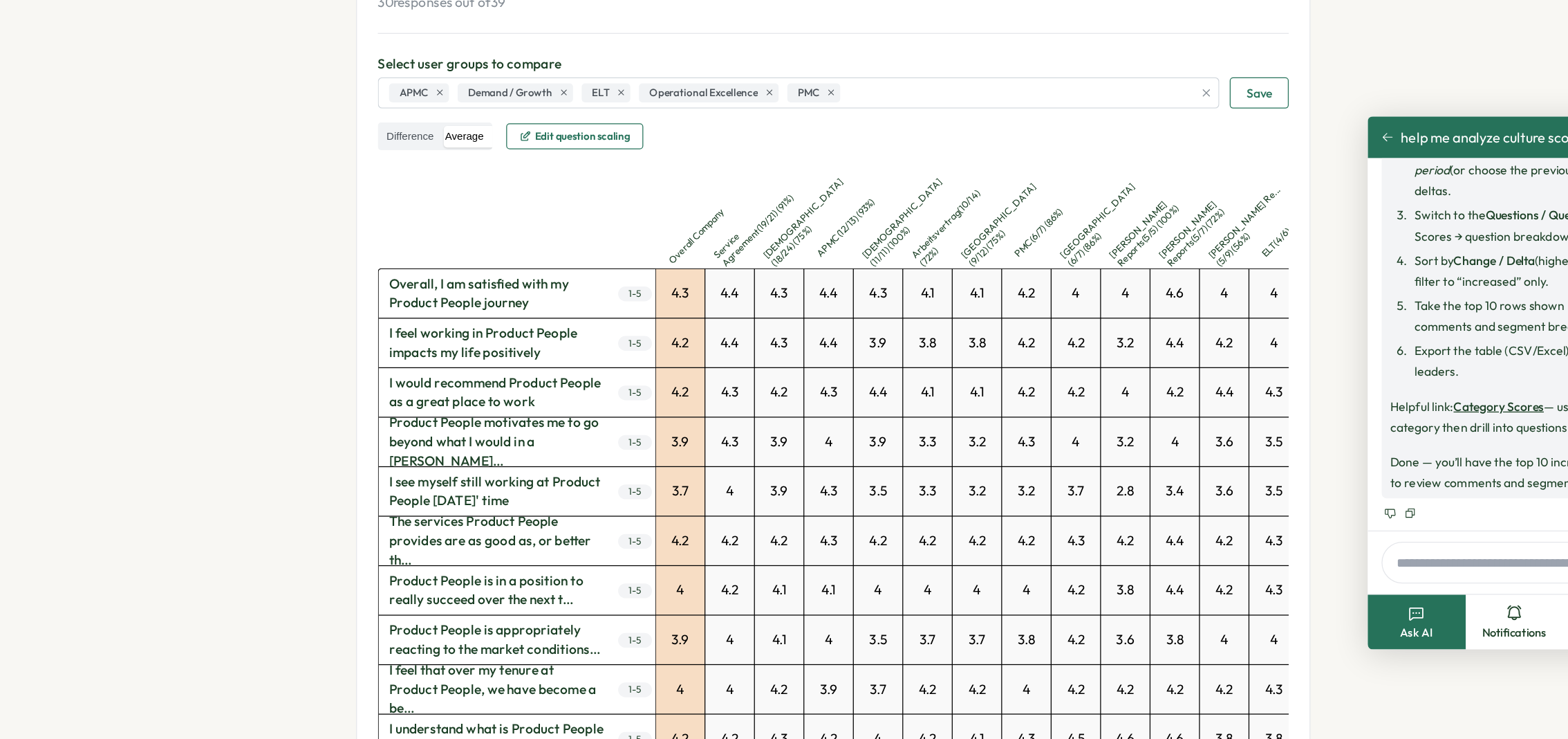
click at [1164, 224] on button "Save" at bounding box center [1146, 223] width 47 height 25
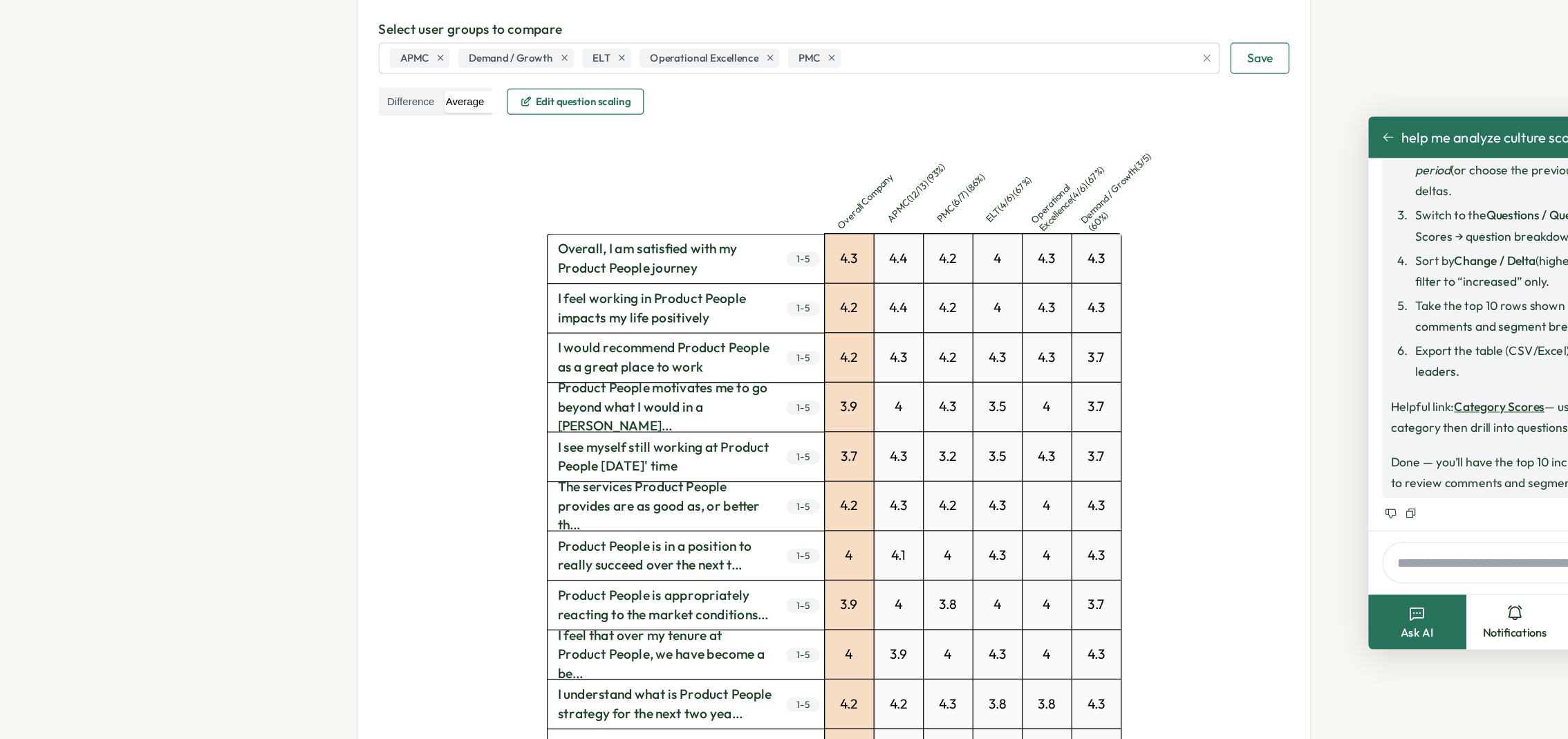
scroll to position [197, 0]
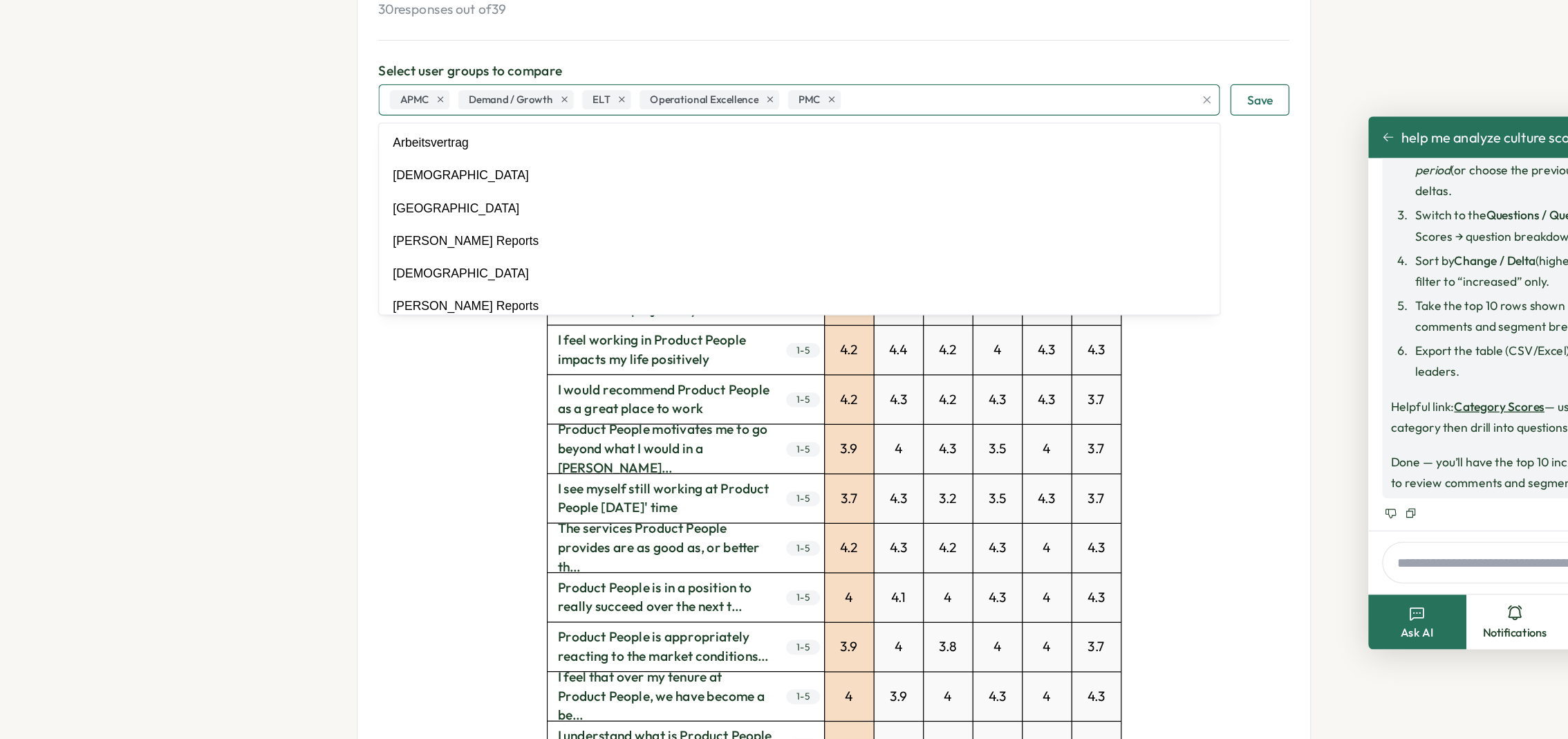
click at [840, 226] on div "APMC Demand / Growth ELT Operational Excellence PMC" at bounding box center [771, 229] width 644 height 24
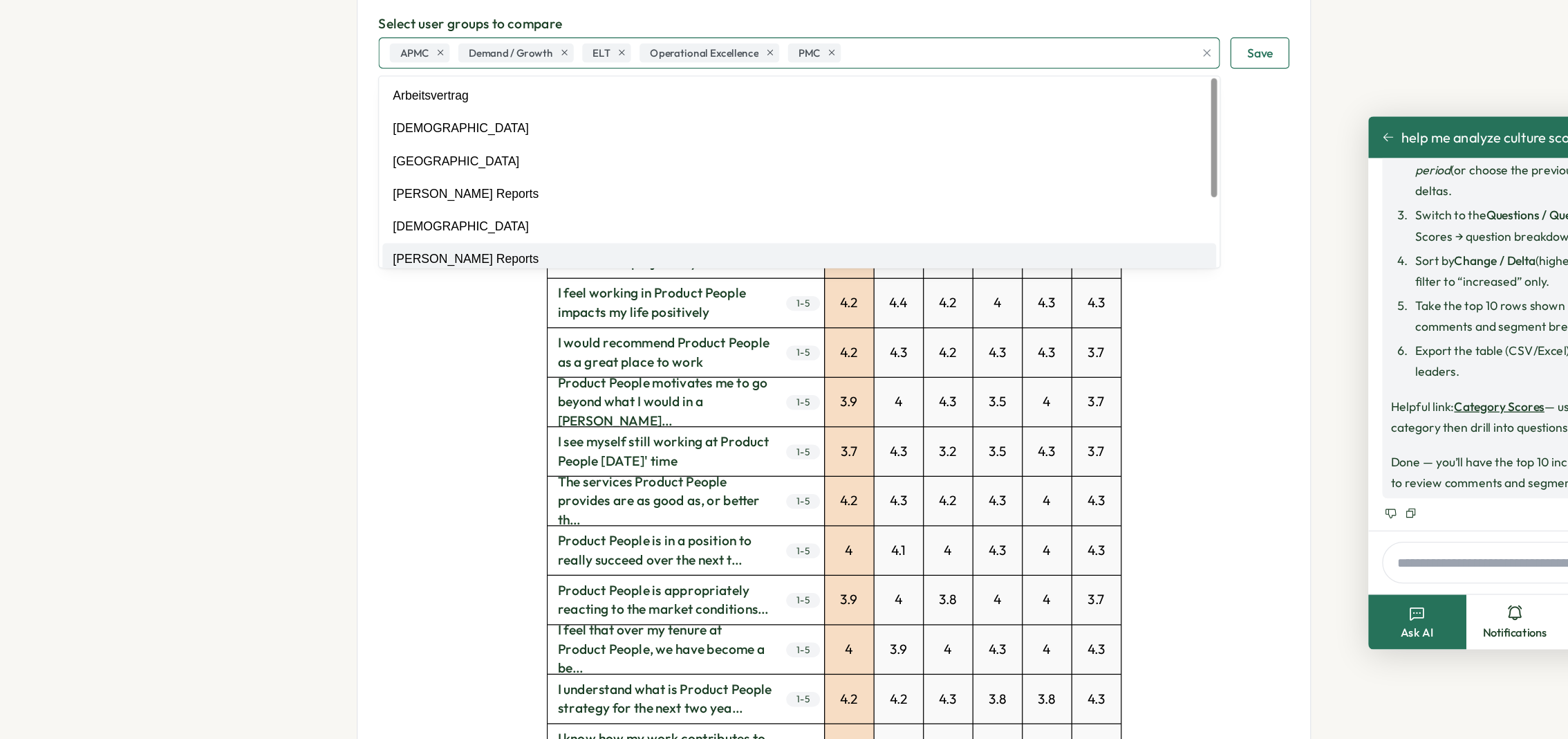
scroll to position [218, 0]
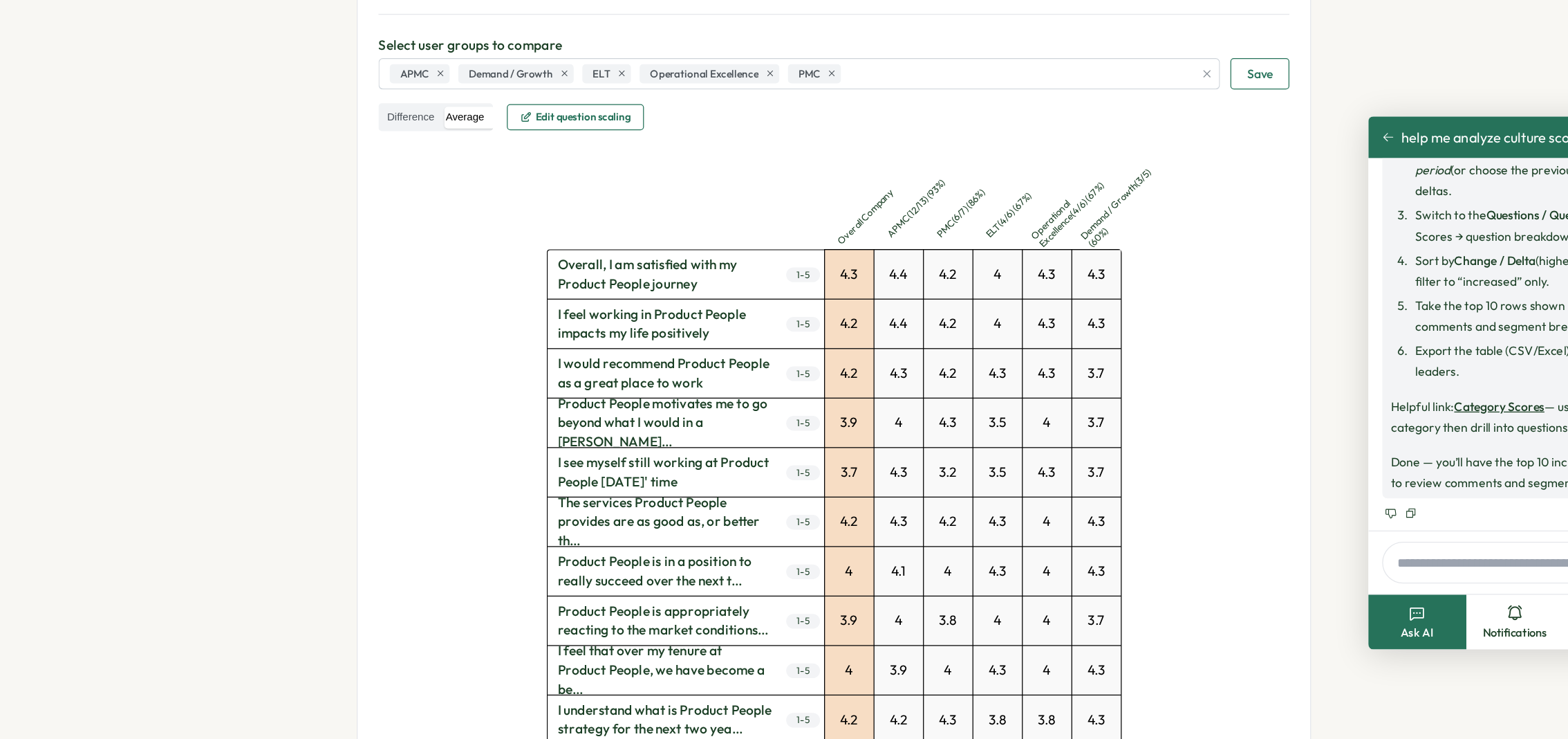
click at [883, 222] on div "Select user groups to compare APMC Demand / Growth ELT Operational Excellence P…" at bounding box center [806, 216] width 726 height 77
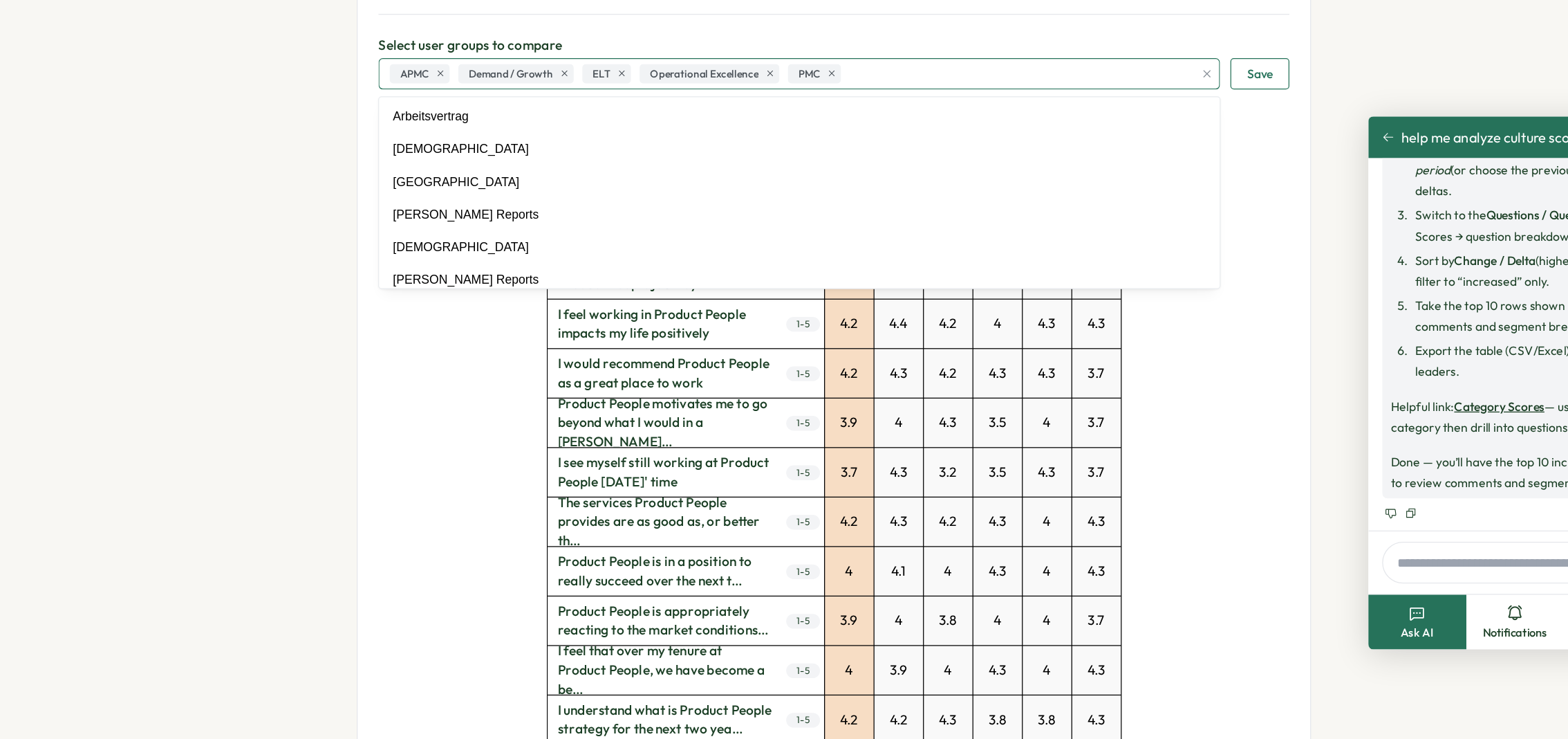
click at [878, 211] on div "APMC Demand / Growth ELT Operational Excellence PMC" at bounding box center [771, 208] width 644 height 24
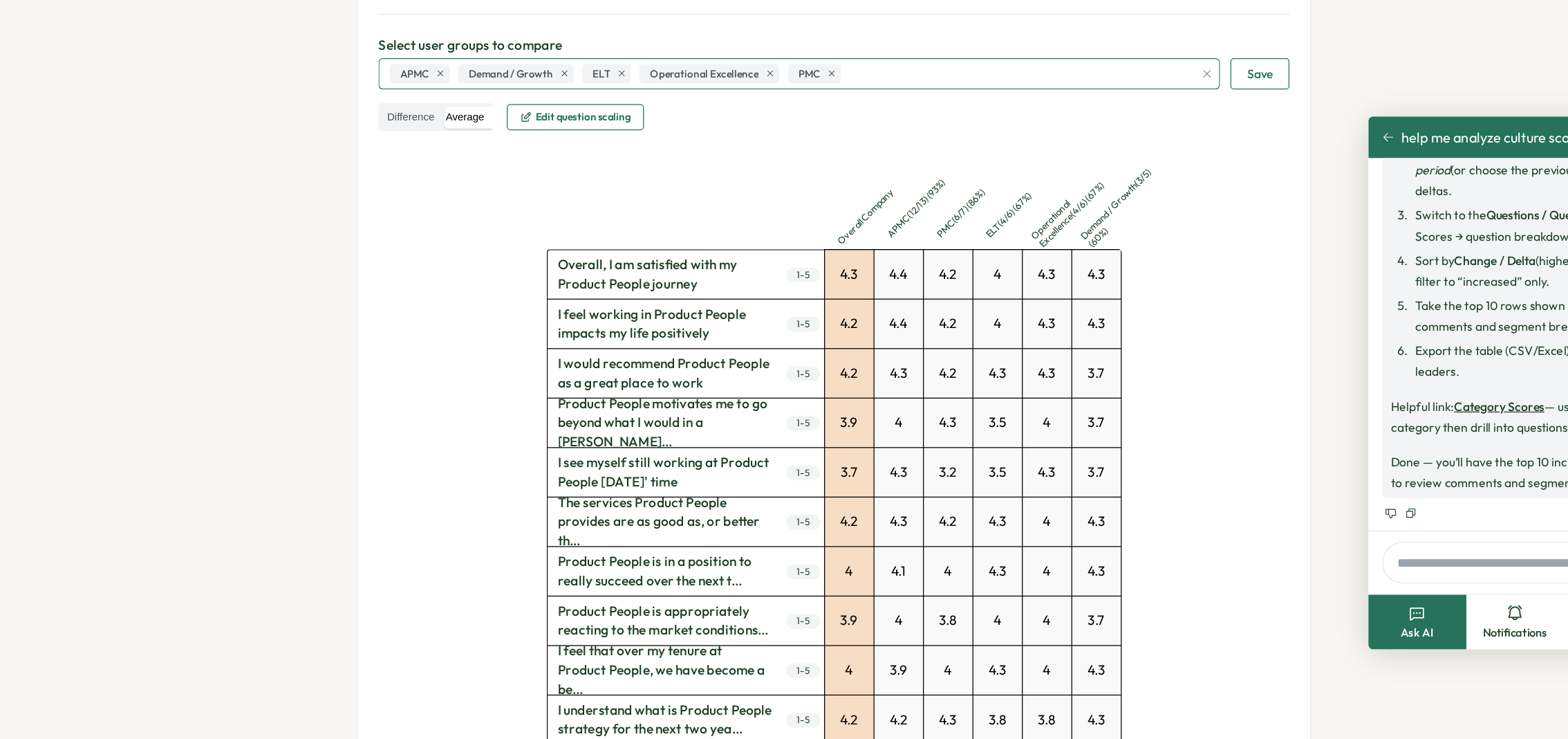
click at [878, 204] on div "APMC Demand / Growth ELT Operational Excellence PMC" at bounding box center [771, 208] width 644 height 24
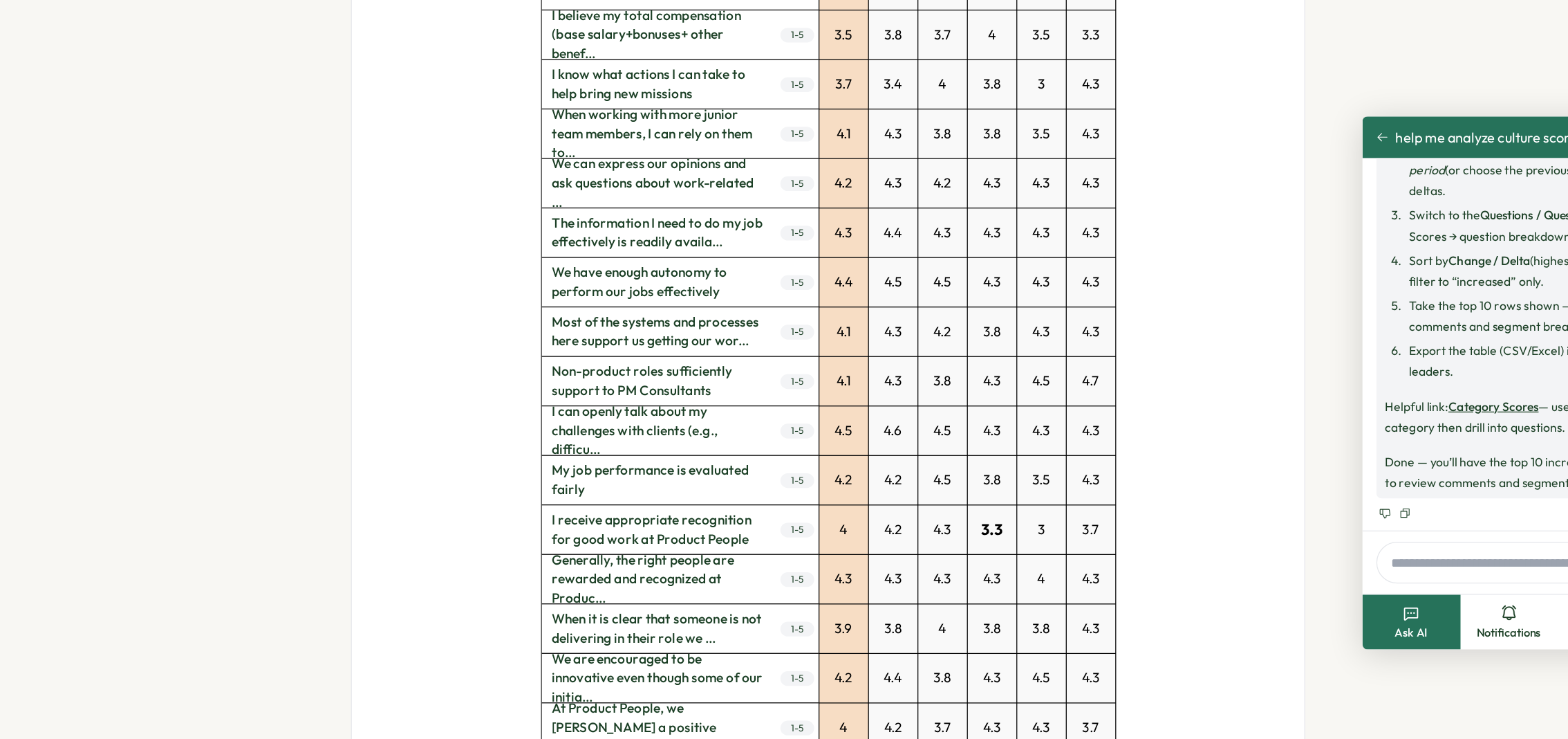
scroll to position [932, 0]
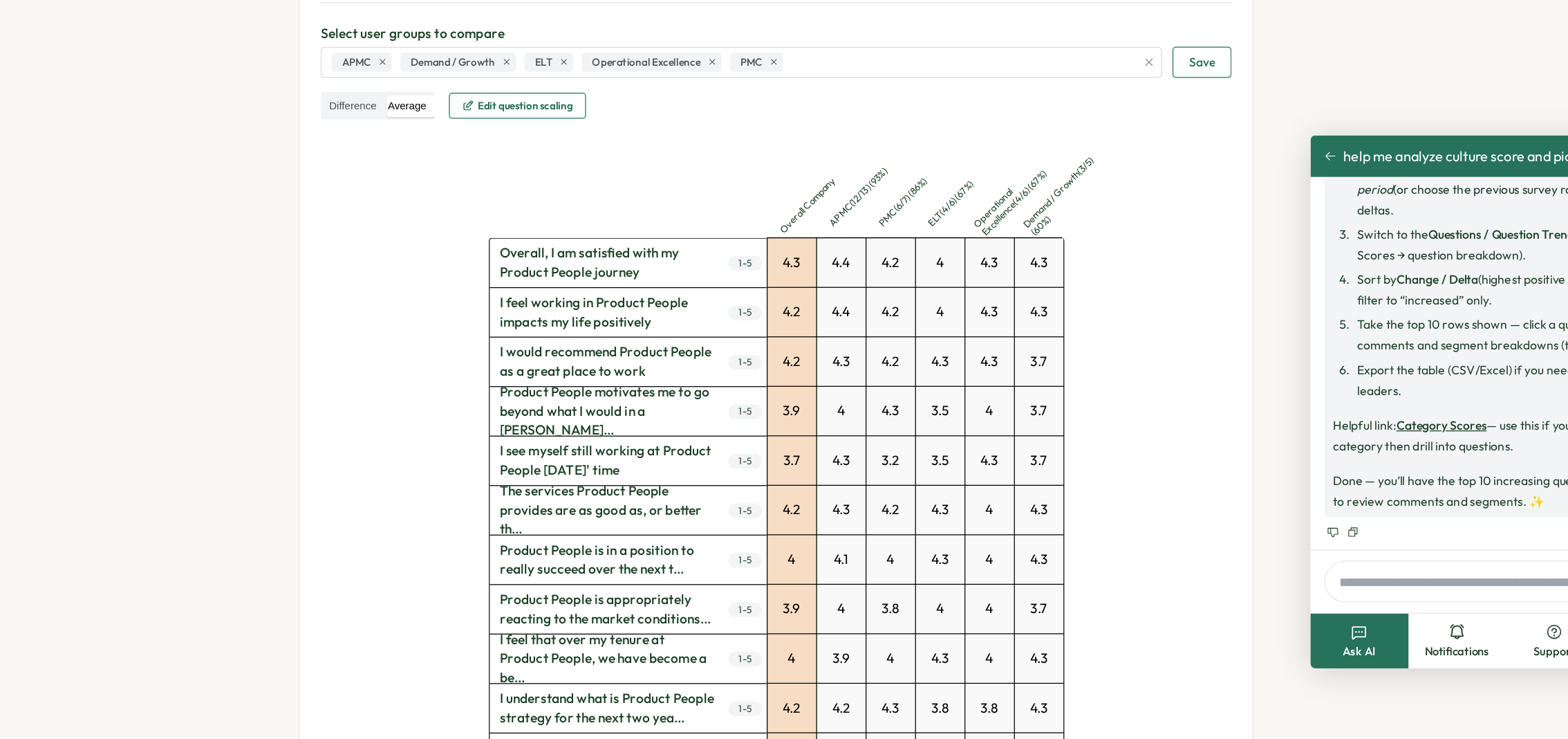
scroll to position [247, 0]
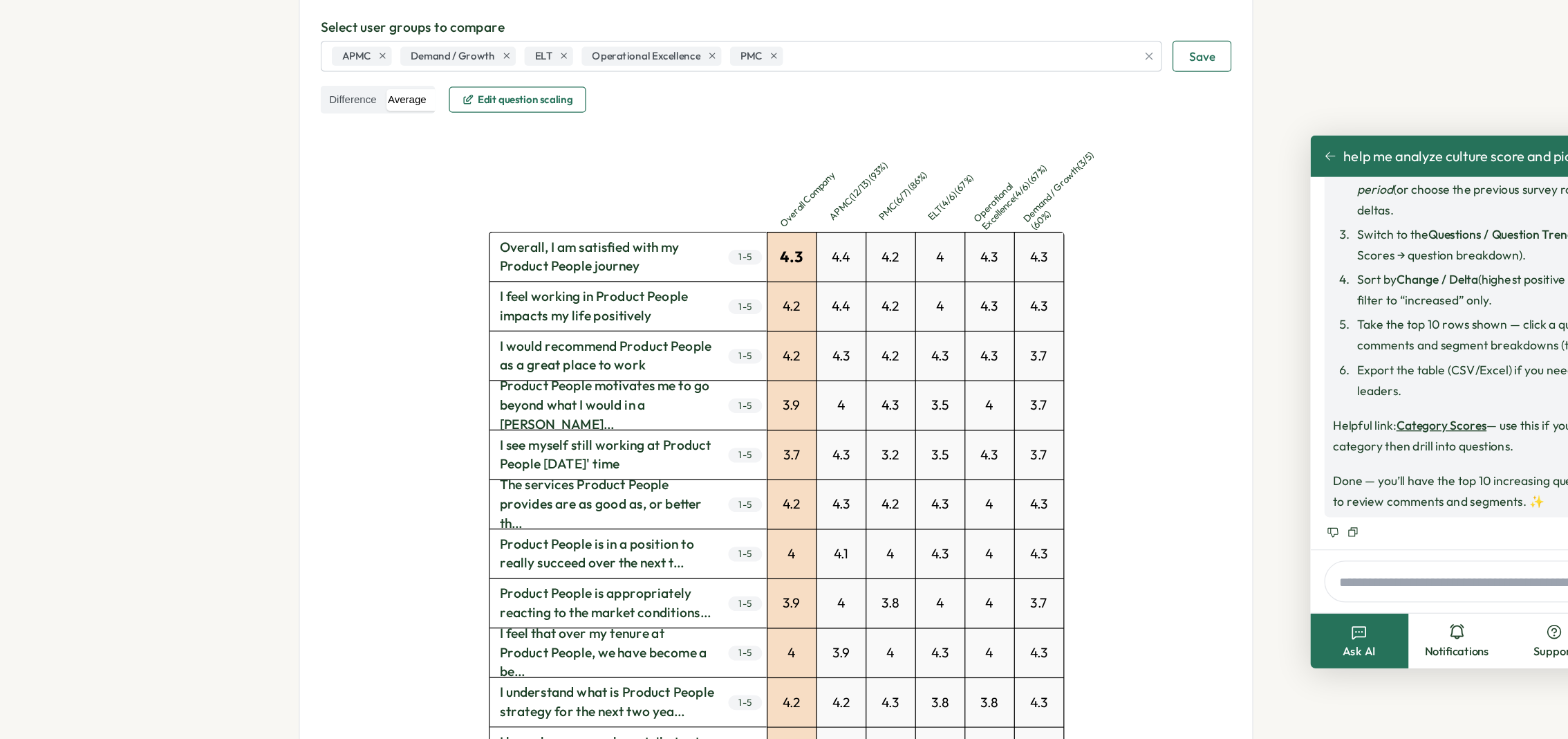
click at [817, 336] on div "4.3" at bounding box center [818, 339] width 38 height 39
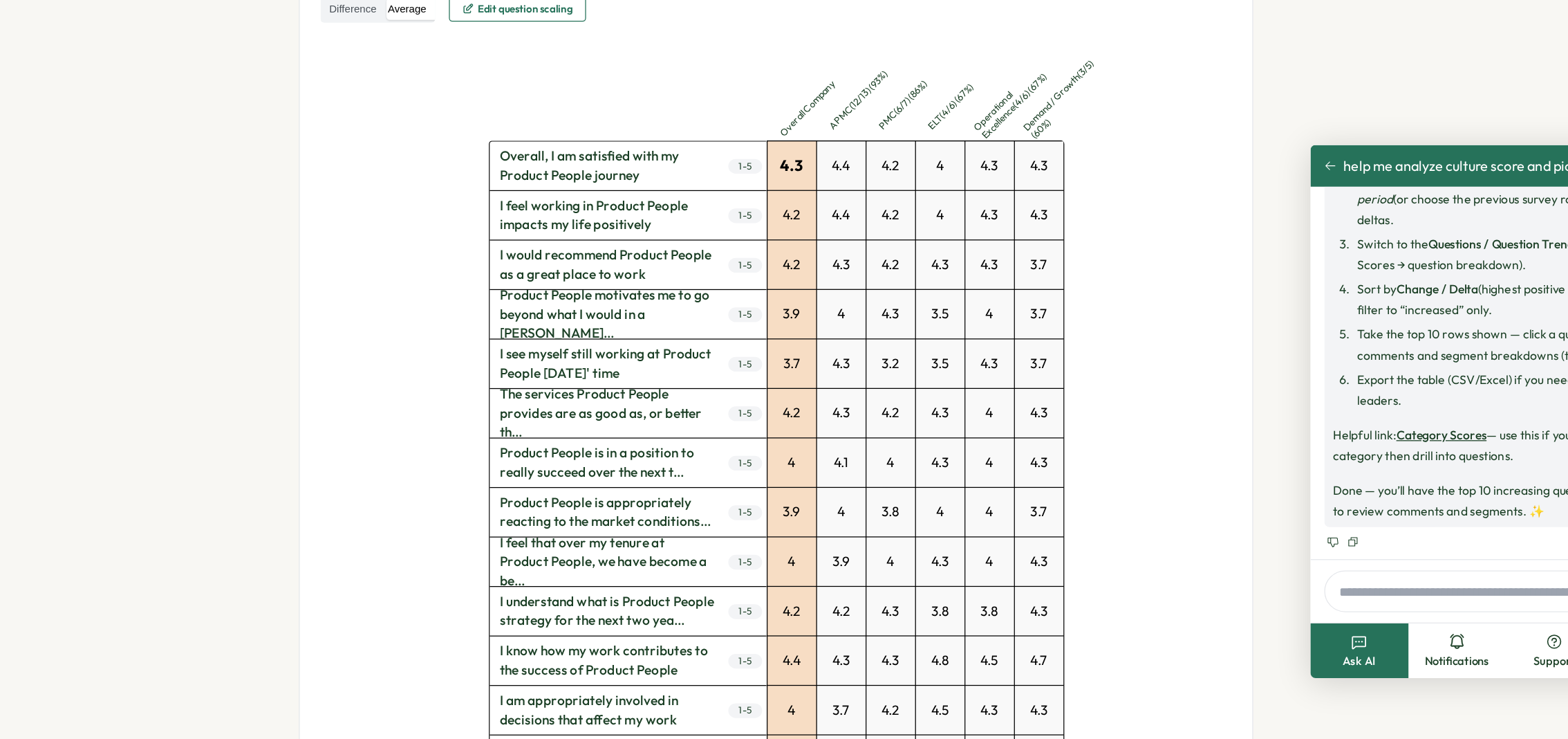
scroll to position [264, 0]
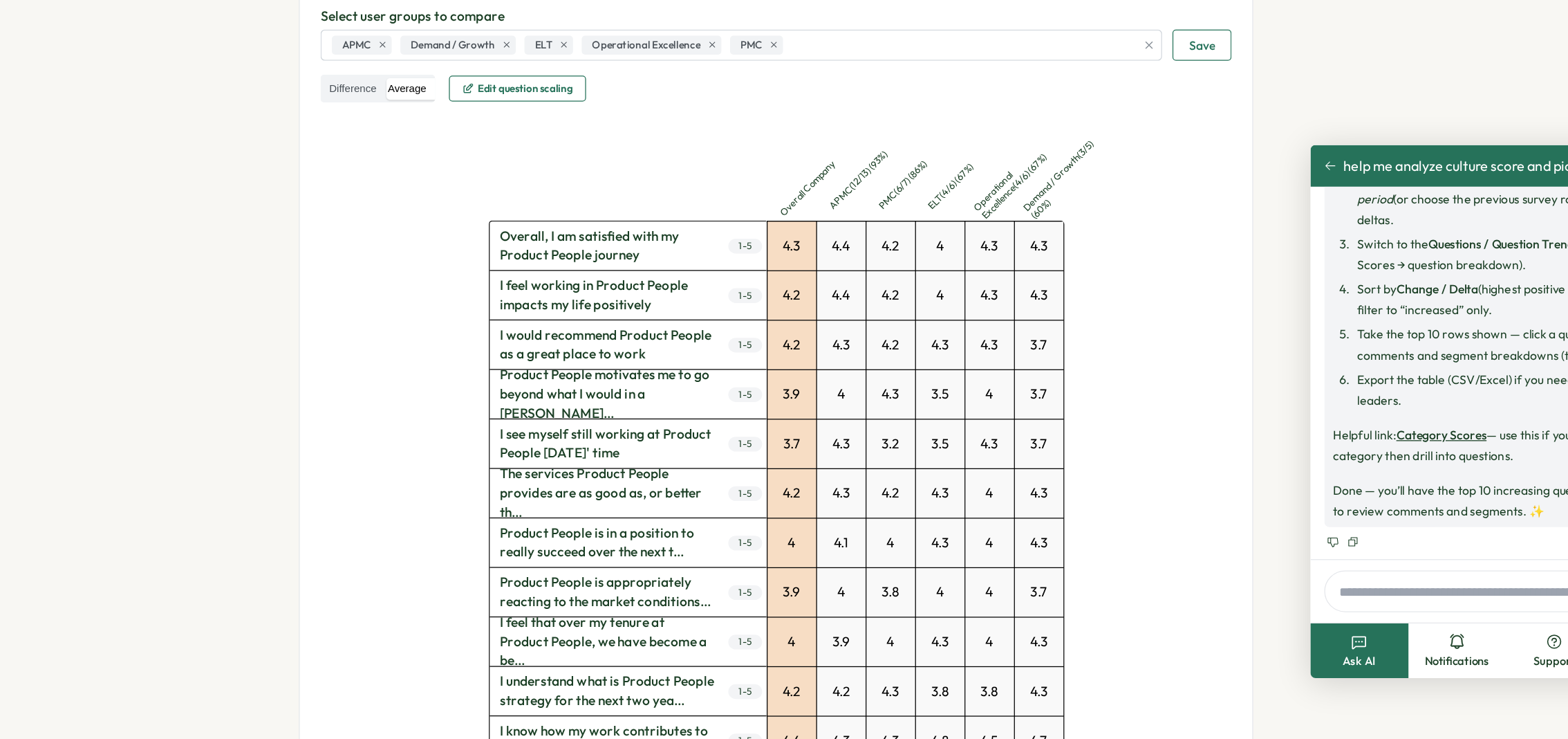
click at [632, 201] on span "Edit question scaling" at bounding box center [606, 197] width 76 height 8
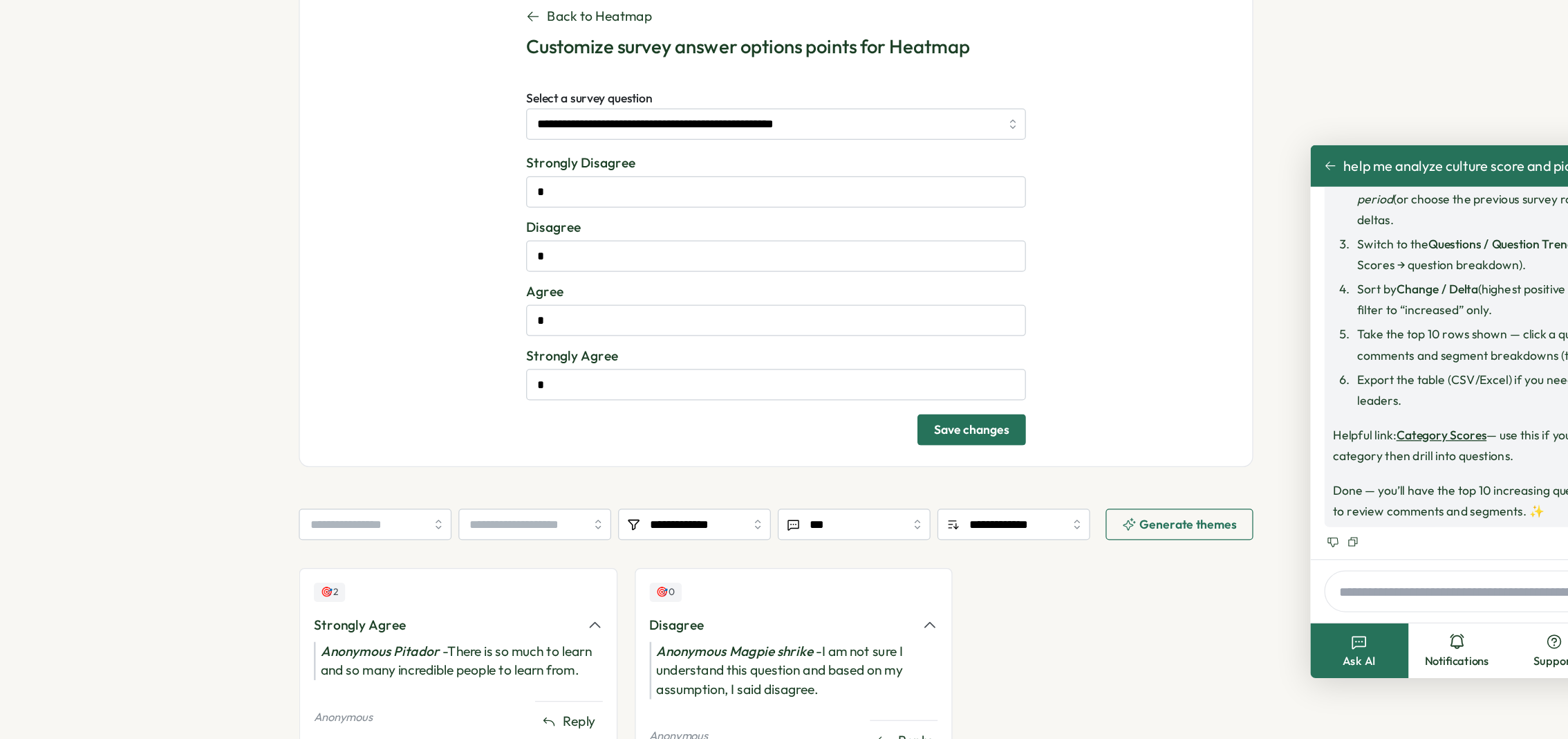
scroll to position [201, 0]
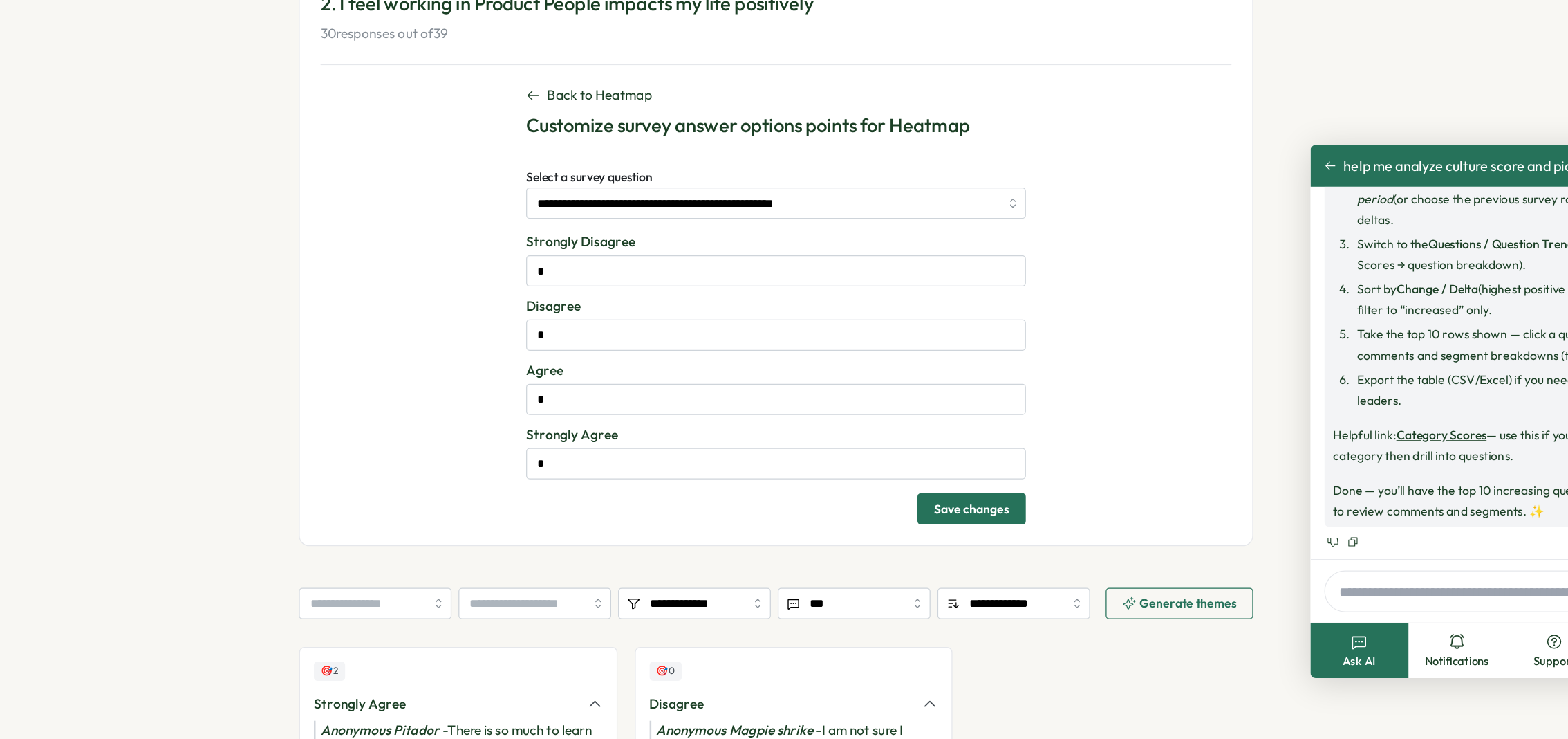
click at [608, 206] on icon "button" at bounding box center [613, 203] width 11 height 11
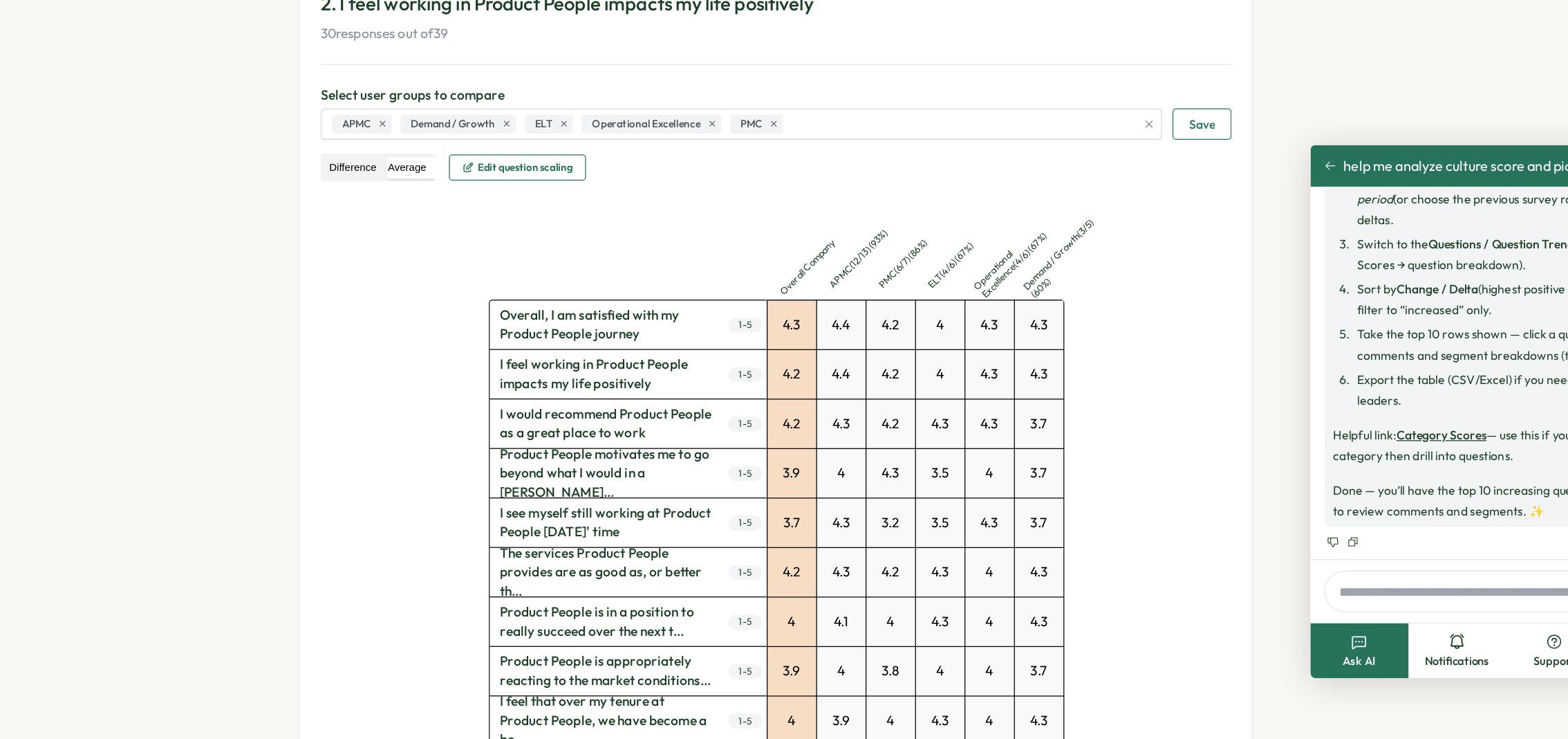
click at [453, 260] on label "Difference" at bounding box center [469, 260] width 46 height 17
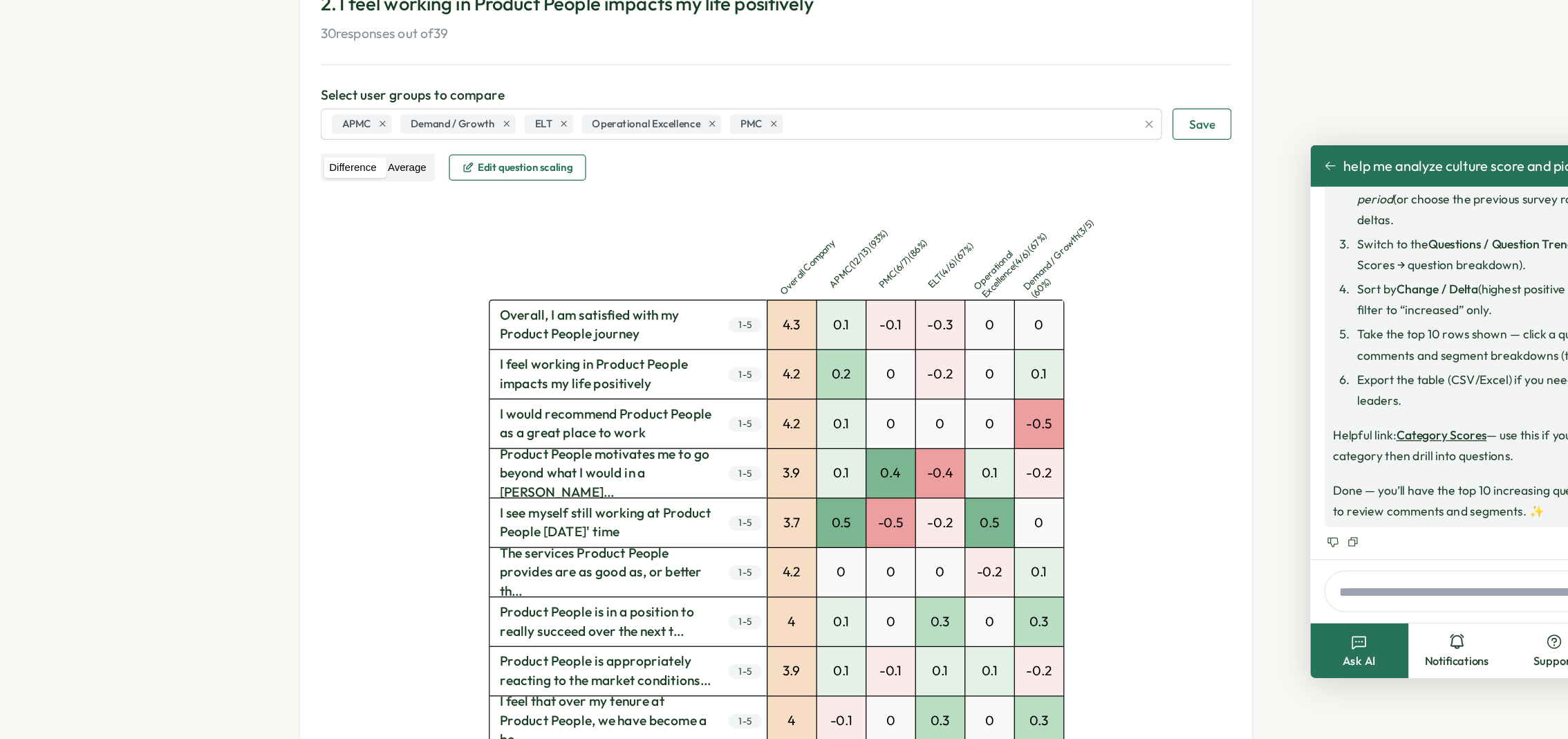
click at [521, 259] on label "Average" at bounding box center [511, 260] width 38 height 17
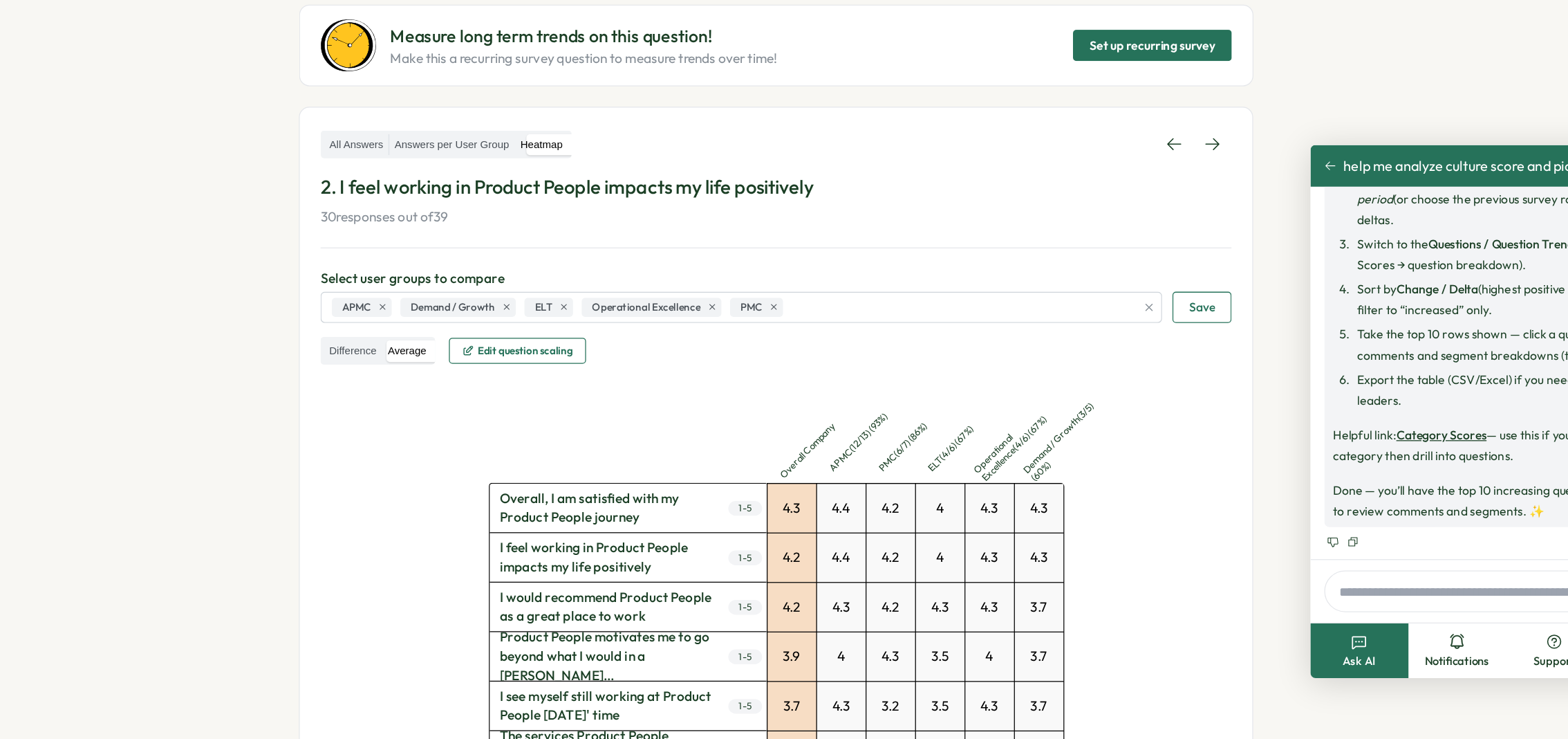
scroll to position [56, 0]
click at [472, 244] on label "All Answers" at bounding box center [472, 240] width 51 height 17
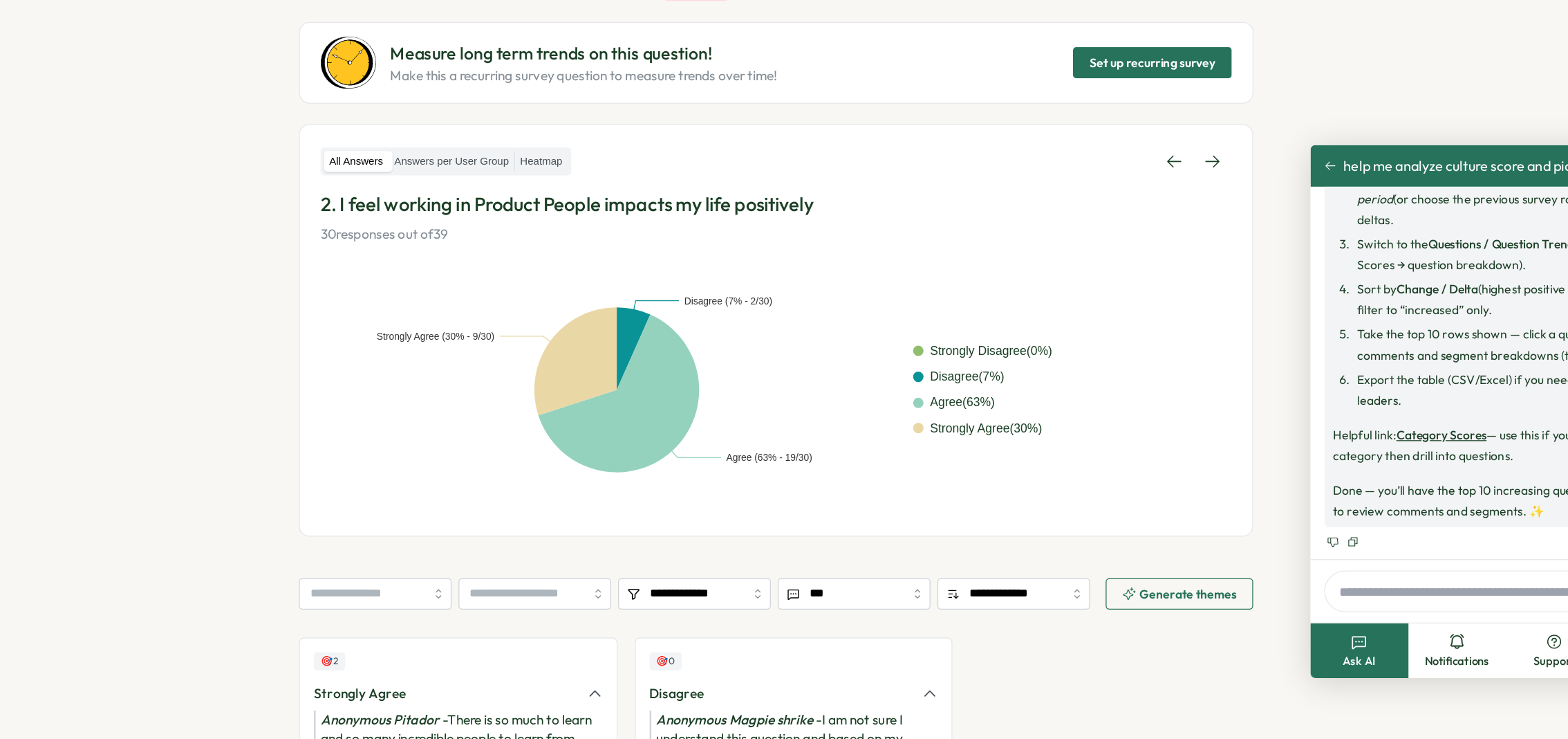
scroll to position [0, 0]
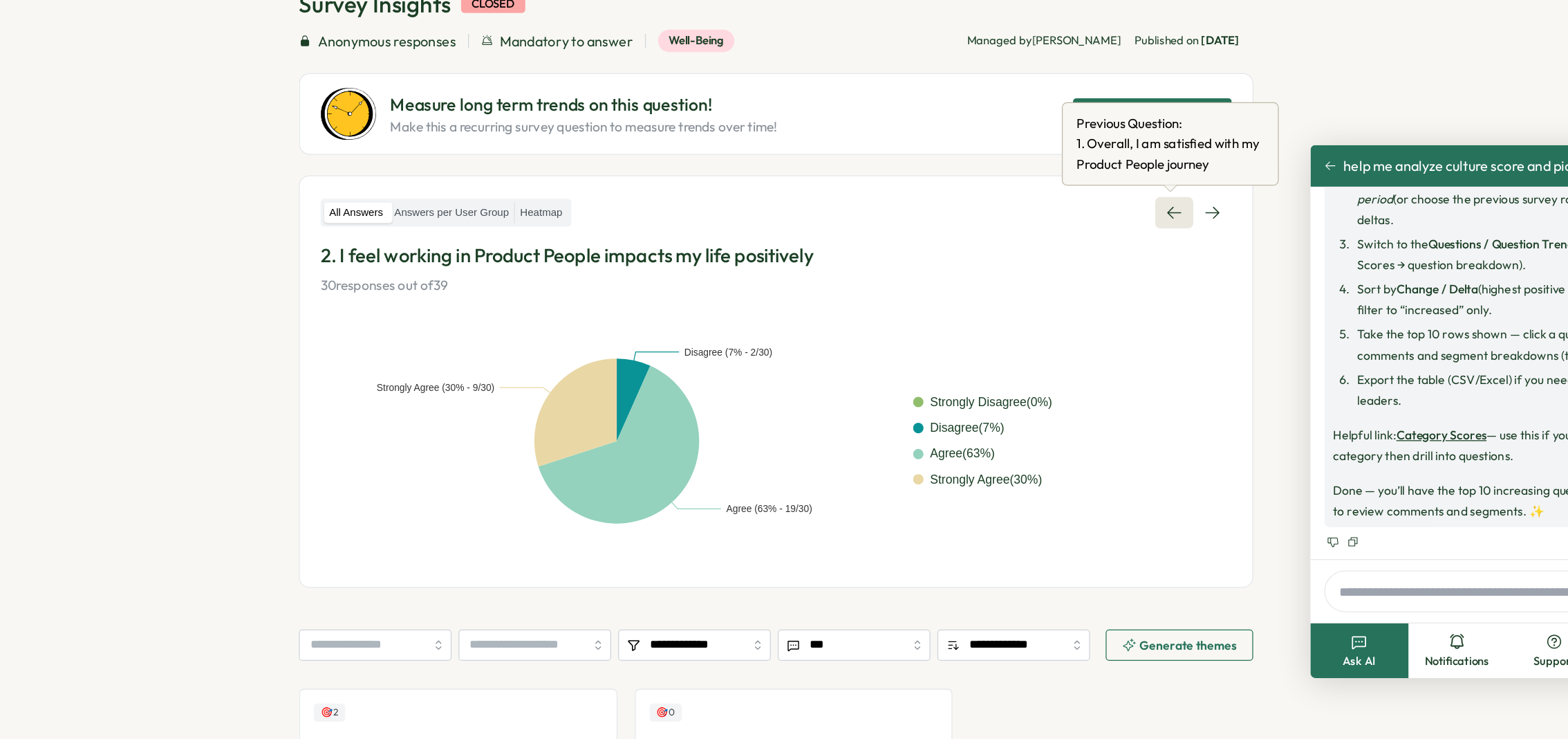
click at [1120, 289] on icon at bounding box center [1124, 295] width 14 height 14
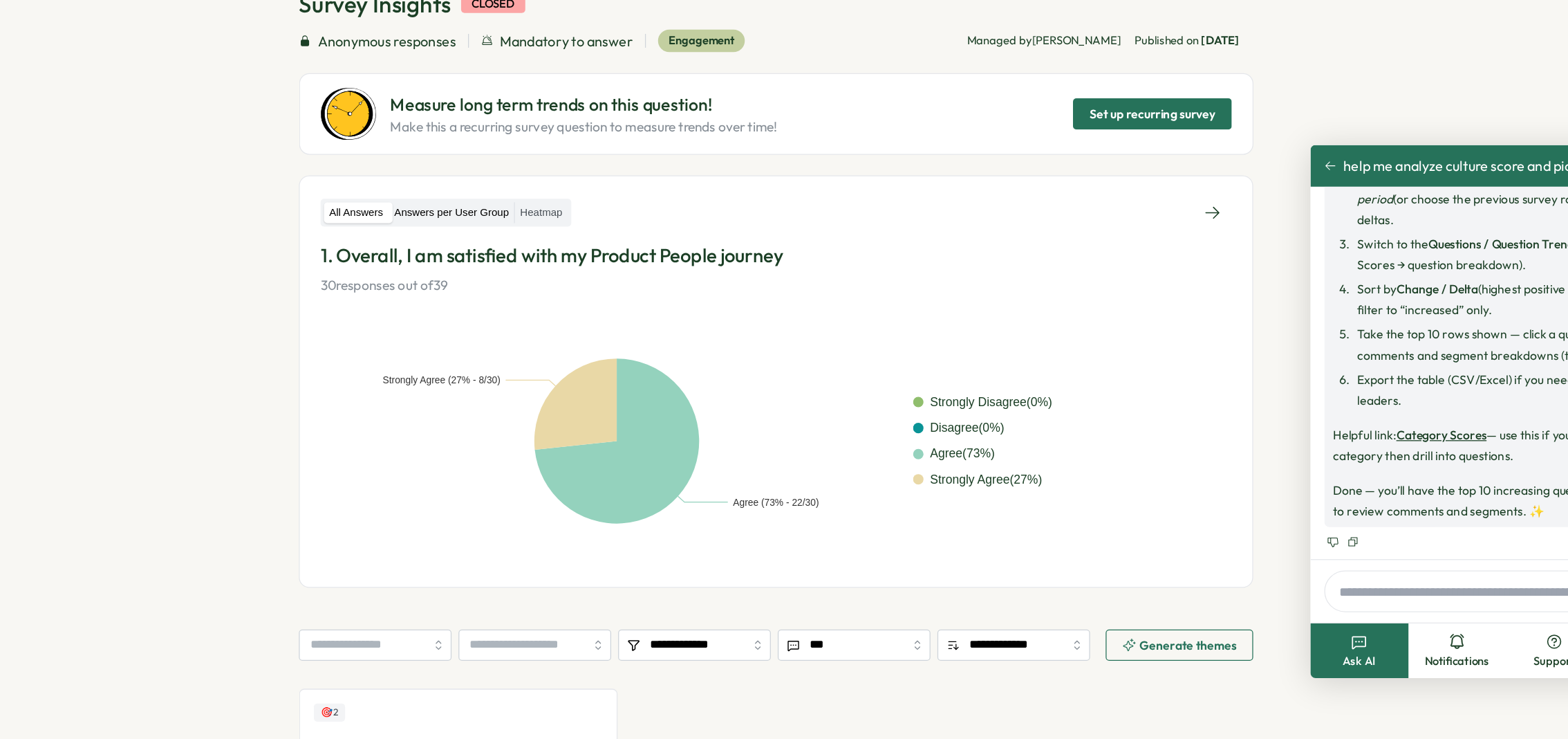
click at [572, 297] on label "Answers per User Group" at bounding box center [547, 296] width 100 height 17
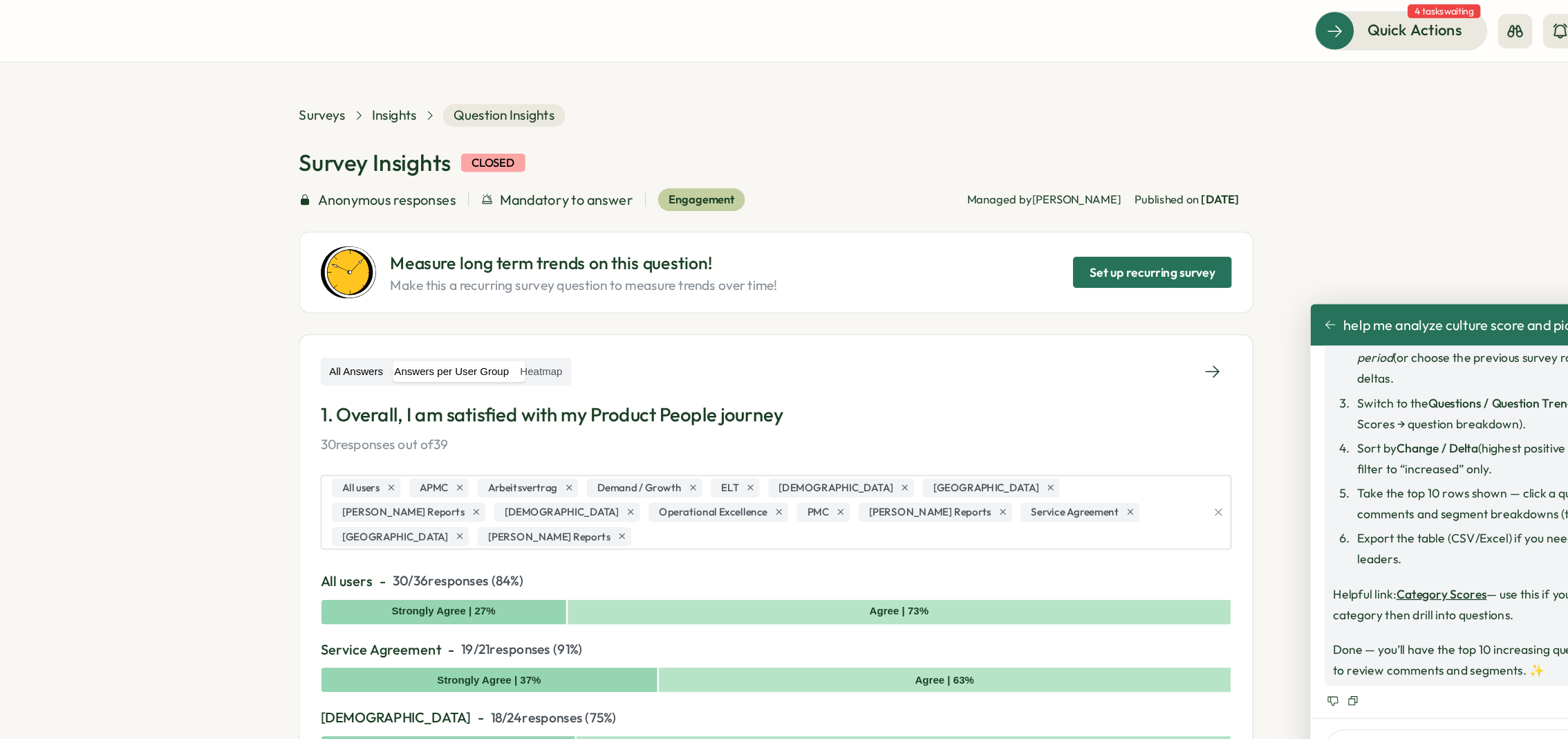
click at [482, 296] on label "All Answers" at bounding box center [472, 296] width 51 height 17
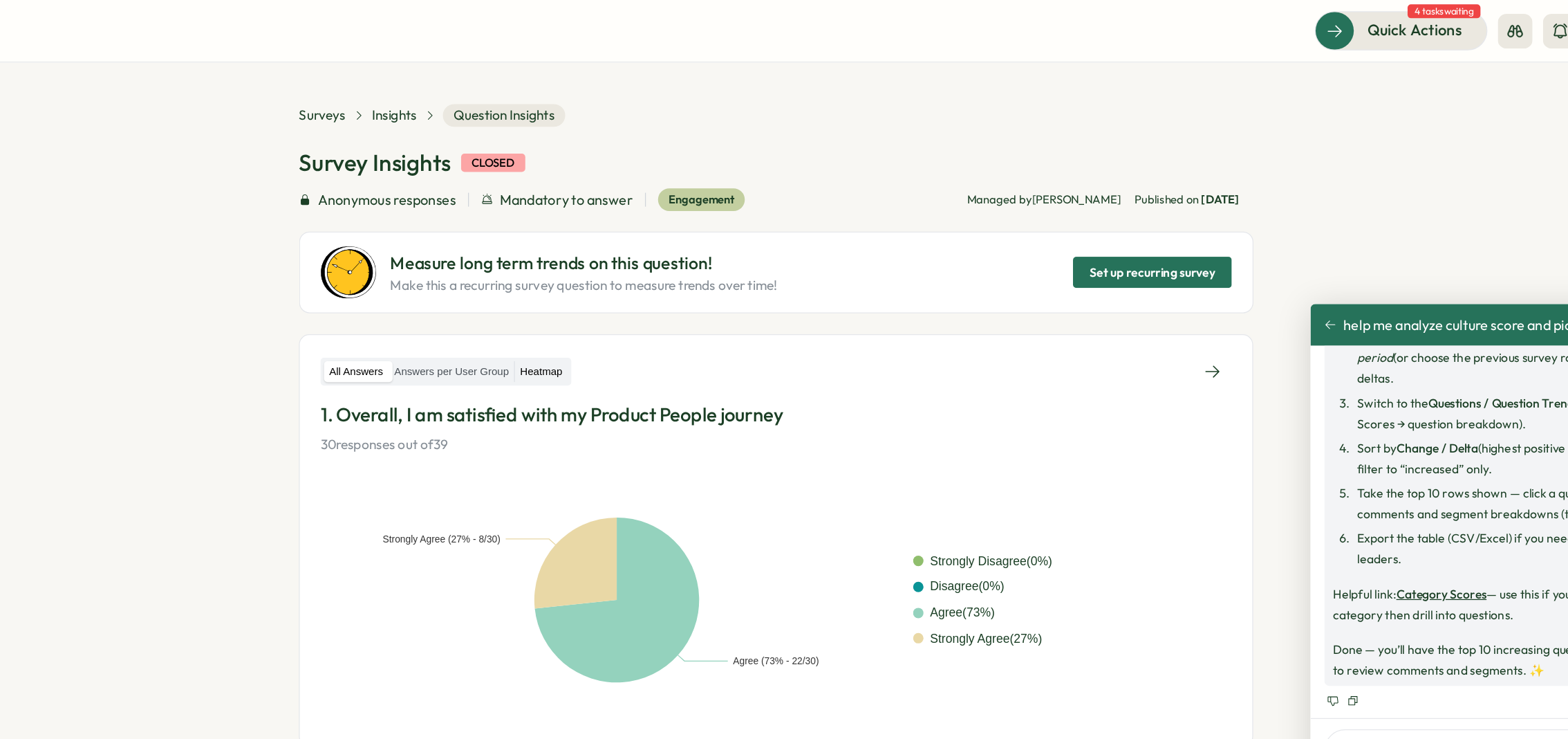
click at [627, 290] on label "Heatmap" at bounding box center [620, 296] width 42 height 17
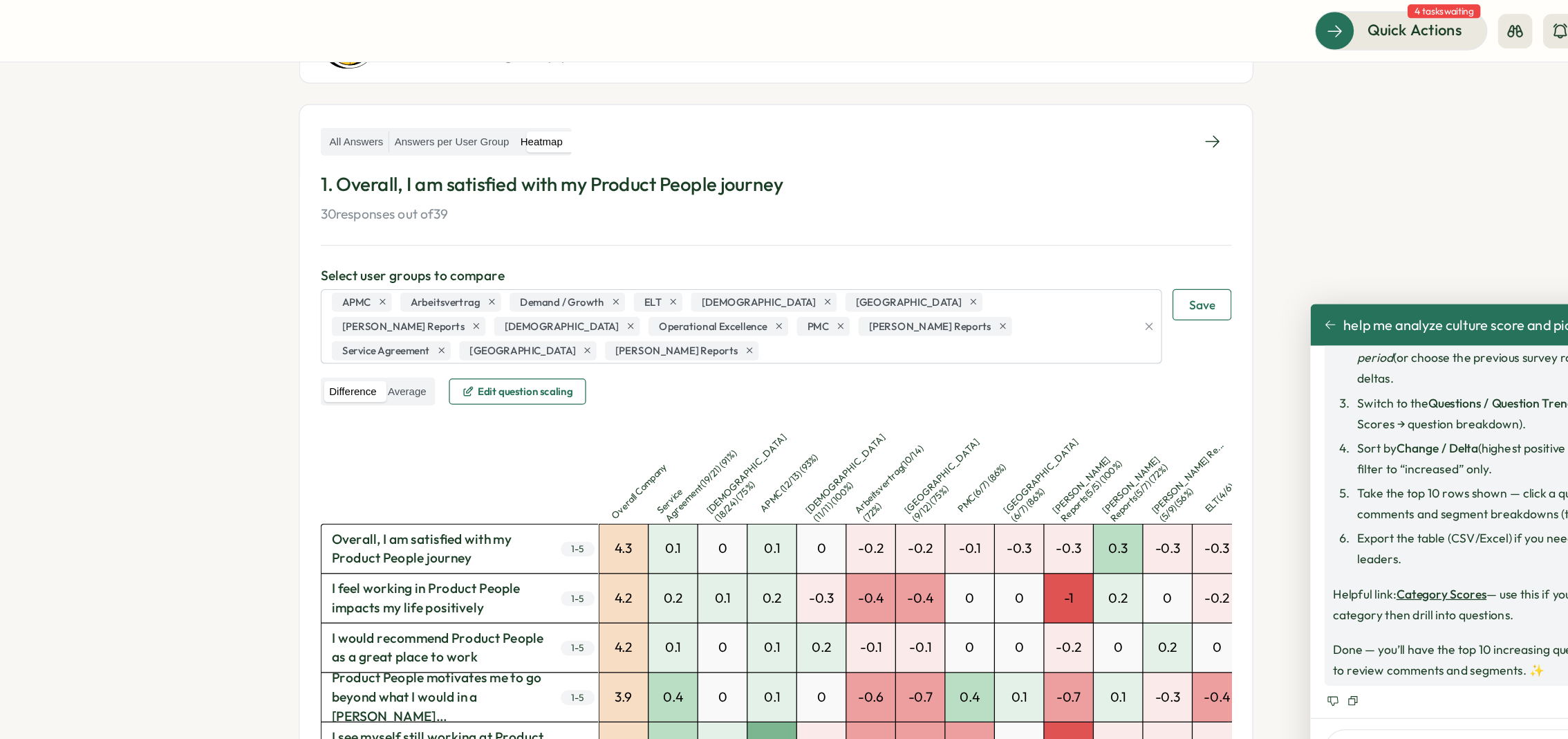
scroll to position [162, 0]
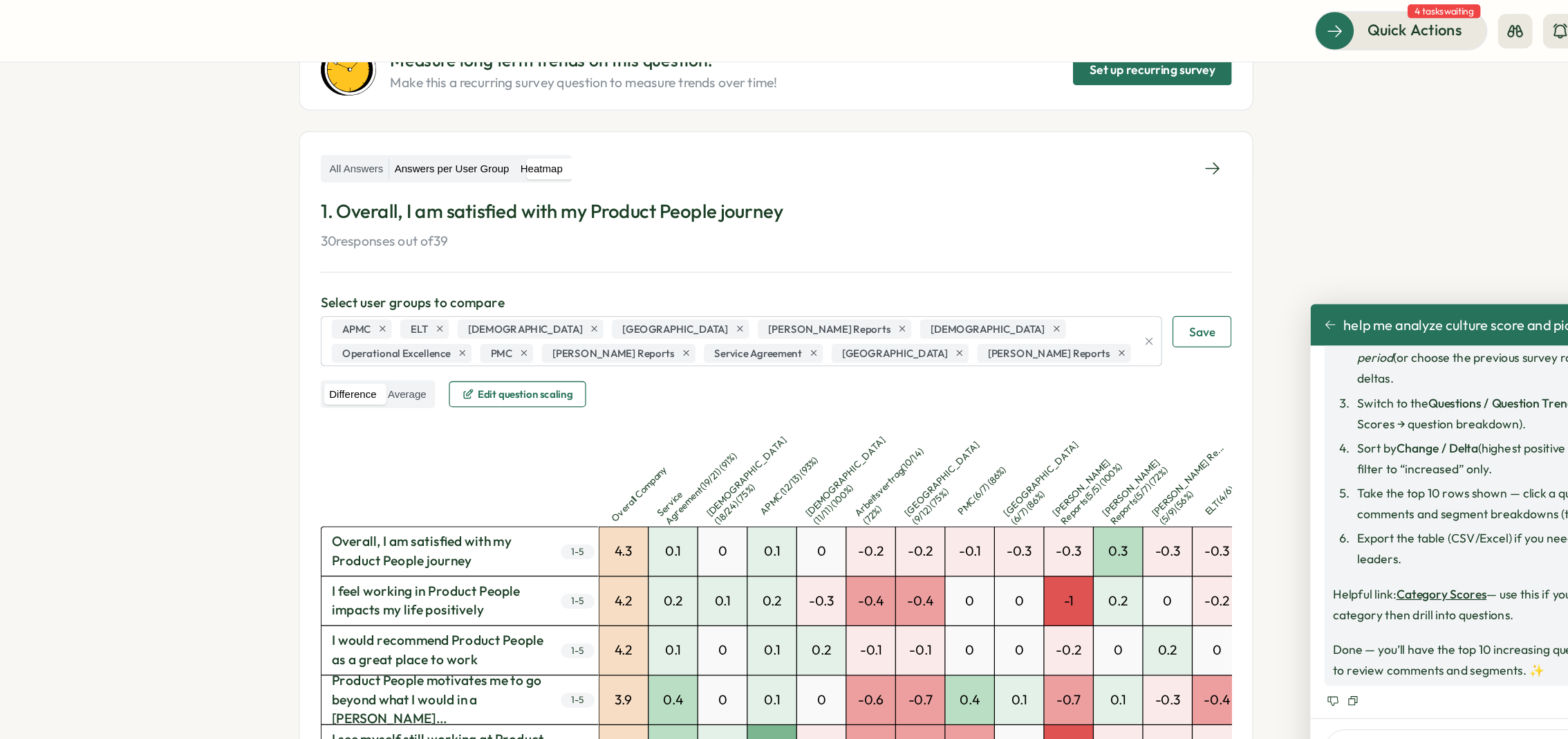
click at [524, 127] on label "Answers per User Group" at bounding box center [547, 134] width 100 height 17
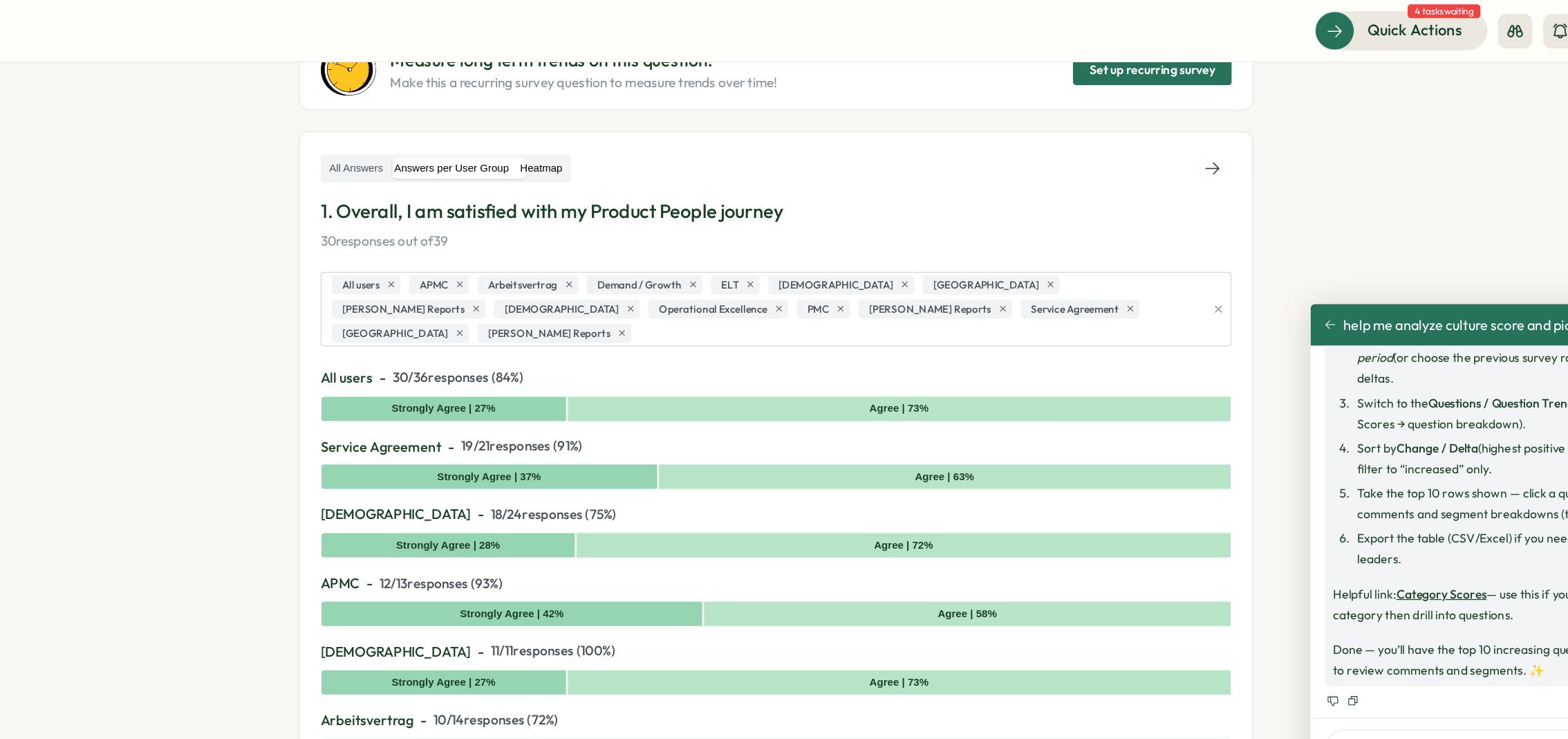
click at [621, 133] on label "Heatmap" at bounding box center [620, 134] width 42 height 17
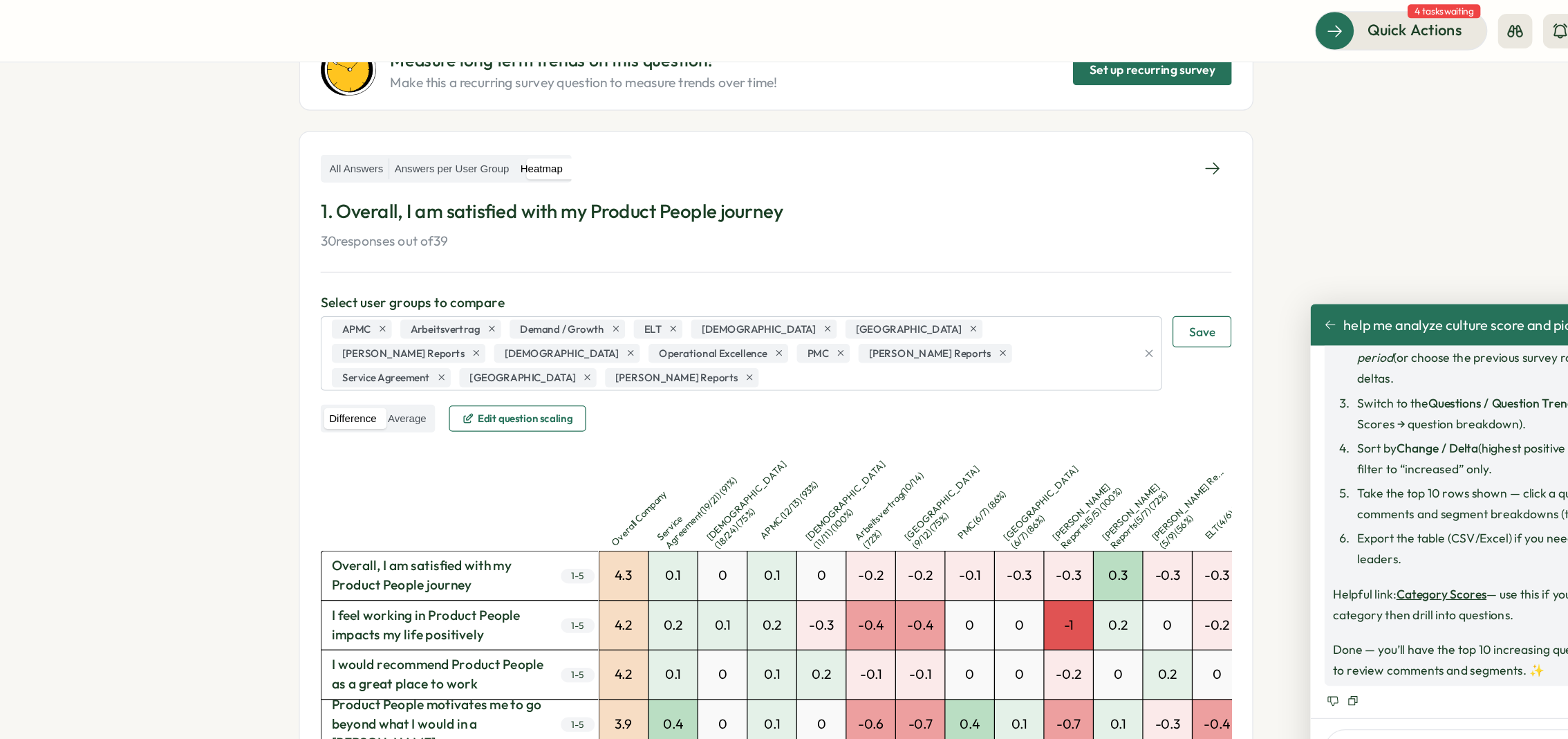
scroll to position [0, 0]
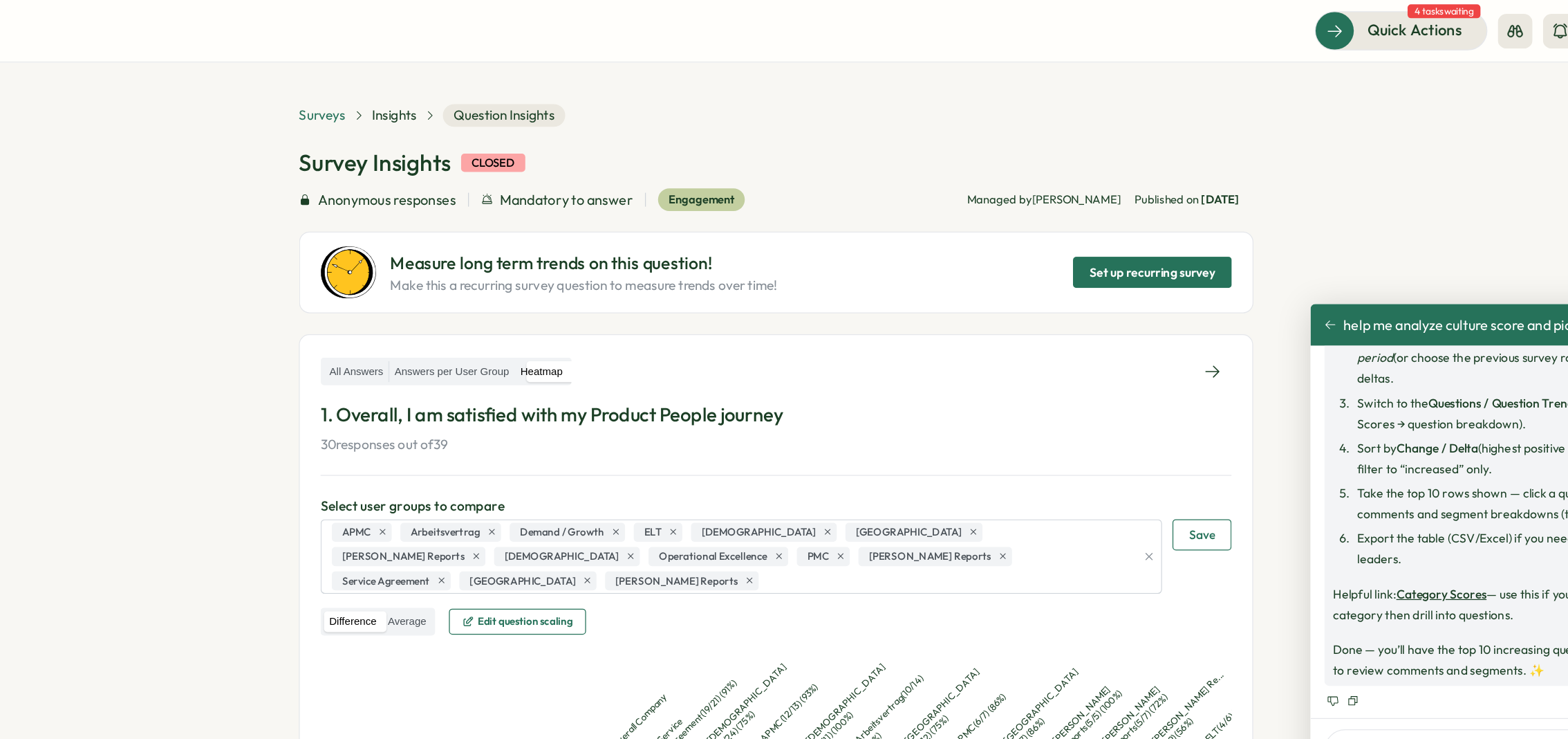
click at [446, 97] on span "Surveys" at bounding box center [444, 92] width 38 height 16
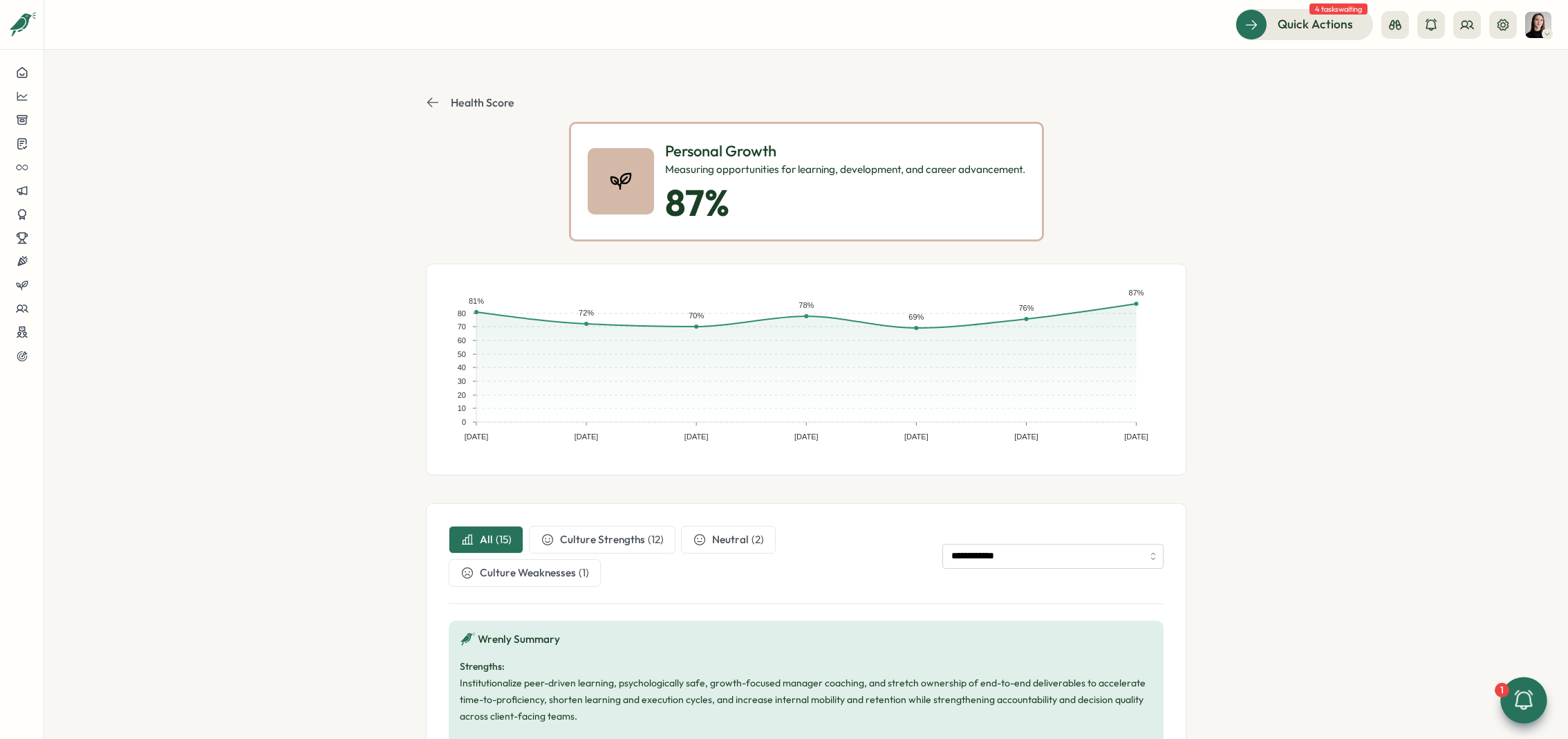
click at [1522, 695] on icon at bounding box center [1524, 700] width 24 height 24
click at [22, 148] on icon at bounding box center [22, 143] width 13 height 13
click at [98, 123] on div "Insights" at bounding box center [119, 117] width 103 height 16
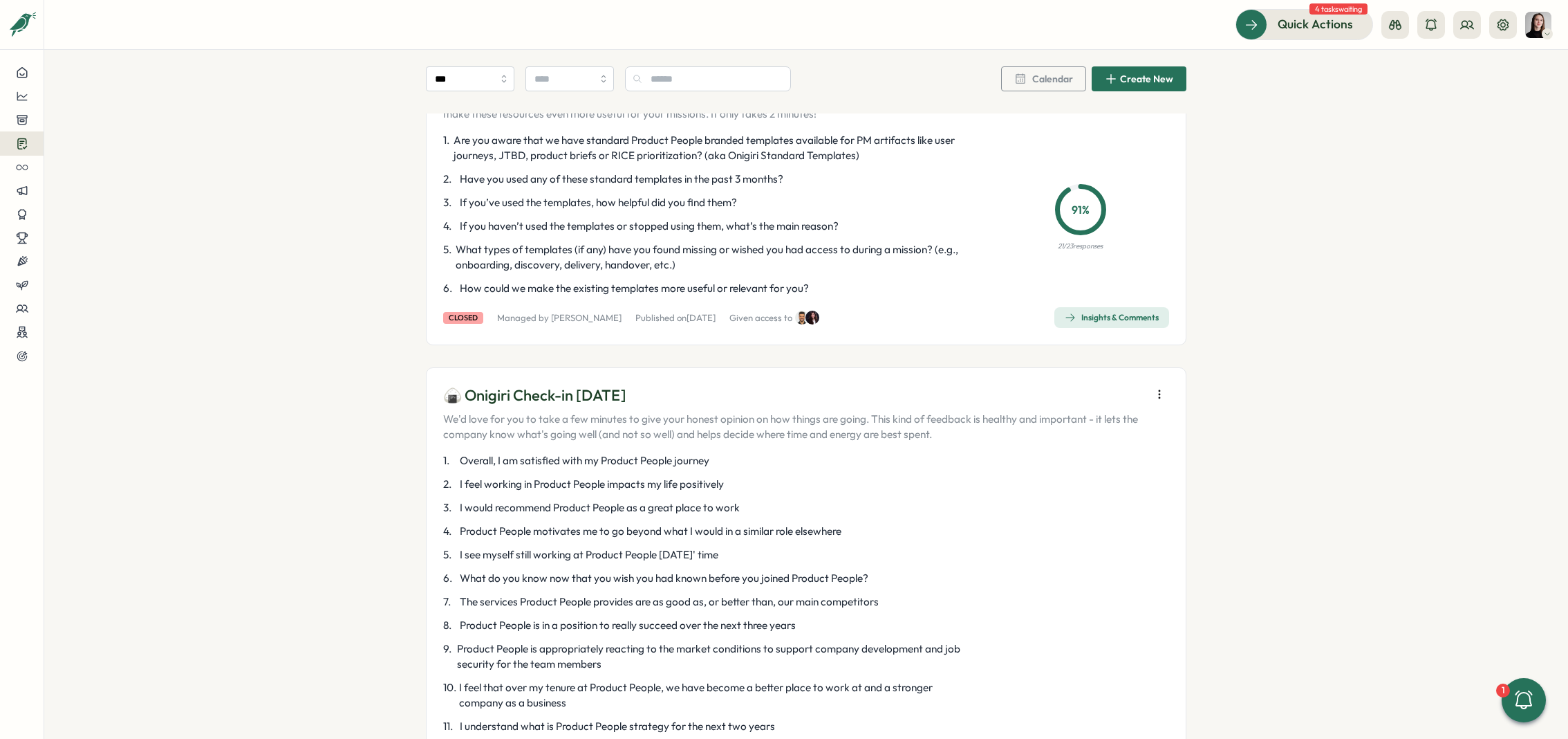
scroll to position [503, 0]
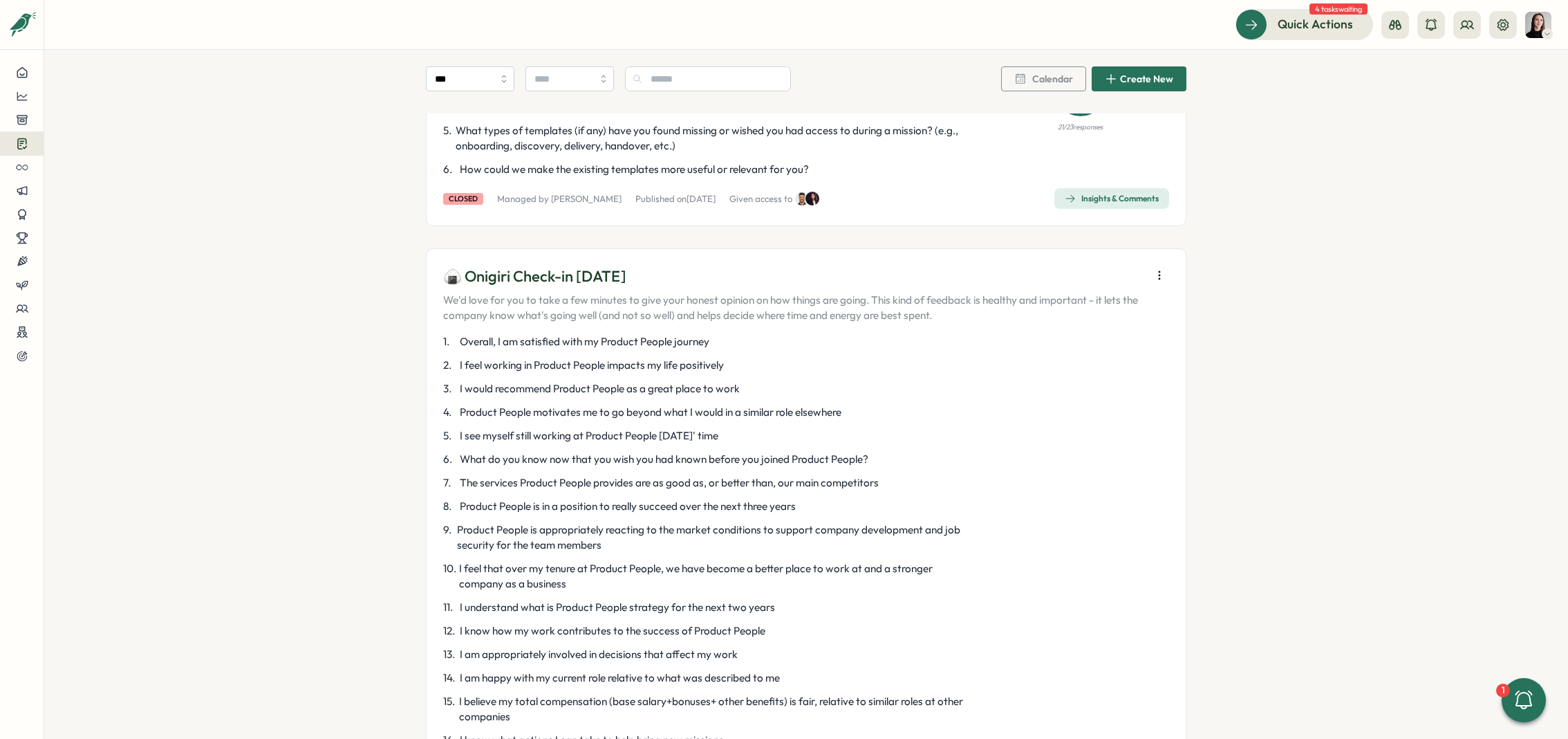
click at [1157, 266] on button "button" at bounding box center [1159, 275] width 19 height 19
click at [1071, 304] on span "Export data to CSV" at bounding box center [1035, 303] width 93 height 13
click at [20, 65] on button at bounding box center [22, 72] width 44 height 24
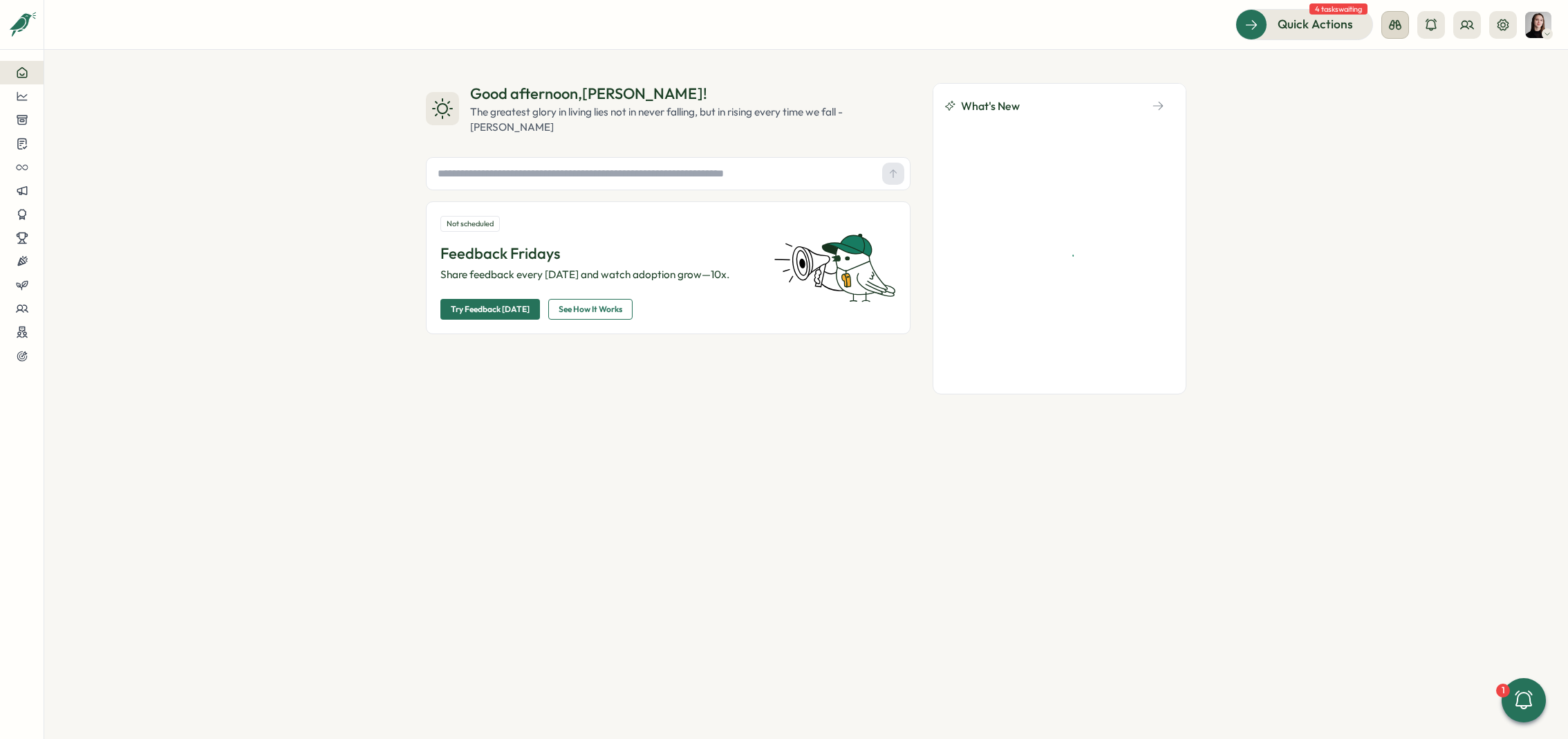
click at [1390, 29] on icon at bounding box center [1395, 25] width 14 height 14
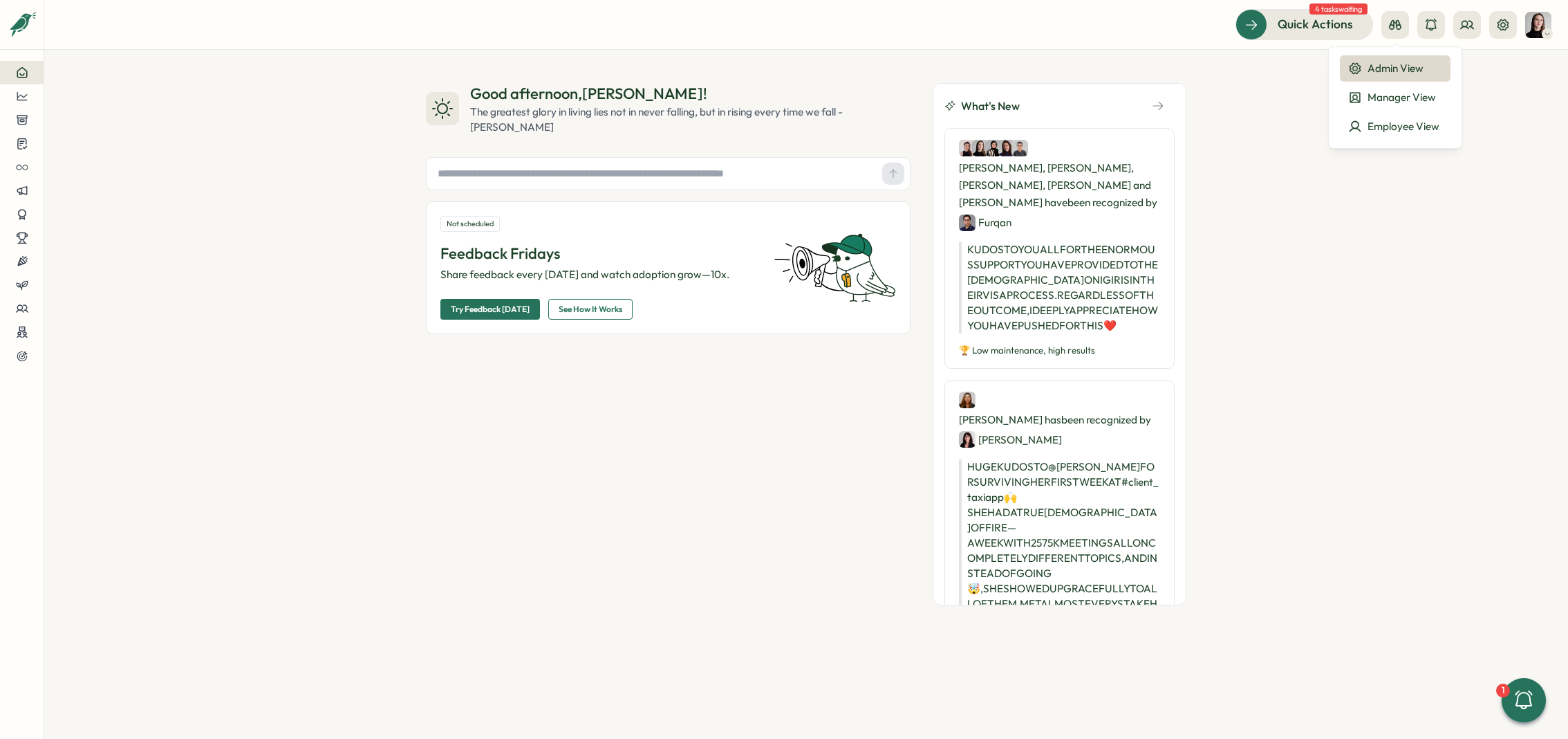
click at [1400, 180] on div "Good afternoon , Elena ! The greatest glory in living lies not in never falling…" at bounding box center [806, 394] width 1524 height 689
click at [1452, 32] on div at bounding box center [1450, 25] width 136 height 28
click at [1464, 28] on icon at bounding box center [1467, 25] width 14 height 14
click at [1469, 66] on div "Org Members" at bounding box center [1467, 68] width 87 height 16
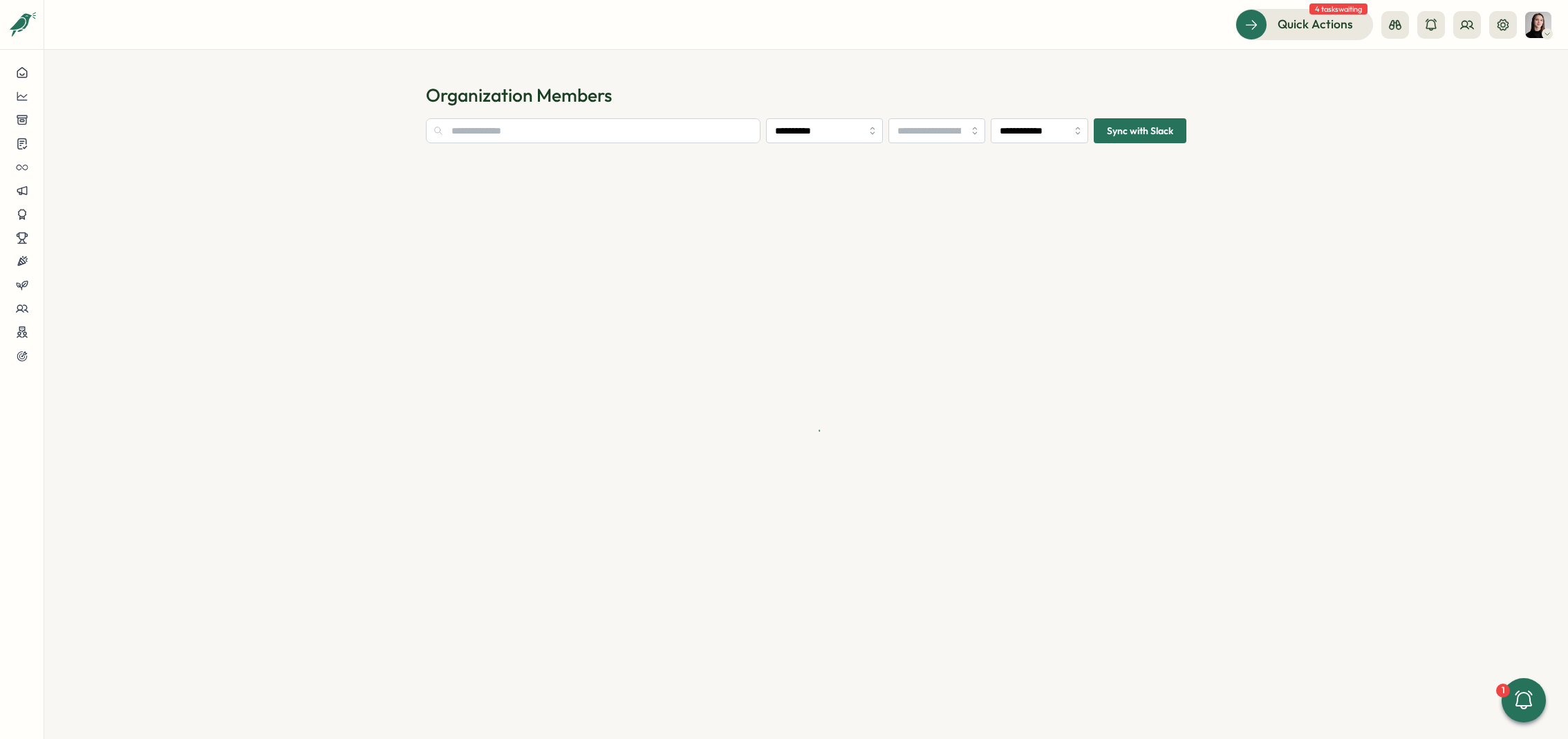
type input "**********"
click at [539, 137] on input "text" at bounding box center [593, 130] width 334 height 25
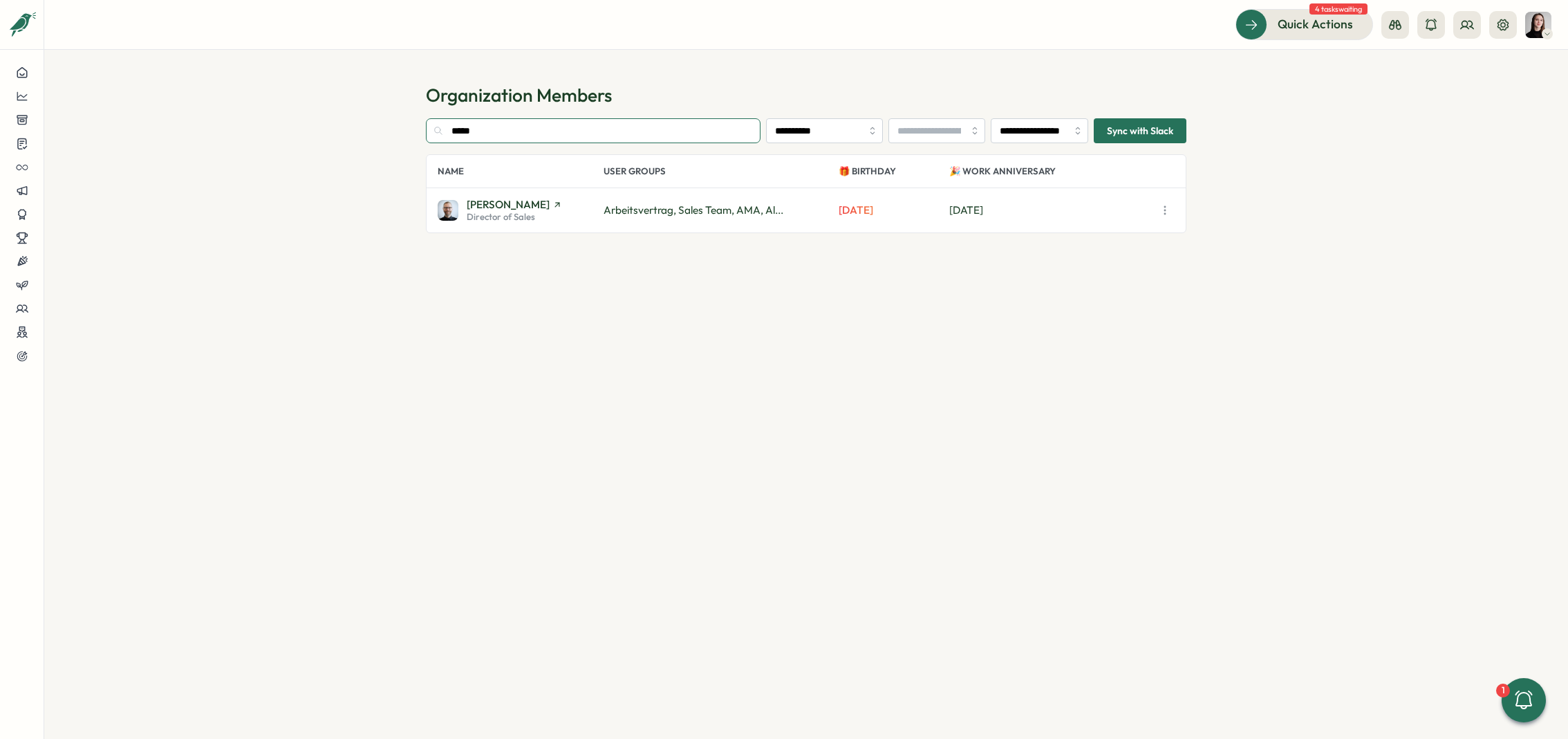
type input "*****"
click at [560, 220] on div "Director of Sales" at bounding box center [514, 217] width 95 height 9
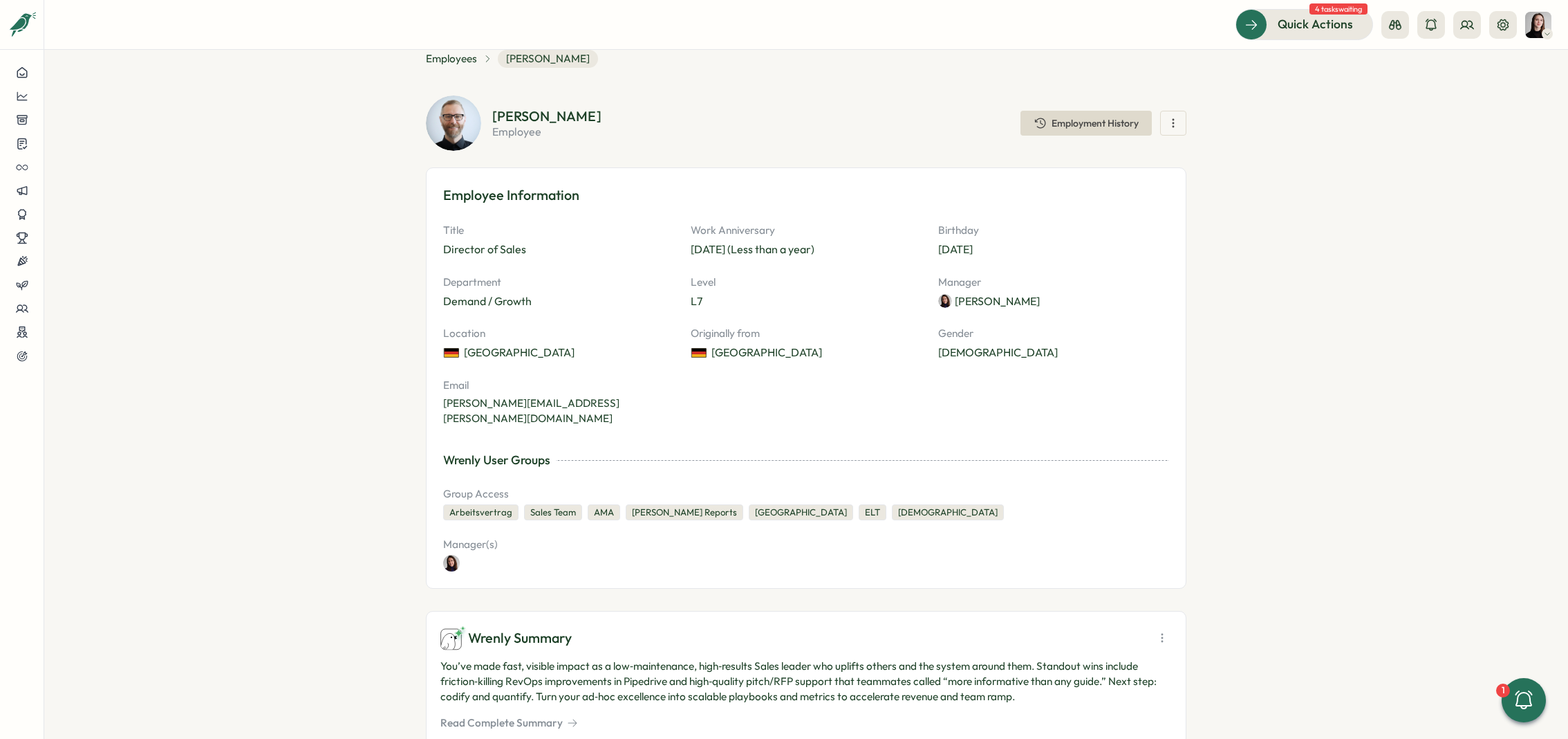
scroll to position [54, 0]
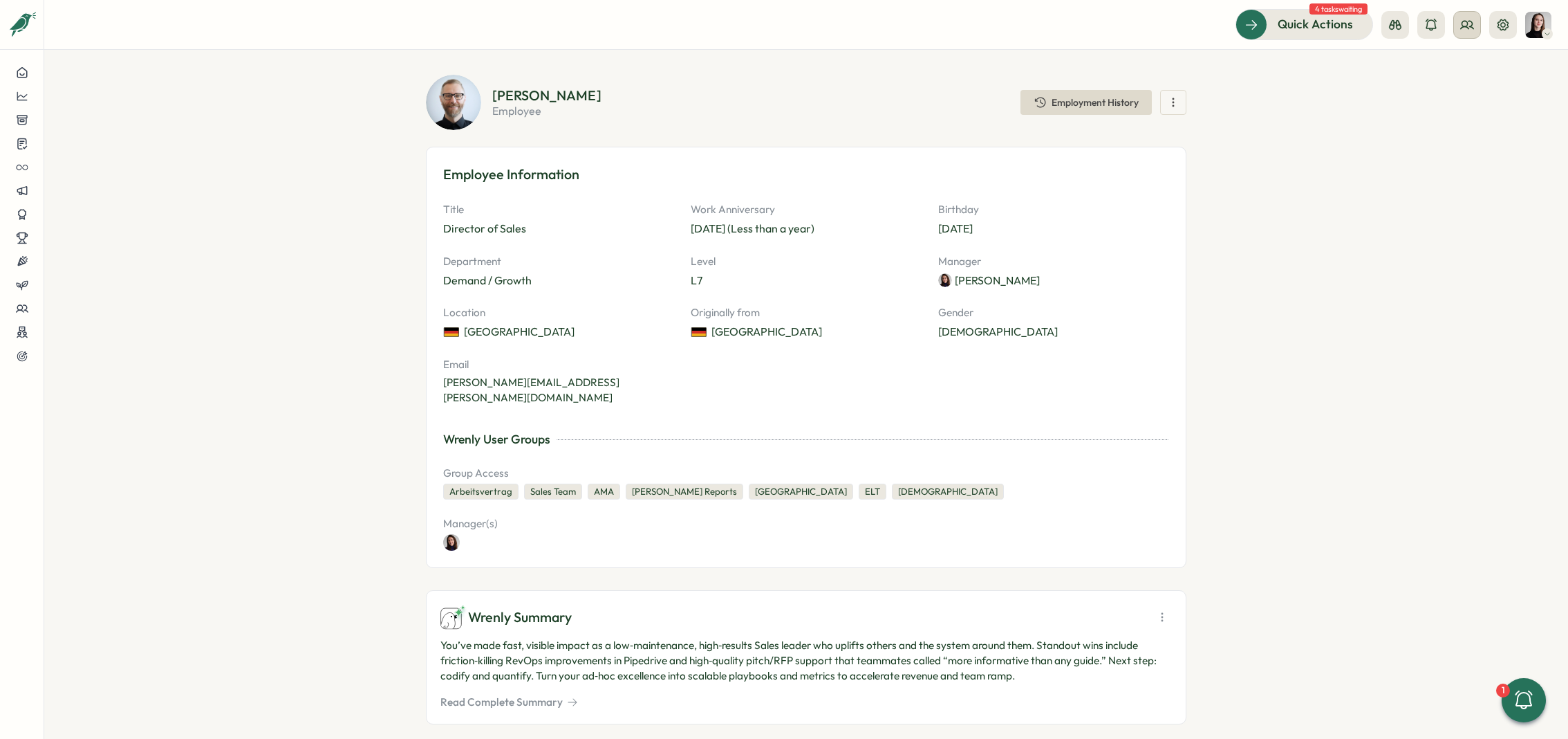
click at [1455, 29] on button at bounding box center [1467, 25] width 27 height 28
click at [1420, 69] on div "Org Members" at bounding box center [1467, 68] width 104 height 27
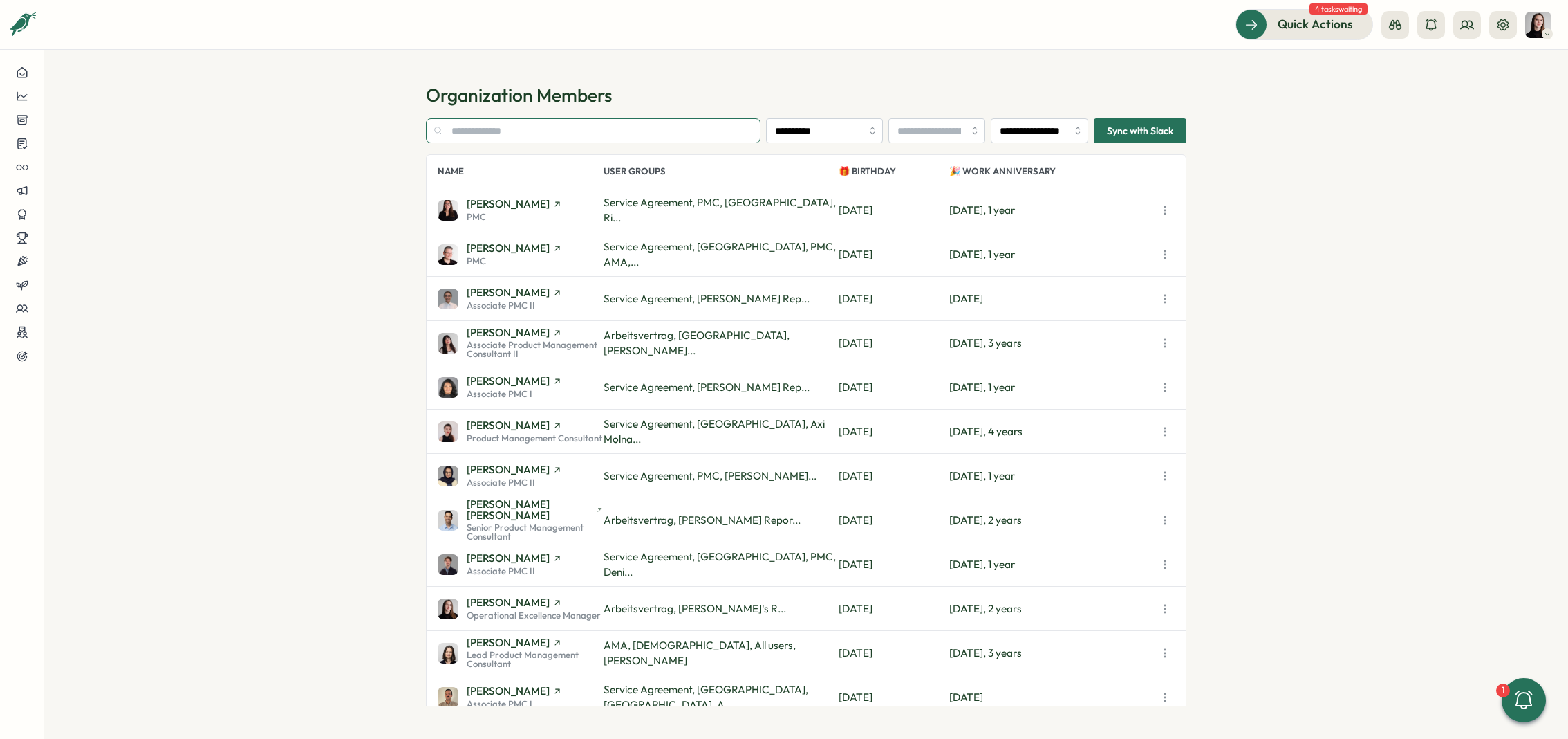
click at [544, 128] on input "text" at bounding box center [593, 130] width 334 height 25
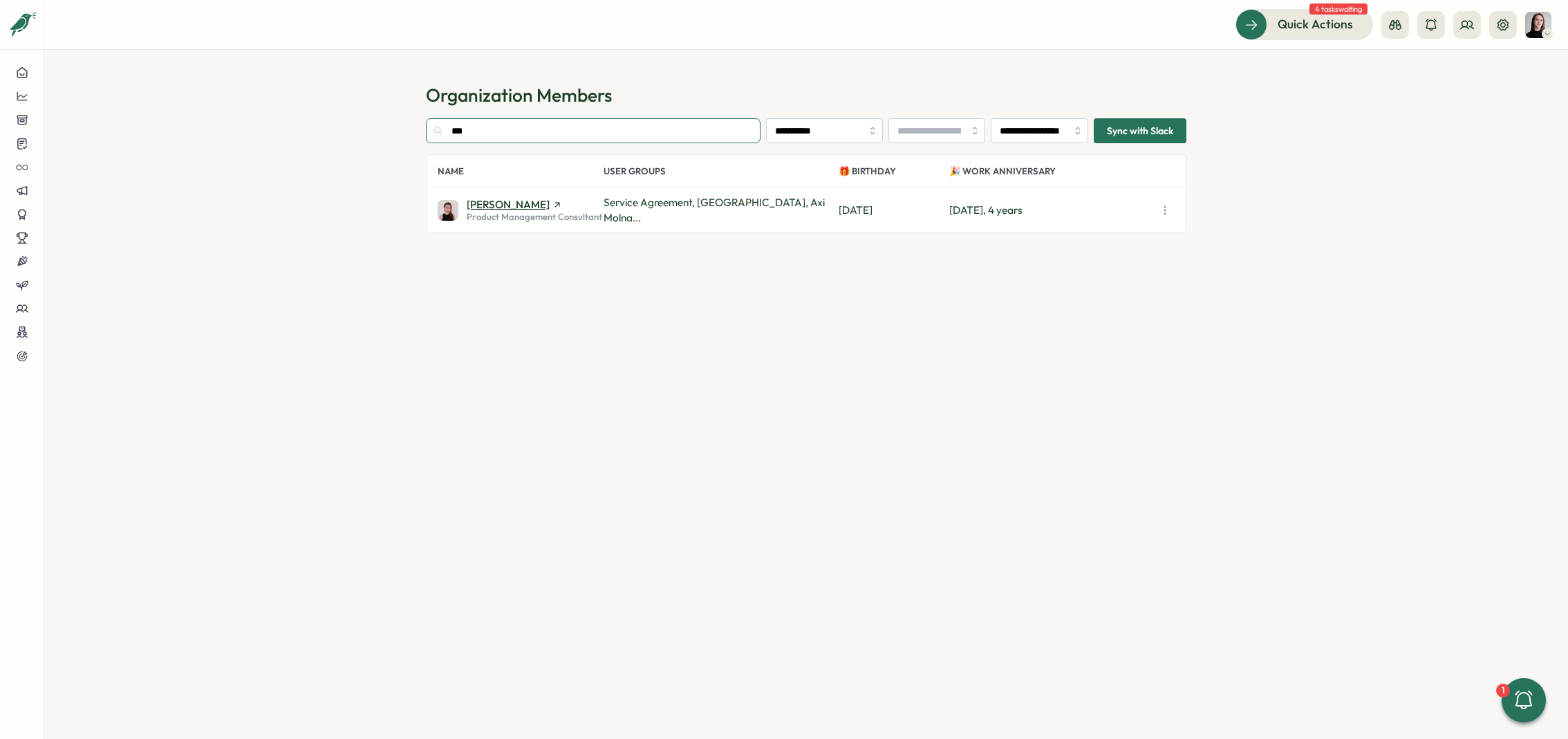
type input "***"
click at [554, 204] on span "Axi Molnar" at bounding box center [534, 204] width 136 height 10
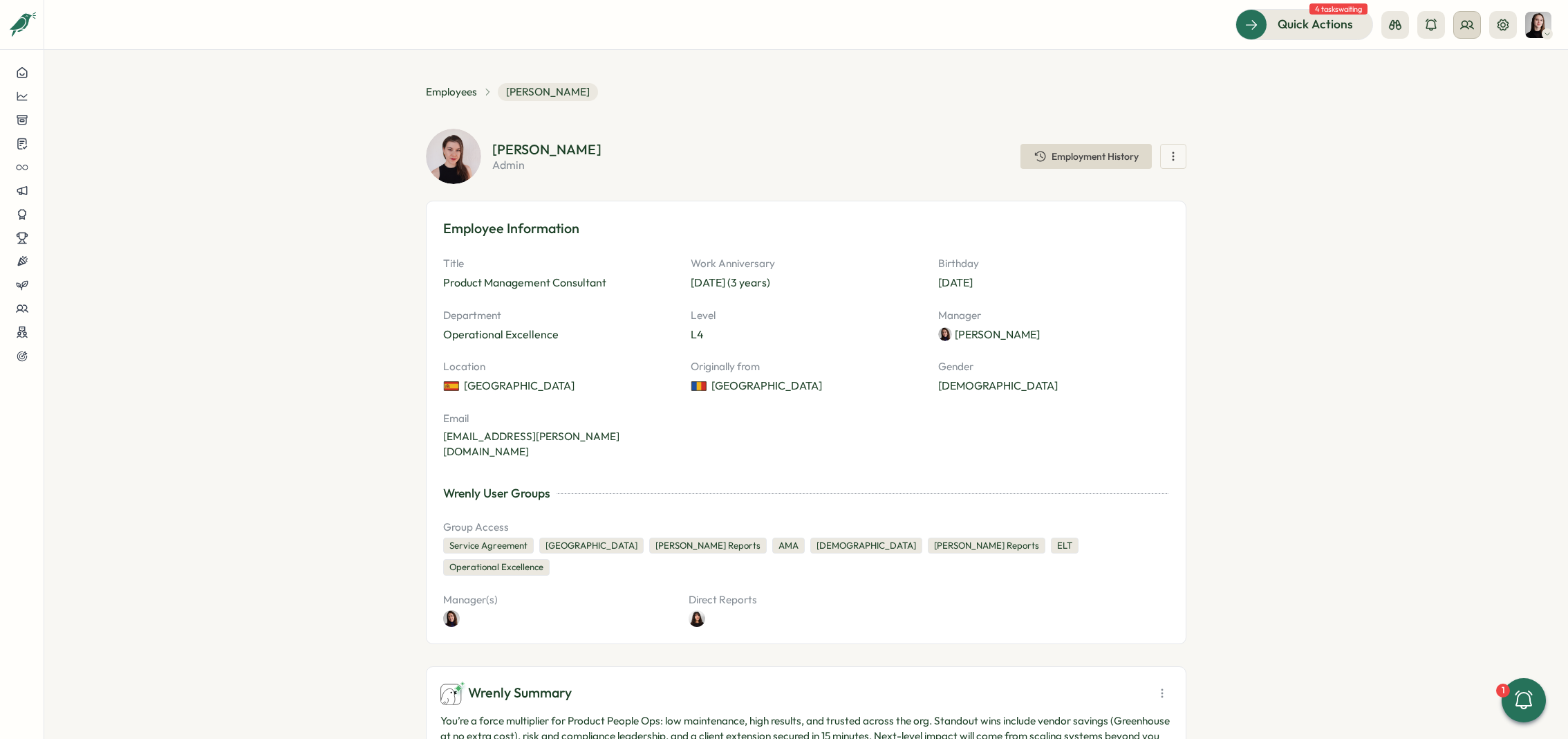
click at [1464, 28] on icon at bounding box center [1467, 25] width 14 height 14
drag, startPoint x: 593, startPoint y: 127, endPoint x: 580, endPoint y: 126, distance: 13.0
drag, startPoint x: 1462, startPoint y: 19, endPoint x: 1321, endPoint y: 123, distance: 175.2
click at [1461, 20] on icon at bounding box center [1467, 25] width 14 height 14
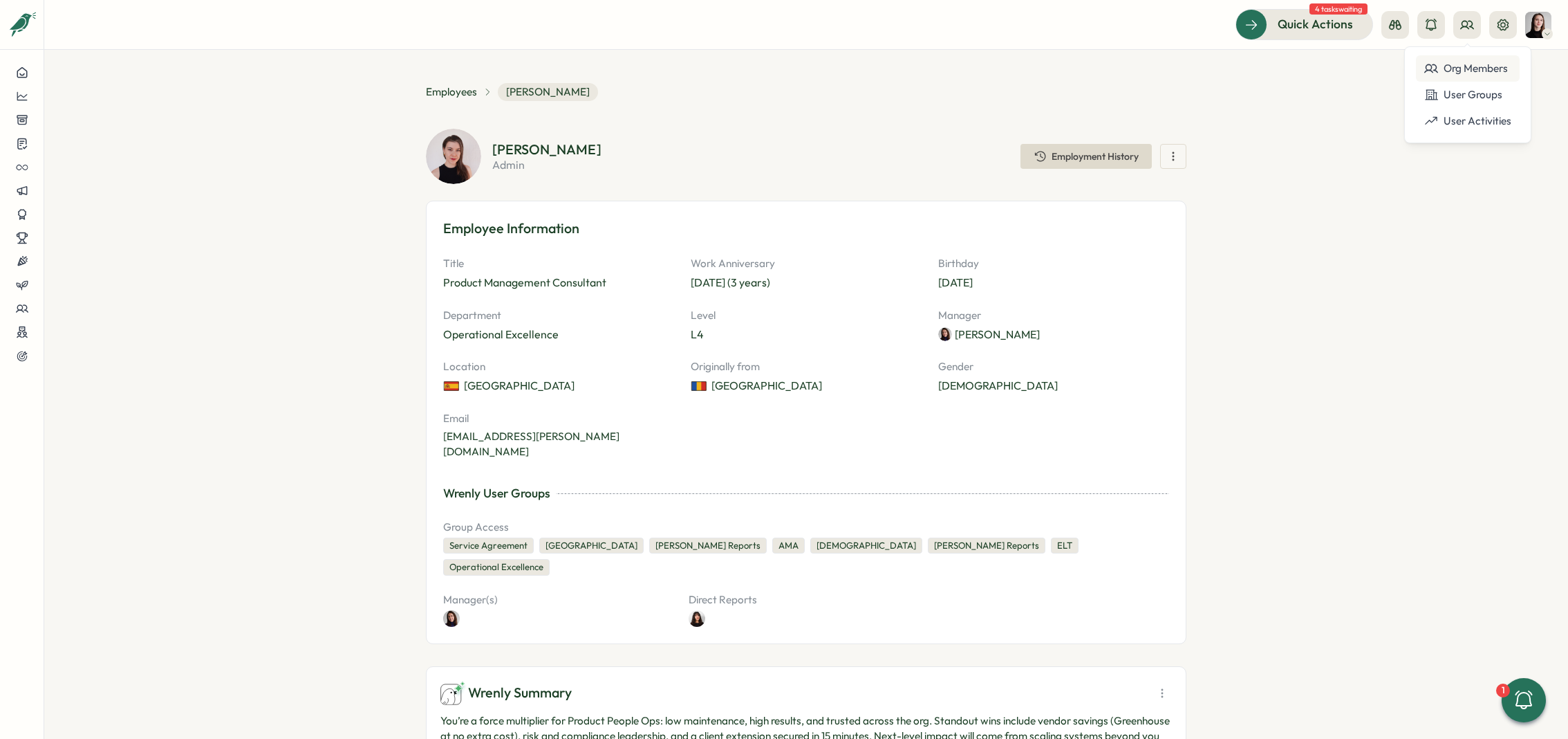
click at [1480, 74] on div "Org Members" at bounding box center [1467, 68] width 87 height 16
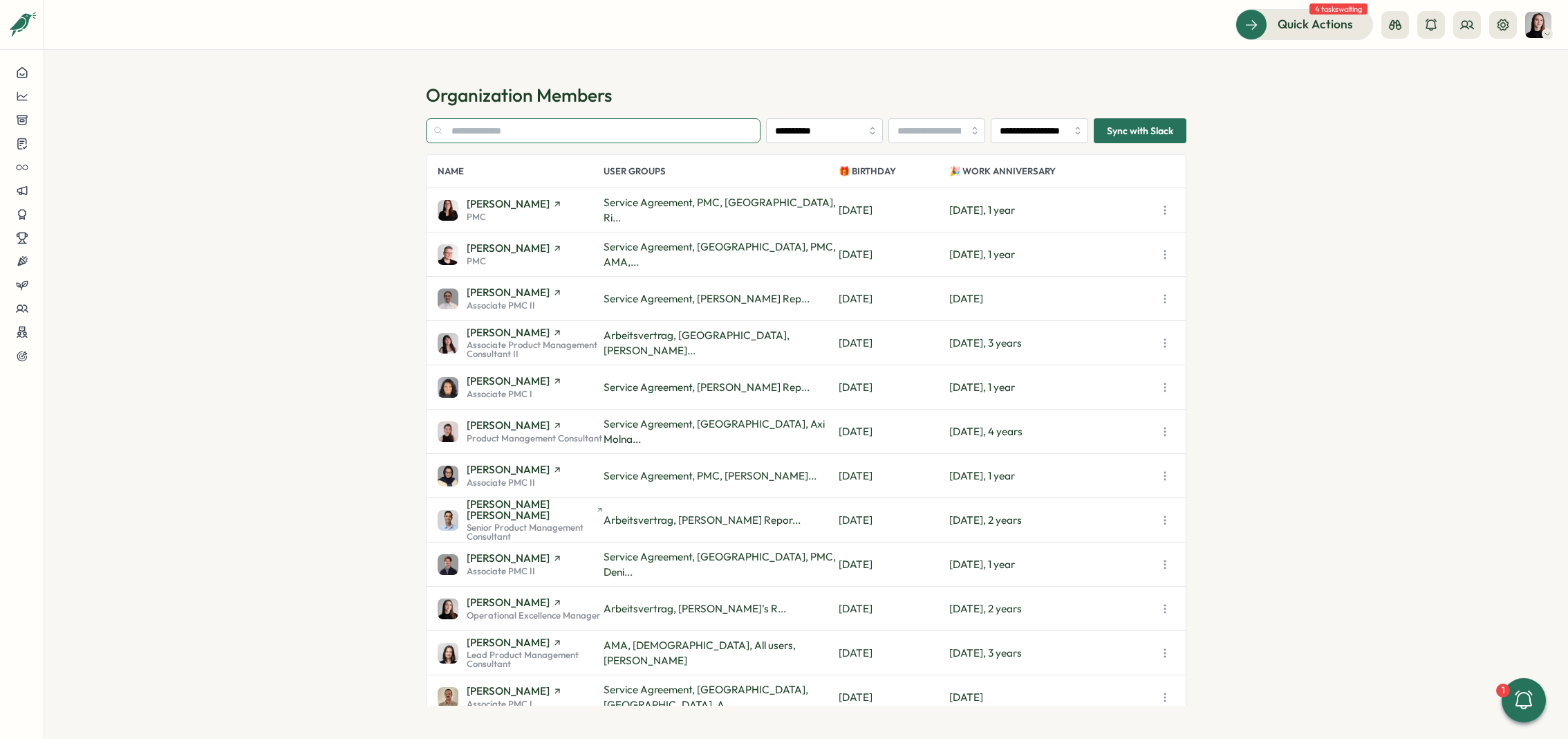
click at [554, 133] on input "text" at bounding box center [593, 130] width 334 height 25
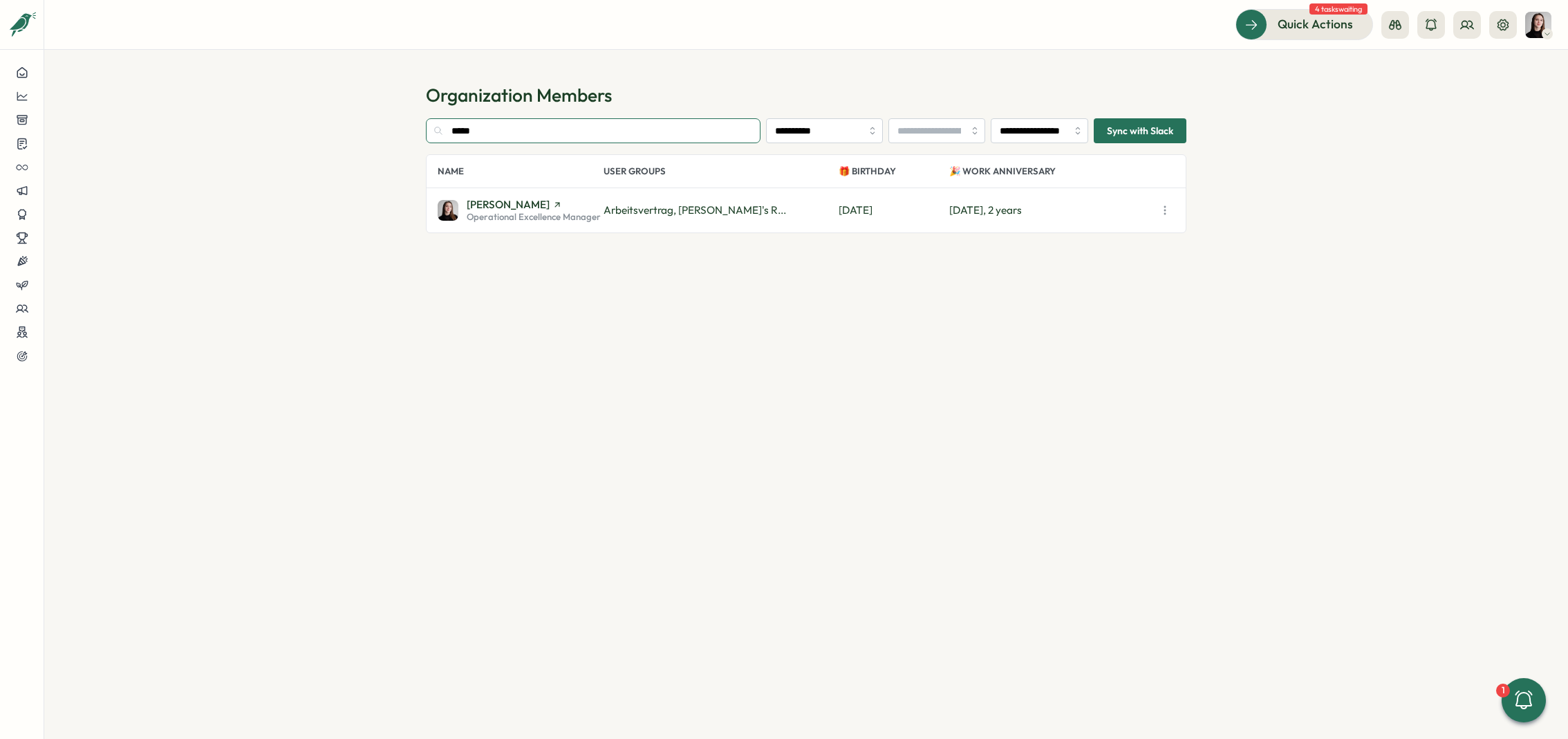
type input "*****"
click at [586, 215] on span "Operational Excellence Manager" at bounding box center [533, 217] width 134 height 9
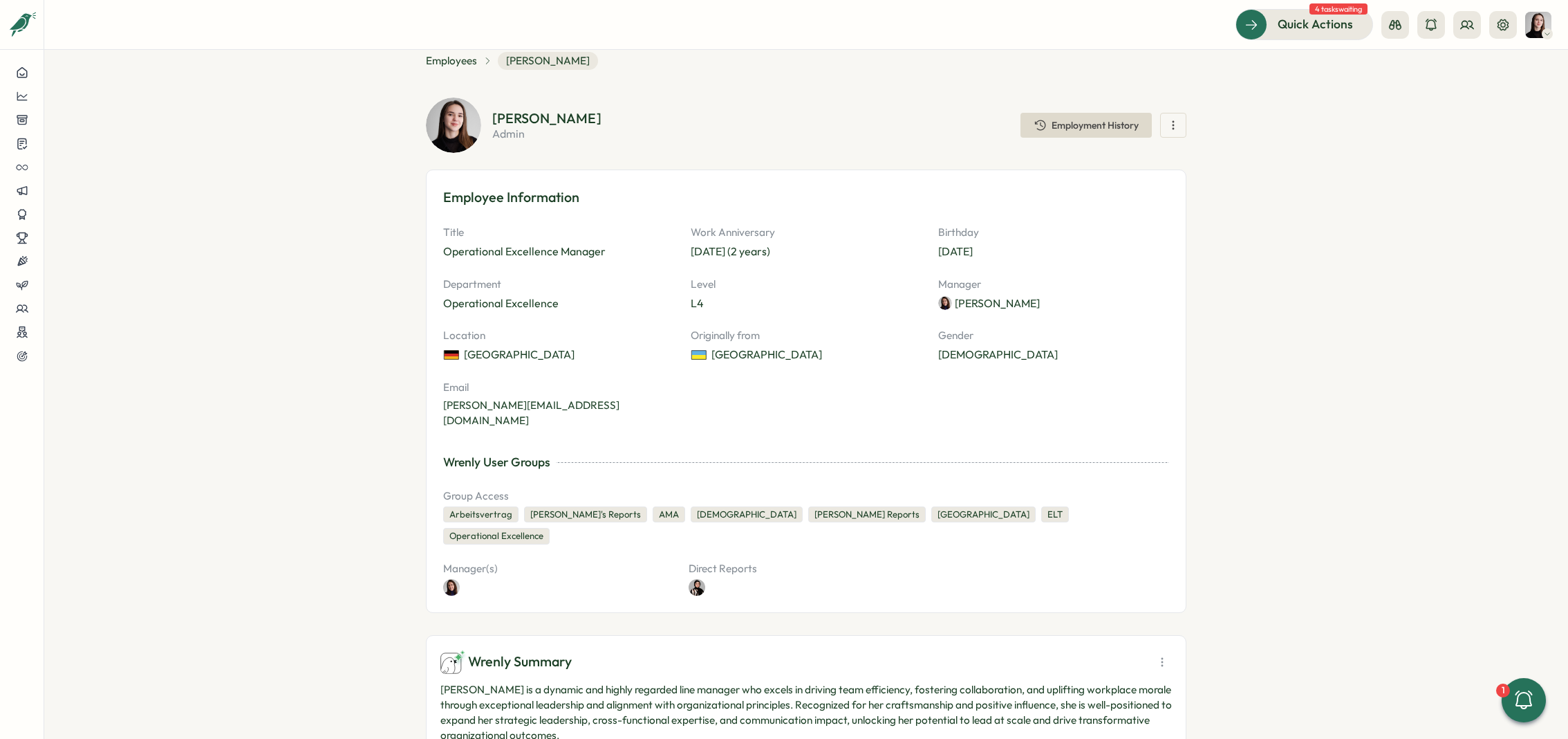
scroll to position [61, 0]
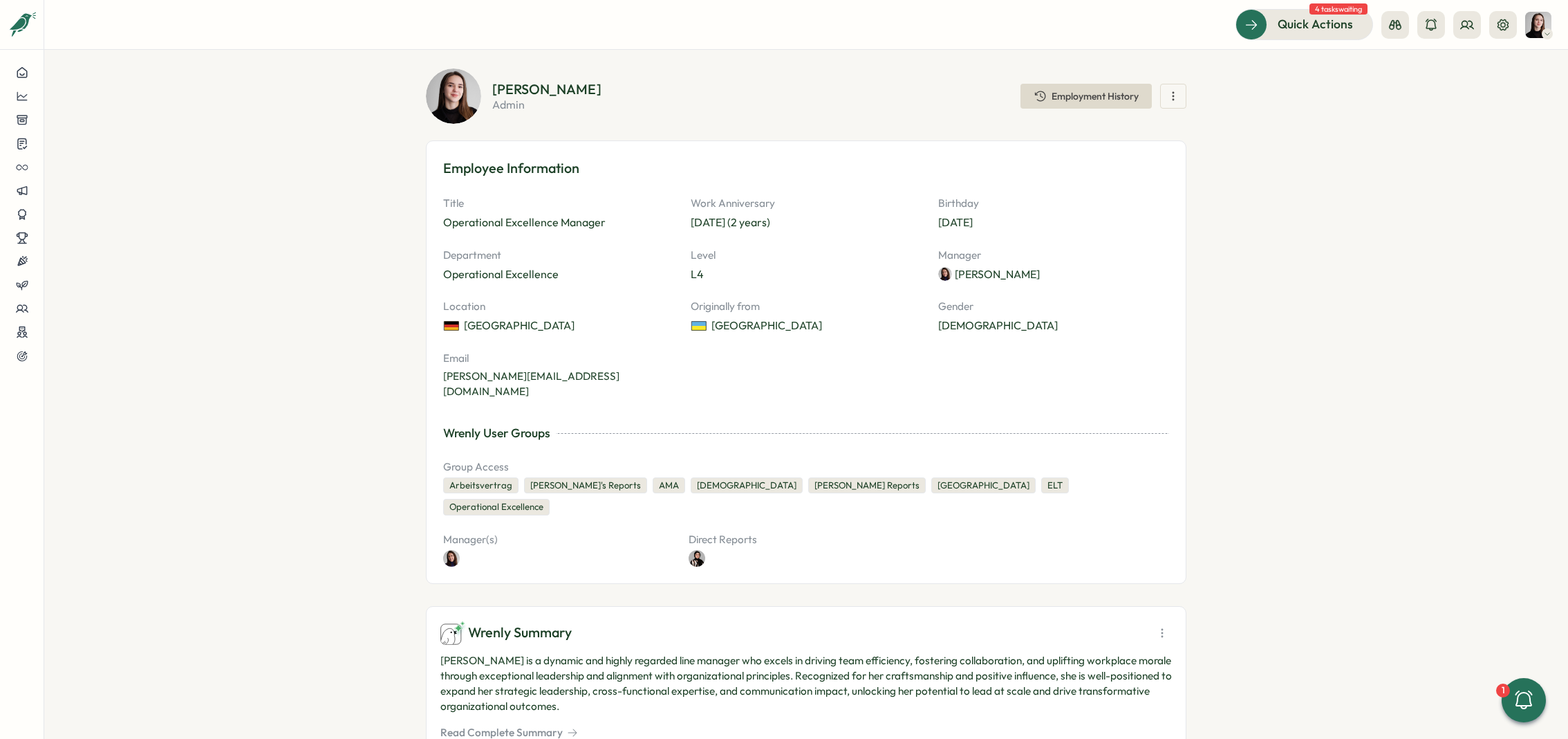
click at [1041, 478] on div "ELT" at bounding box center [1055, 486] width 27 height 17
click at [16, 90] on icon at bounding box center [22, 96] width 13 height 13
click at [108, 50] on div "Culture score" at bounding box center [116, 57] width 98 height 16
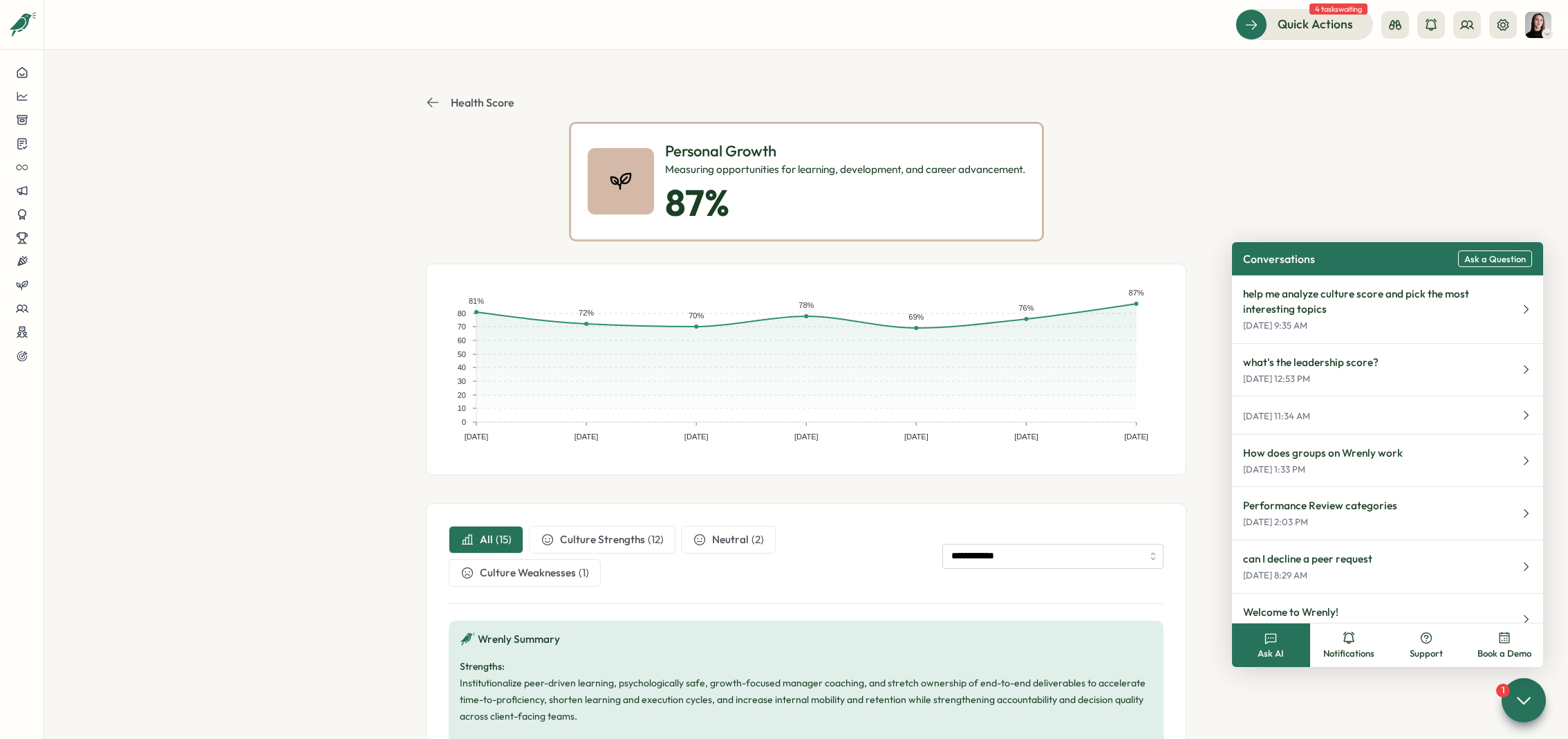
click at [466, 115] on header "Health Score" at bounding box center [806, 103] width 761 height 39
click at [442, 105] on button "Health Score" at bounding box center [470, 102] width 89 height 14
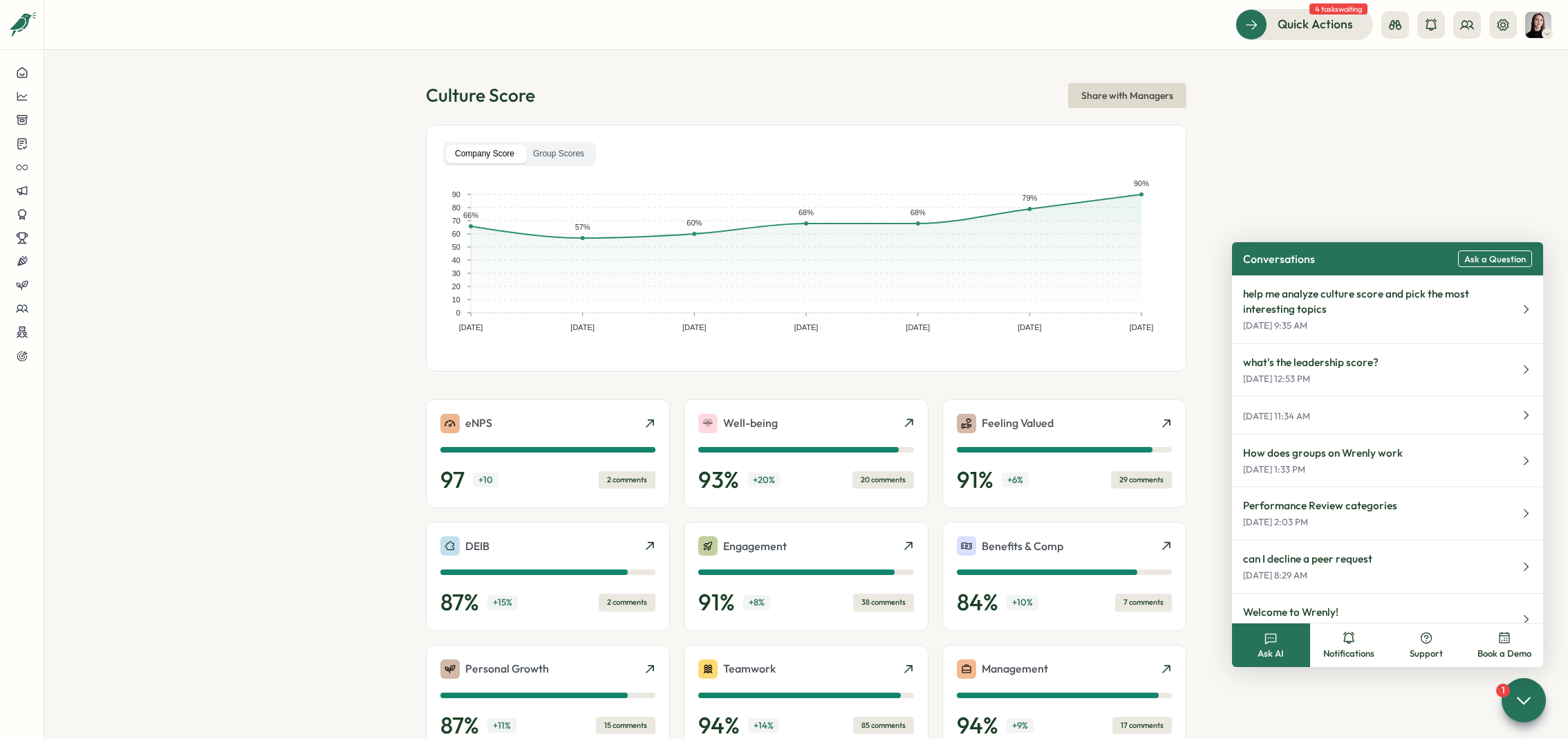
click at [1390, 194] on section "Culture Score Share with Managers Company Score Group Scores Dec 31, 22 Jun 30,…" at bounding box center [806, 394] width 1524 height 689
click at [297, 127] on section "Culture Score Share with Managers Company Score Group Scores Dec 31, 22 Jun 30,…" at bounding box center [806, 394] width 1524 height 689
click at [1216, 189] on section "Culture Score Share with Managers Company Score Group Scores Dec 31, 22 Jun 30,…" at bounding box center [806, 394] width 1524 height 689
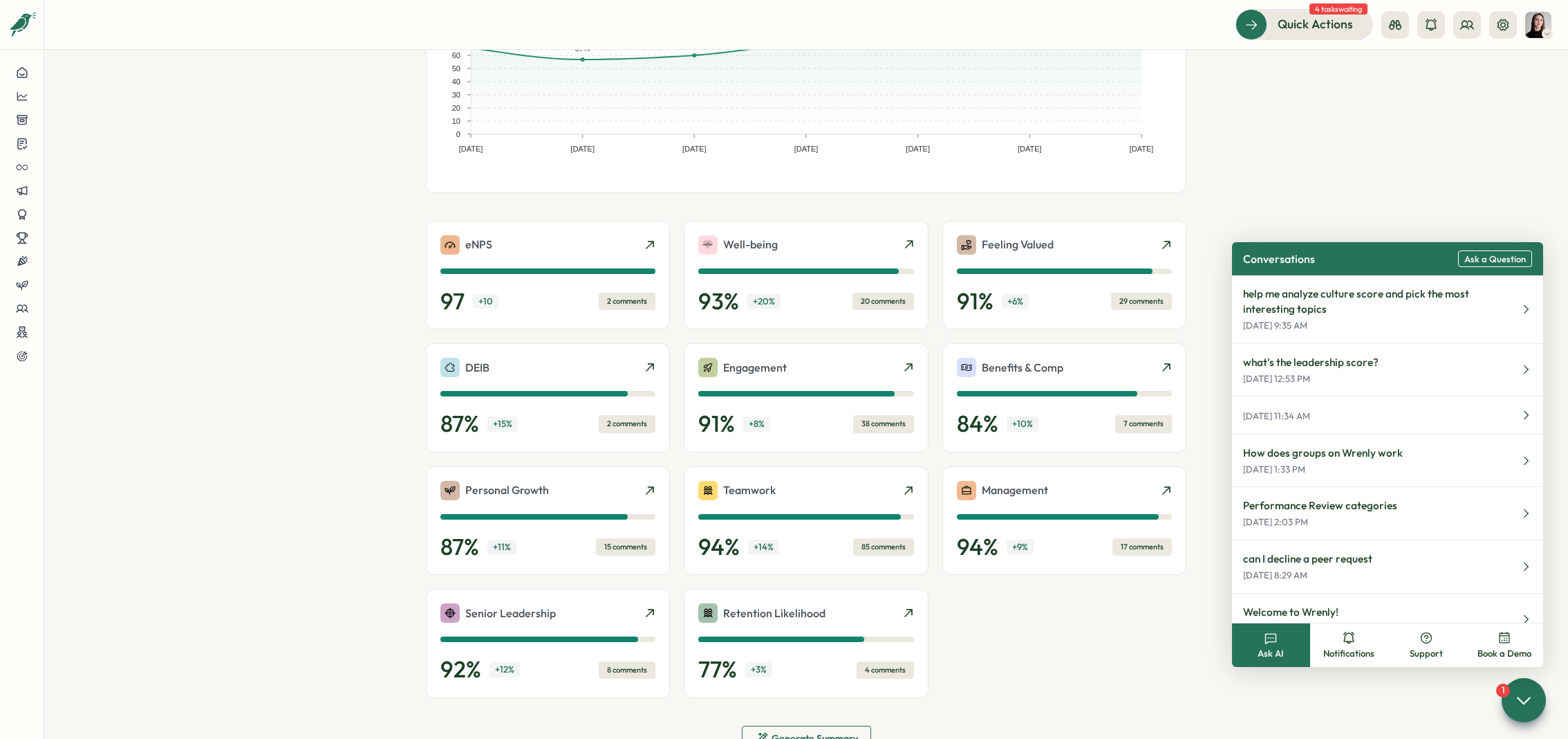
scroll to position [221, 0]
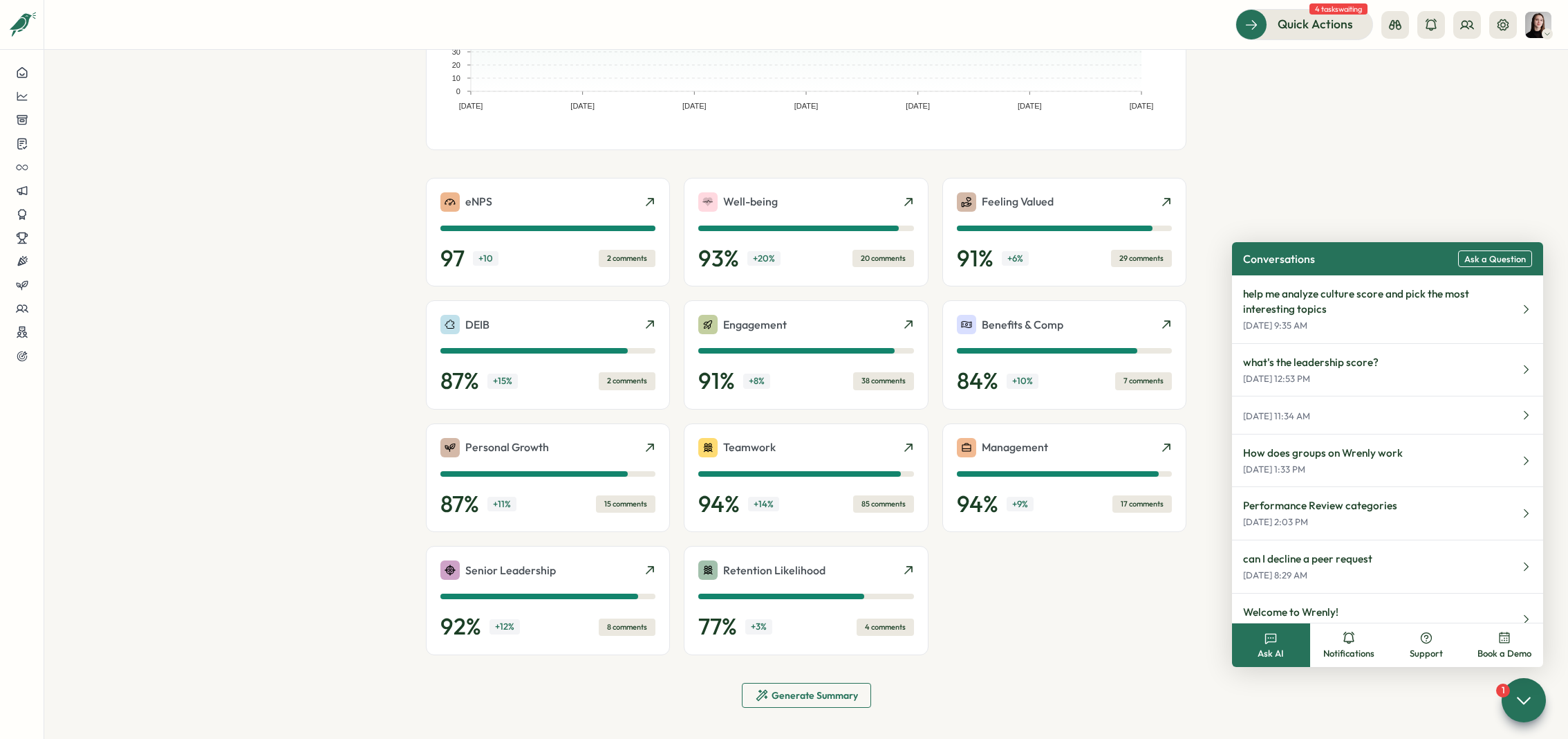
click at [356, 208] on section "Culture Score Share with Managers Company Score Group Scores Dec 31, 22 Jun 30,…" at bounding box center [806, 394] width 1524 height 689
click at [351, 347] on section "Culture Score Share with Managers Company Score Group Scores Dec 31, 22 Jun 30,…" at bounding box center [806, 394] width 1524 height 689
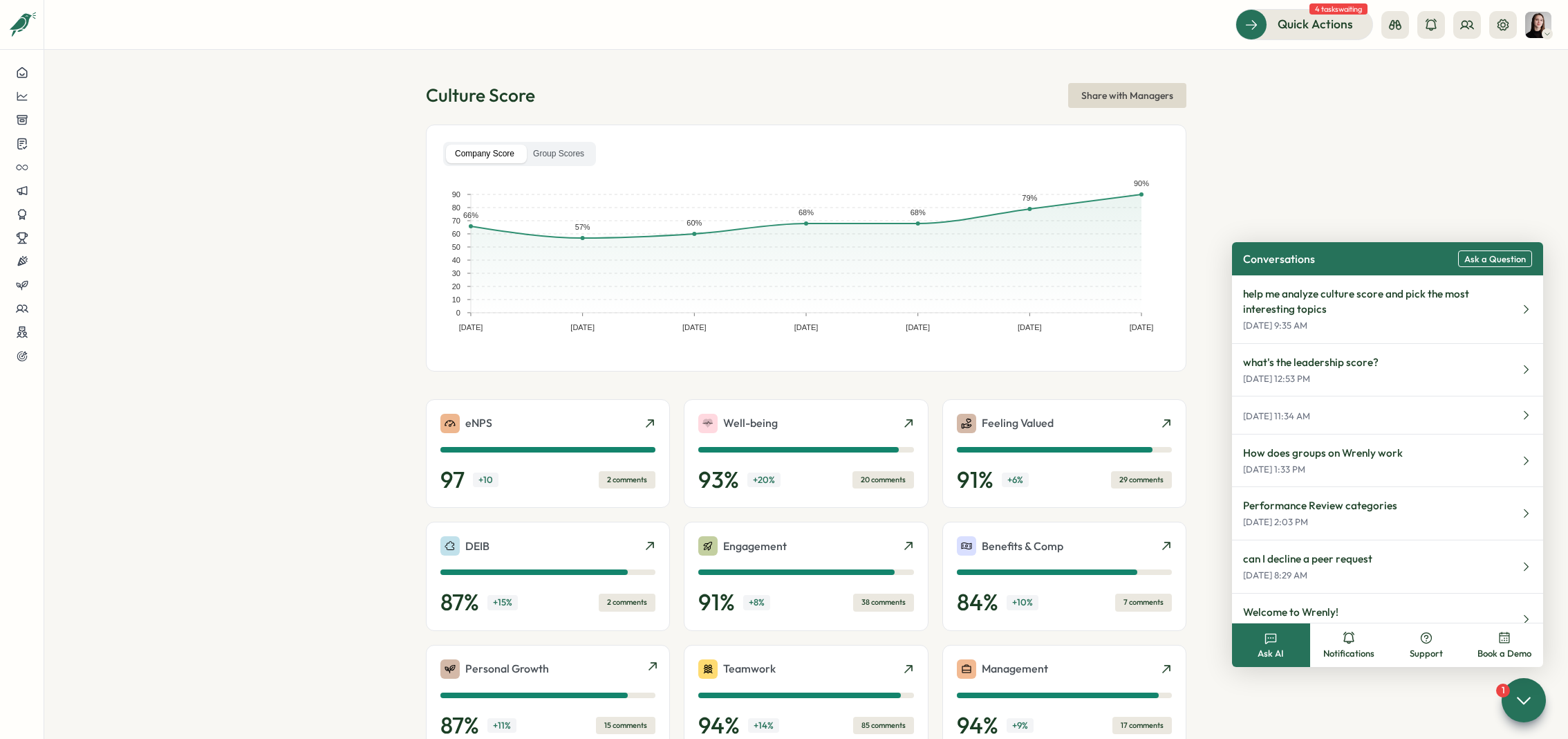
scroll to position [41, 0]
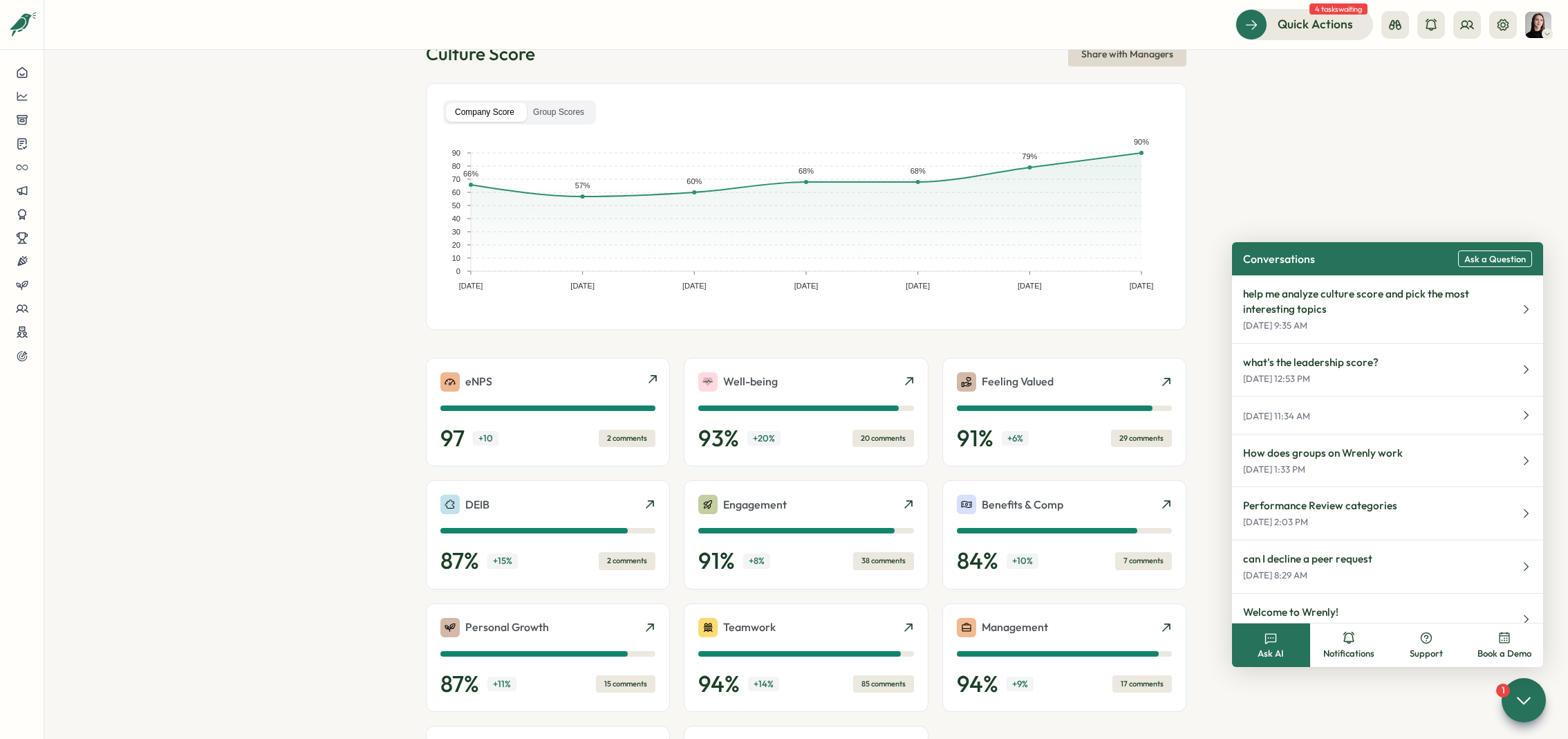
click at [531, 436] on div "97 + 10 2 comments" at bounding box center [548, 438] width 215 height 28
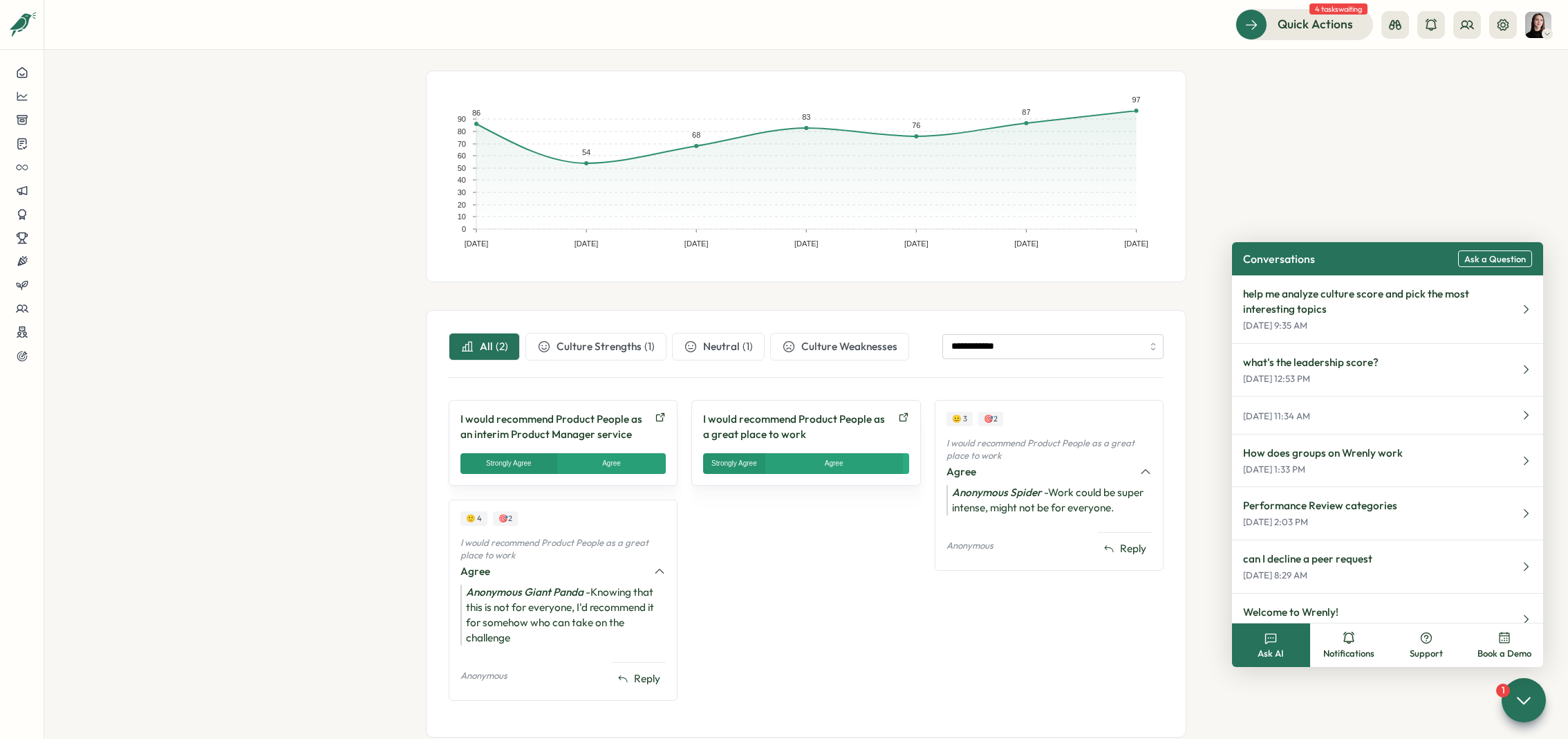
scroll to position [213, 0]
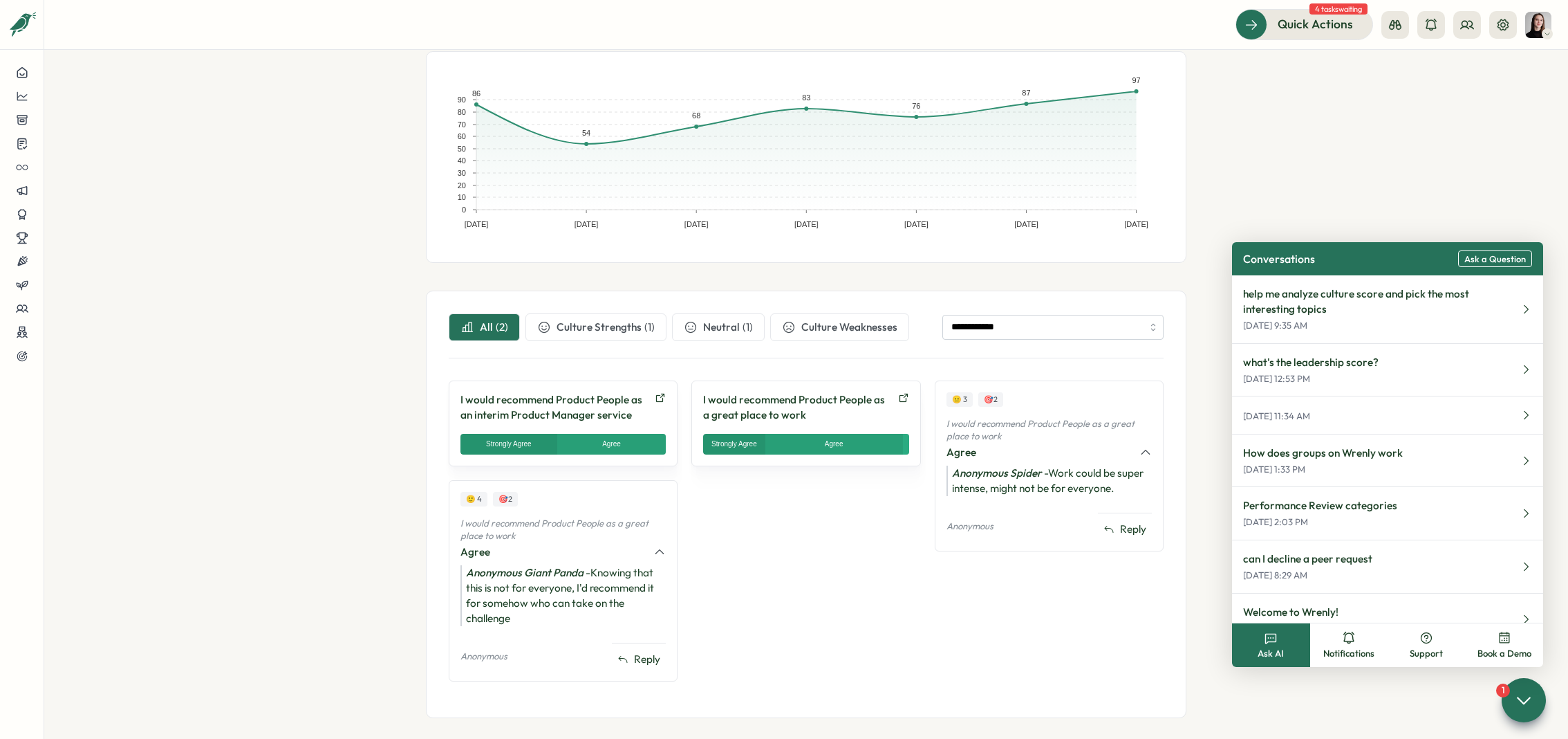
click at [841, 404] on p "I would recommend Product People as a great place to work" at bounding box center [797, 407] width 189 height 30
click at [703, 320] on span "Neutral" at bounding box center [721, 327] width 37 height 16
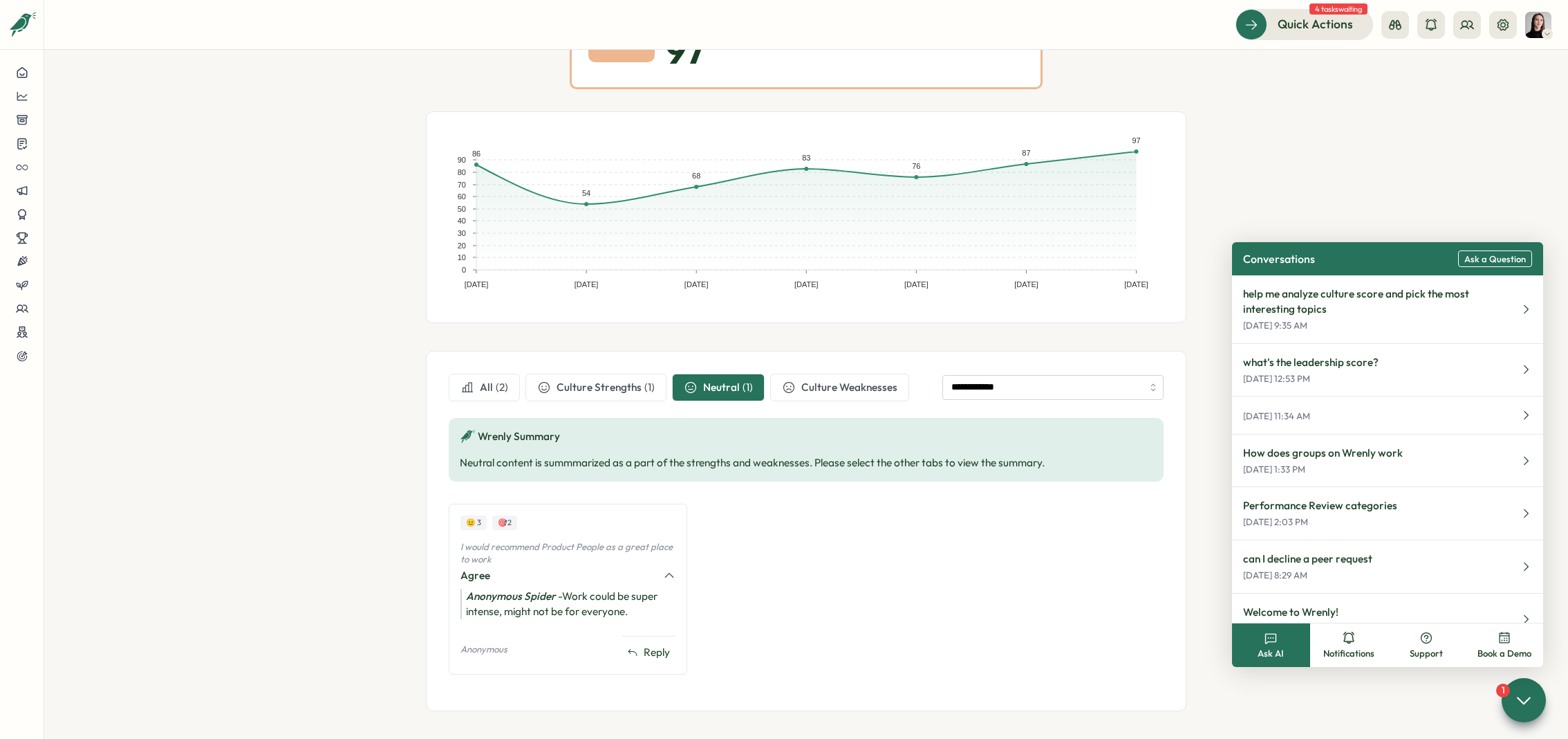
scroll to position [156, 0]
click at [604, 390] on span "Culture Strengths" at bounding box center [598, 384] width 85 height 16
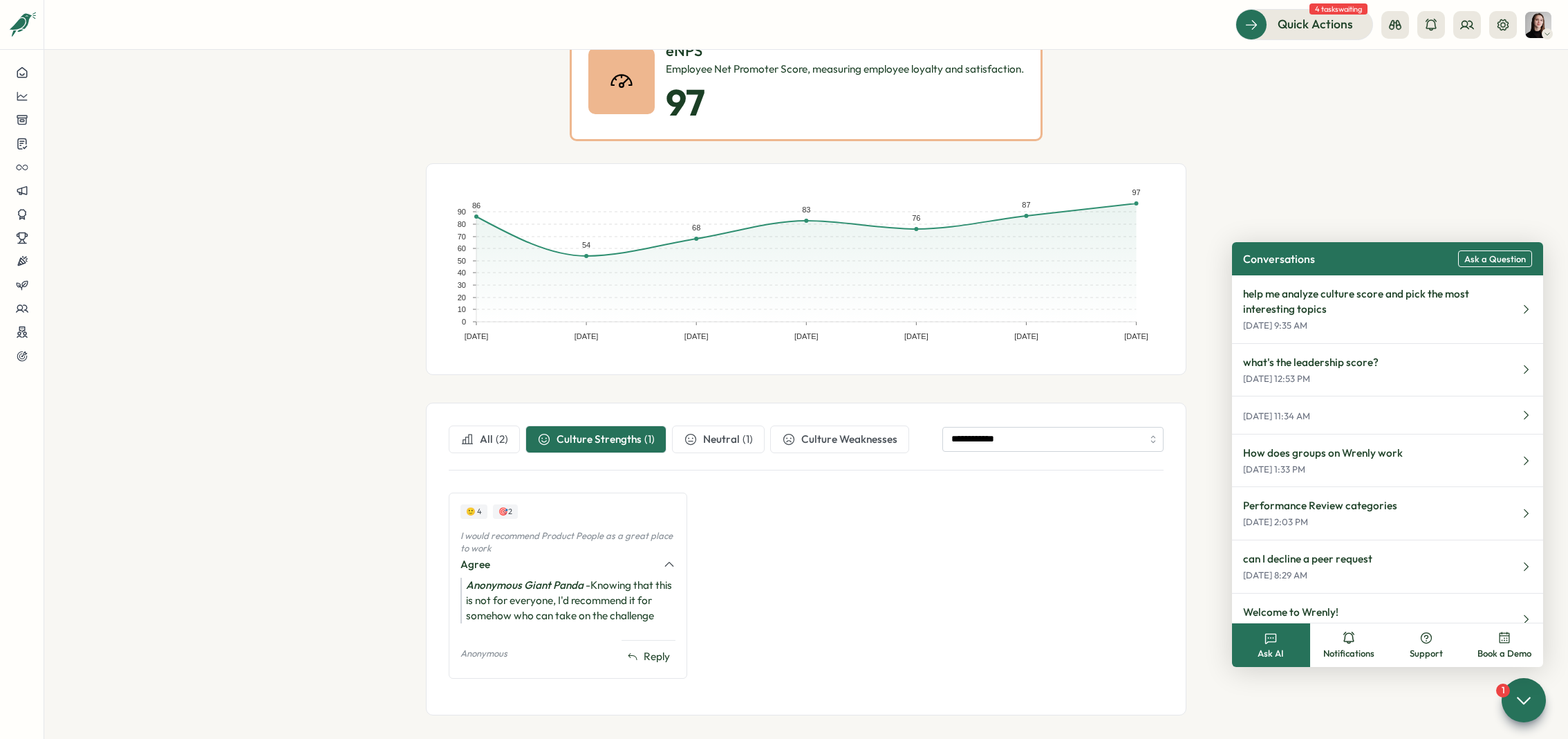
scroll to position [108, 0]
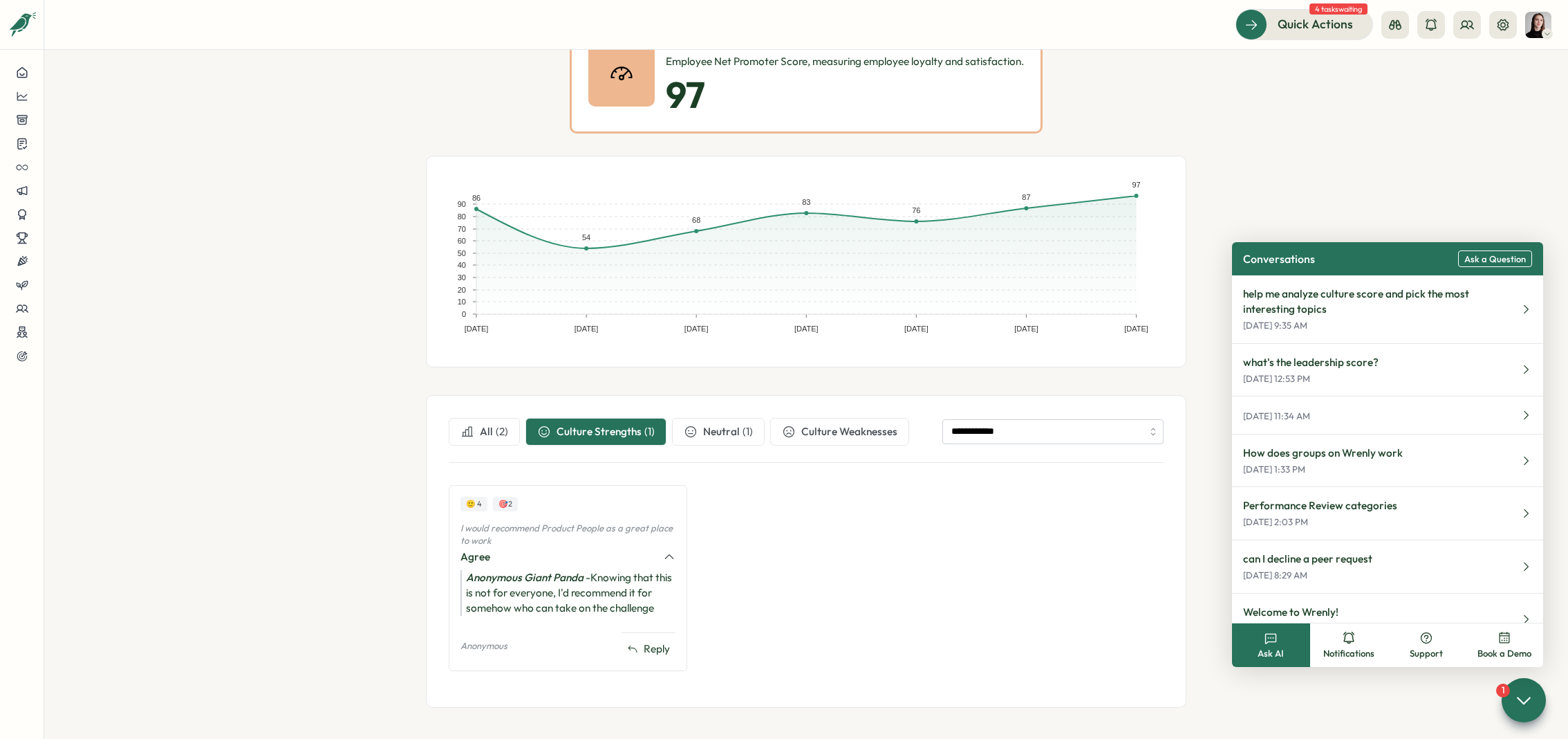
click at [828, 427] on span "Culture Weaknesses" at bounding box center [850, 432] width 96 height 16
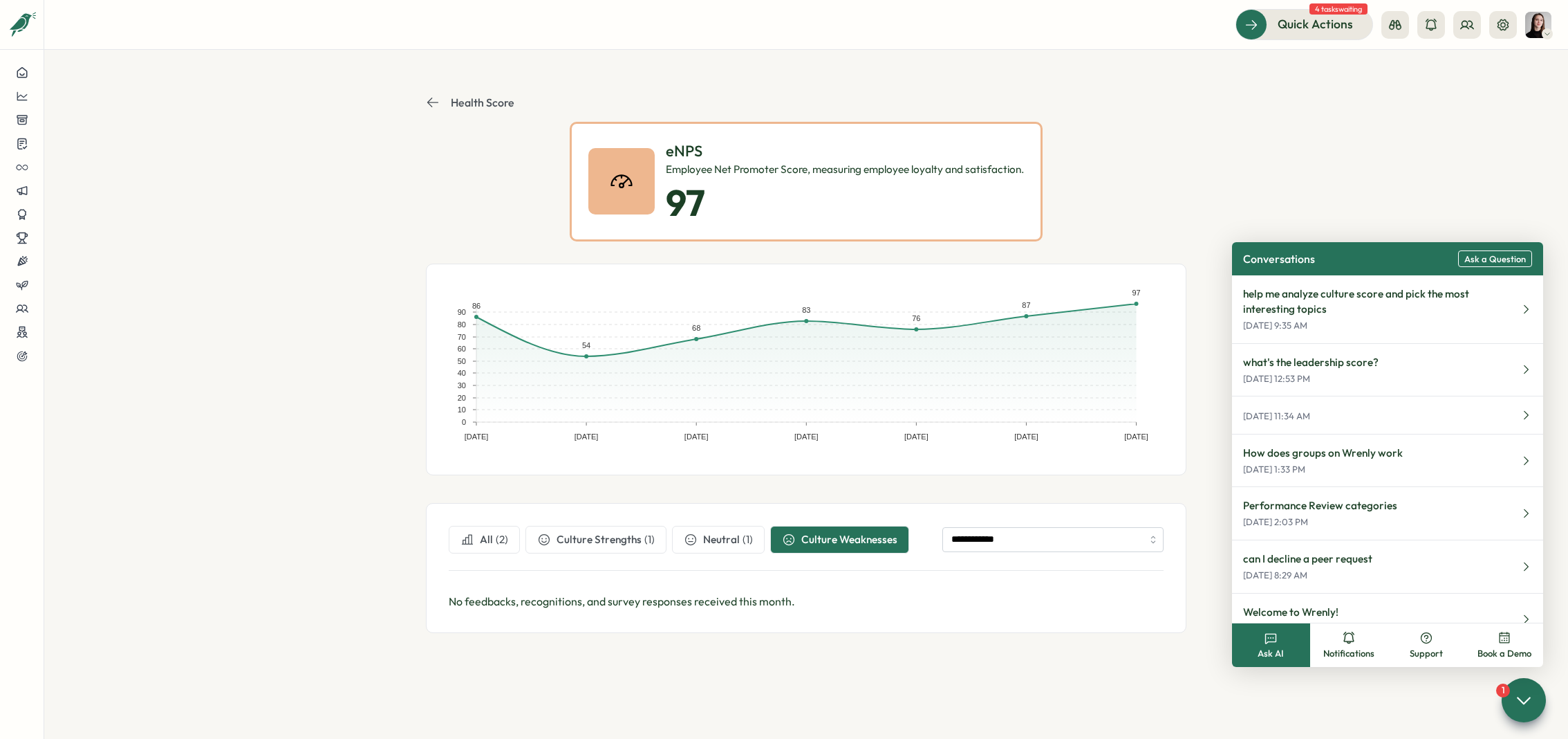
click at [501, 548] on button "All ( 2 )" at bounding box center [485, 540] width 71 height 28
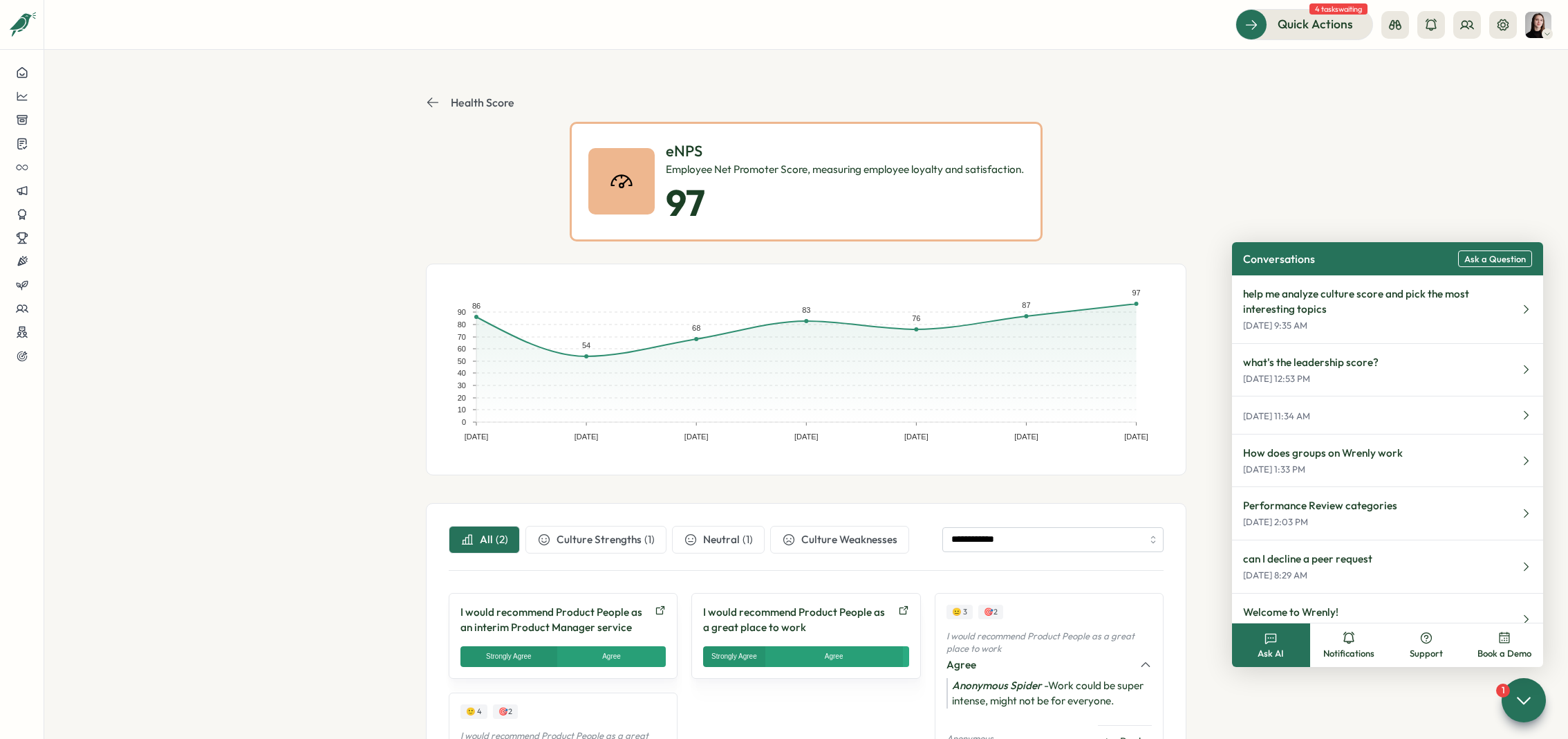
click at [343, 325] on section "**********" at bounding box center [806, 394] width 1524 height 689
click at [426, 89] on header "Health Score" at bounding box center [806, 103] width 761 height 39
click at [430, 104] on icon at bounding box center [433, 102] width 14 height 14
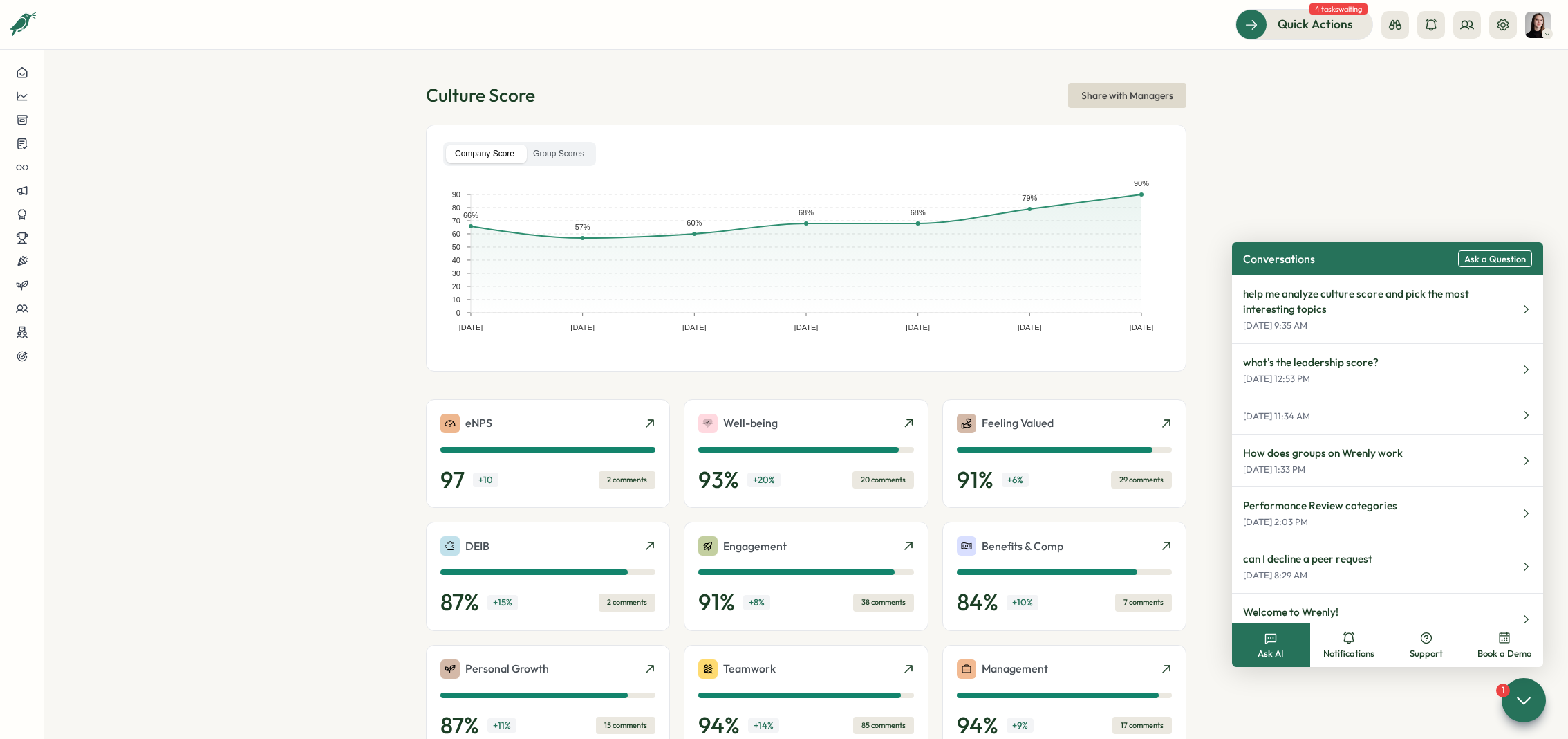
click at [1442, 176] on section "Culture Score Share with Managers Company Score Group Scores Dec 31, 22 Jun 30,…" at bounding box center [806, 394] width 1524 height 689
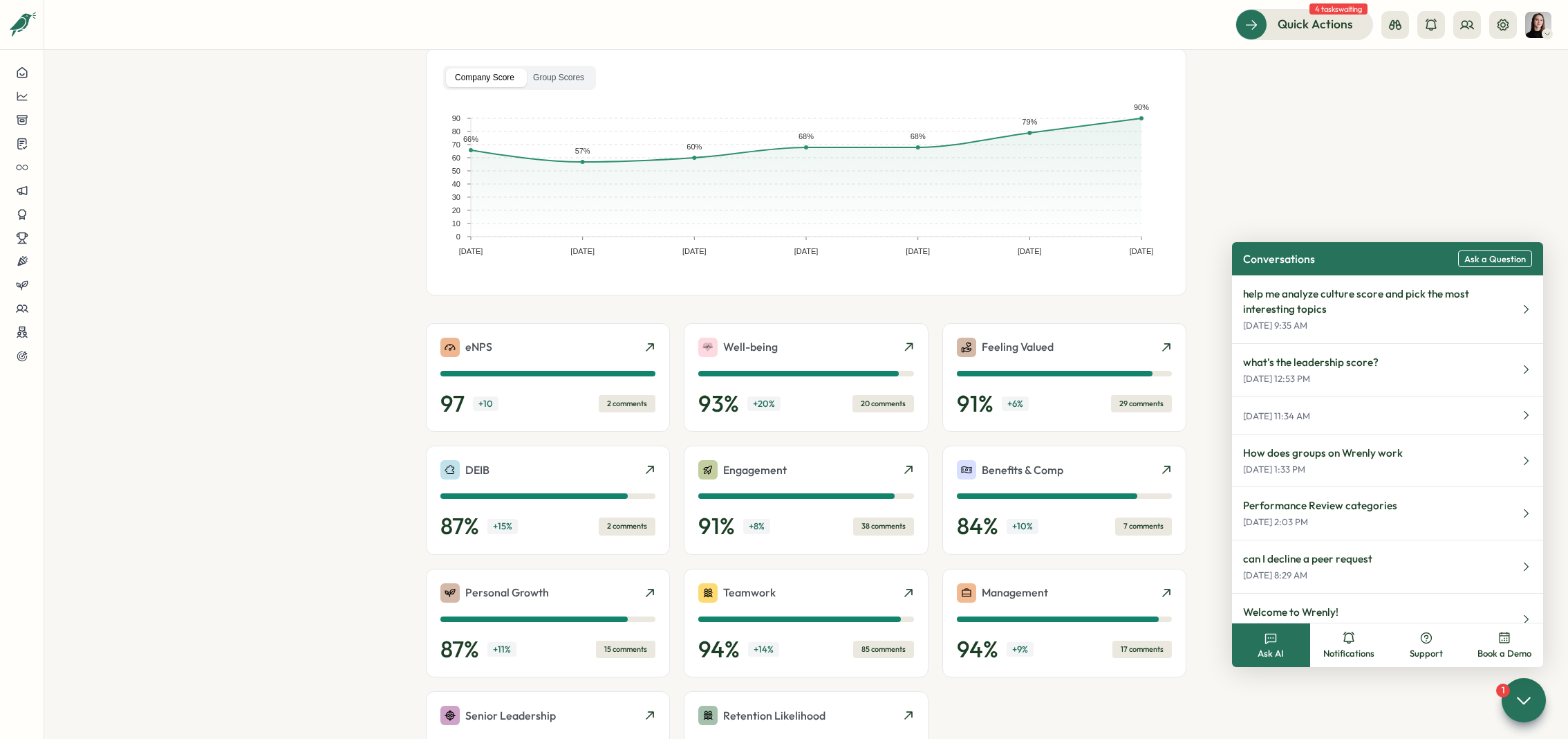
scroll to position [221, 0]
